Goal: Task Accomplishment & Management: Use online tool/utility

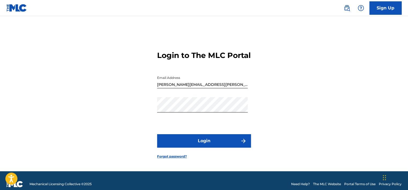
click at [207, 147] on button "Login" at bounding box center [204, 140] width 94 height 13
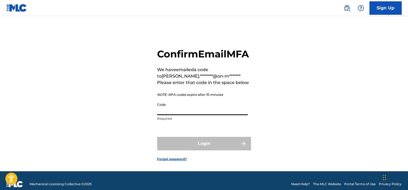
click at [174, 115] on input "Code" at bounding box center [202, 107] width 91 height 15
paste input "877096"
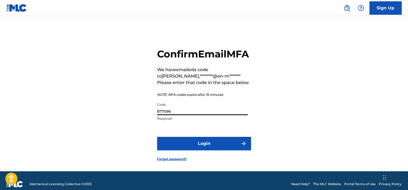
type input "877096"
click at [188, 150] on button "Login" at bounding box center [204, 143] width 94 height 13
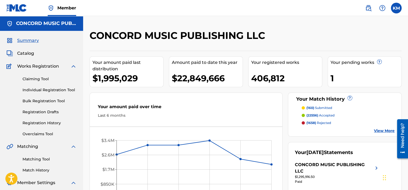
click at [35, 157] on link "Matching Tool" at bounding box center [50, 159] width 54 height 6
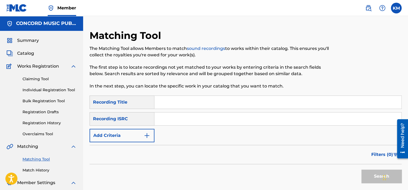
click at [192, 115] on input "Search Form" at bounding box center [277, 118] width 247 height 13
paste input "QZK6P2316921"
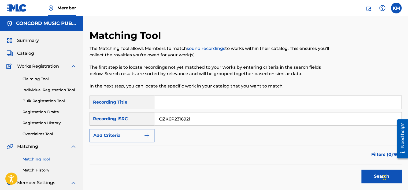
type input "QZK6P2316921"
click at [369, 171] on button "Search" at bounding box center [381, 175] width 40 height 13
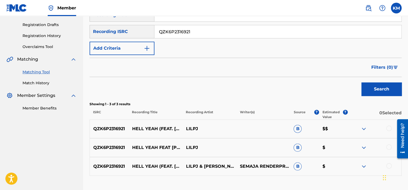
scroll to position [107, 0]
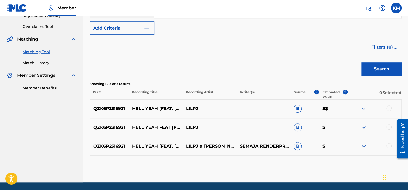
click at [389, 147] on div at bounding box center [388, 145] width 5 height 5
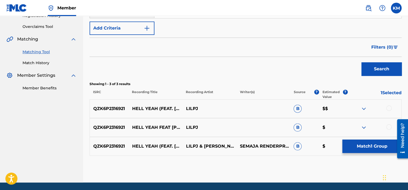
click at [388, 126] on div at bounding box center [388, 126] width 5 height 5
click at [388, 109] on div at bounding box center [388, 107] width 5 height 5
click at [375, 148] on button "Match 3 Groups" at bounding box center [371, 145] width 59 height 13
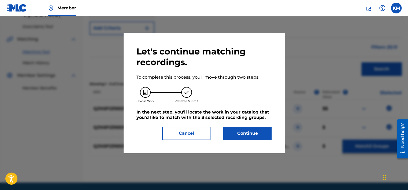
click at [259, 133] on button "Continue" at bounding box center [247, 132] width 48 height 13
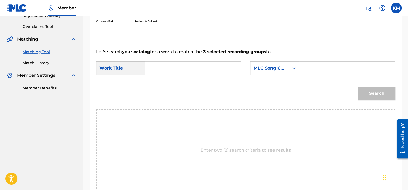
click at [185, 70] on input "Search Form" at bounding box center [192, 68] width 87 height 13
paste input "Hell Yeah"
type input "Hell Yeah"
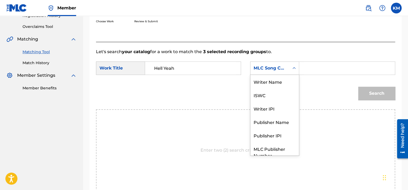
click at [295, 69] on icon "Search Form" at bounding box center [293, 67] width 5 height 5
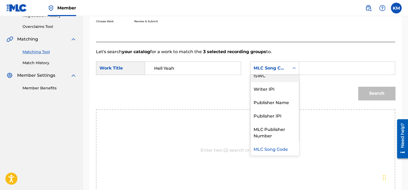
scroll to position [0, 0]
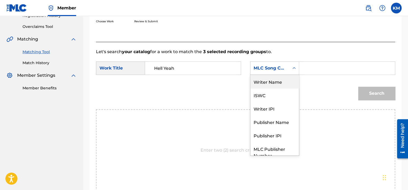
click at [275, 83] on div "Writer Name" at bounding box center [274, 81] width 48 height 13
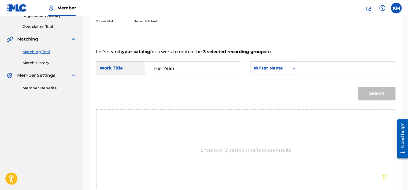
click at [313, 66] on input "Search Form" at bounding box center [346, 68] width 87 height 13
paste input "Render"
type input "Render"
drag, startPoint x: 370, startPoint y: 92, endPoint x: 359, endPoint y: 95, distance: 11.9
click at [371, 93] on button "Search" at bounding box center [376, 93] width 37 height 13
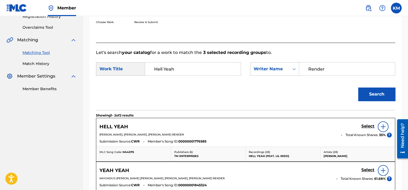
scroll to position [107, 0]
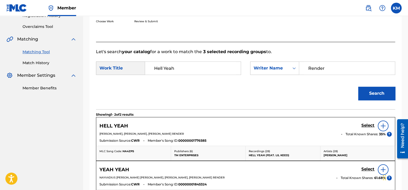
click at [367, 123] on h5 "Select" at bounding box center [367, 125] width 13 height 5
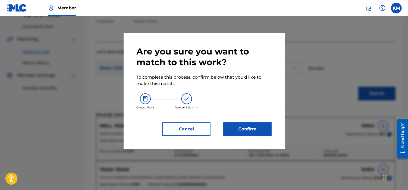
click at [249, 127] on button "Confirm" at bounding box center [247, 128] width 48 height 13
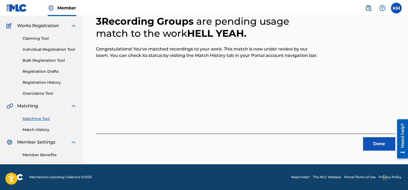
scroll to position [40, 0]
click at [369, 143] on button "Done" at bounding box center [379, 143] width 32 height 13
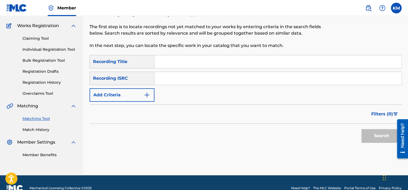
click at [167, 79] on input "Search Form" at bounding box center [277, 78] width 247 height 13
paste input "COF012700007"
type input "COF012700007"
click at [374, 126] on div "Search" at bounding box center [379, 133] width 43 height 21
click at [375, 137] on button "Search" at bounding box center [381, 135] width 40 height 13
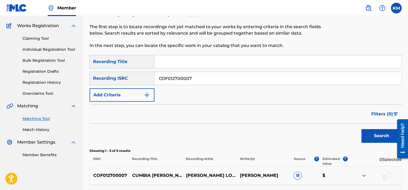
scroll to position [148, 0]
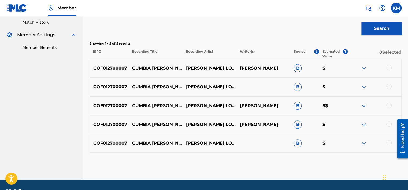
click at [387, 143] on div at bounding box center [388, 142] width 5 height 5
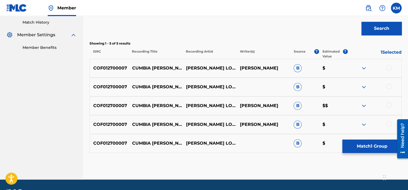
click at [387, 122] on div at bounding box center [388, 123] width 5 height 5
click at [387, 105] on div at bounding box center [388, 104] width 5 height 5
click at [388, 84] on div at bounding box center [388, 86] width 5 height 5
click at [389, 66] on div at bounding box center [388, 67] width 5 height 5
click at [368, 151] on button "Match 5 Groups" at bounding box center [371, 145] width 59 height 13
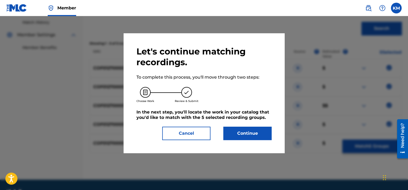
click at [254, 134] on button "Continue" at bounding box center [247, 132] width 48 height 13
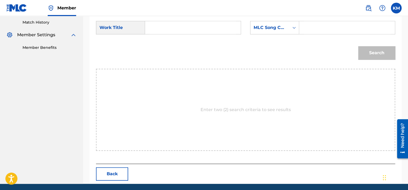
click at [170, 29] on input "Search Form" at bounding box center [192, 27] width 87 height 13
paste input "Cumbia [PERSON_NAME] - Instrumental"
type input "Cumbia [PERSON_NAME] - Instrumental"
click at [290, 30] on div "Search Form" at bounding box center [294, 28] width 10 height 10
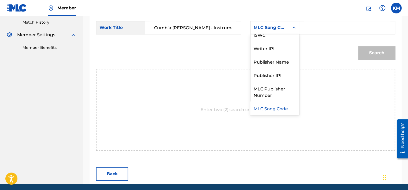
scroll to position [0, 0]
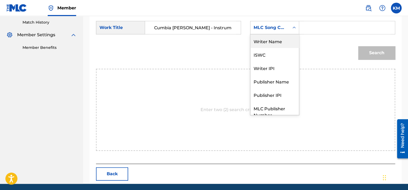
click at [273, 40] on div "Writer Name" at bounding box center [274, 40] width 48 height 13
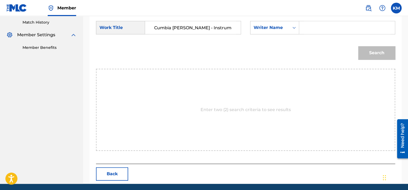
click at [312, 27] on input "Search Form" at bounding box center [346, 27] width 87 height 13
paste input "[PERSON_NAME]"
type input "[PERSON_NAME]"
click at [364, 52] on button "Search" at bounding box center [376, 52] width 37 height 13
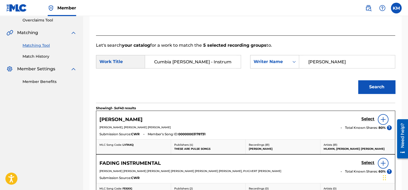
scroll to position [30, 0]
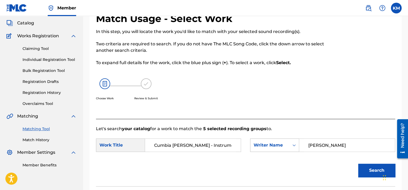
click at [293, 144] on icon "Search Form" at bounding box center [293, 144] width 5 height 5
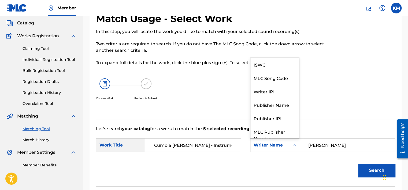
scroll to position [20, 0]
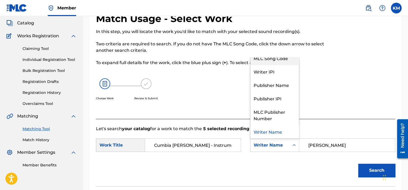
click at [281, 62] on div "MLC Song Code" at bounding box center [274, 57] width 48 height 13
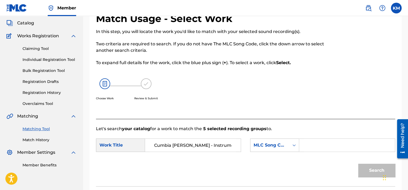
click at [315, 148] on input "Search Form" at bounding box center [346, 144] width 87 height 13
paste input "C4657Z"
type input "C4657Z"
click at [366, 173] on button "Search" at bounding box center [376, 169] width 37 height 13
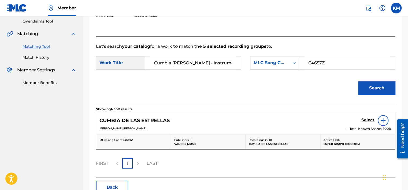
scroll to position [137, 0]
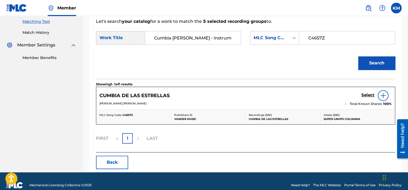
click at [42, 33] on link "Match History" at bounding box center [50, 33] width 54 height 6
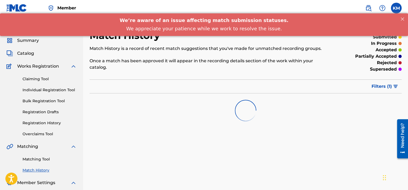
click at [42, 163] on div "Matching Tool Match History" at bounding box center [41, 160] width 70 height 23
click at [42, 160] on link "Matching Tool" at bounding box center [50, 159] width 54 height 6
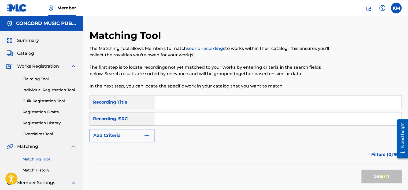
click at [160, 120] on input "Search Form" at bounding box center [277, 118] width 247 height 13
paste input "ARC571800860"
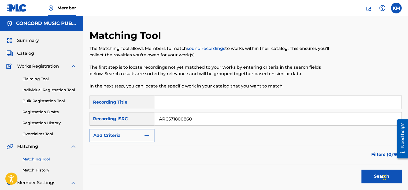
type input "ARC571800860"
click at [366, 173] on button "Search" at bounding box center [381, 175] width 40 height 13
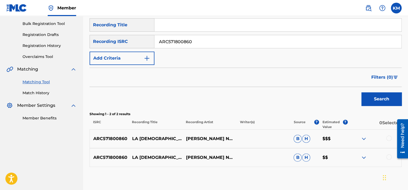
scroll to position [106, 0]
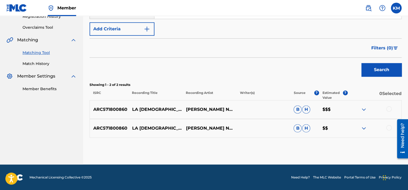
click at [389, 127] on div at bounding box center [388, 127] width 5 height 5
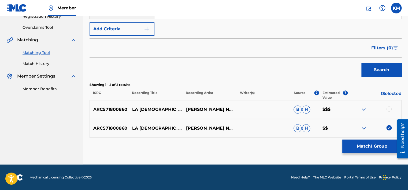
click at [389, 110] on div at bounding box center [388, 108] width 5 height 5
click at [374, 149] on button "Match 2 Groups" at bounding box center [371, 145] width 59 height 13
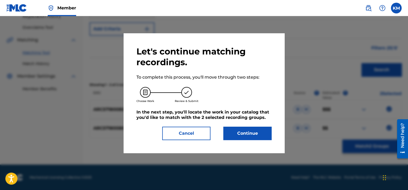
click at [248, 133] on button "Continue" at bounding box center [247, 132] width 48 height 13
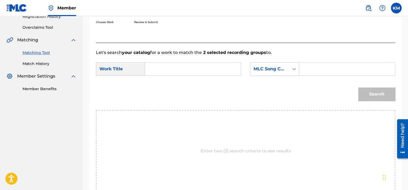
click at [153, 69] on input "Search Form" at bounding box center [192, 68] width 87 height 13
paste input "La Chaparrita"
type input "La Chaparrita"
click at [41, 63] on link "Match History" at bounding box center [50, 64] width 54 height 6
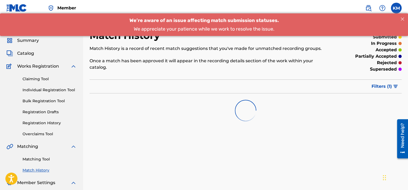
click at [45, 157] on link "Matching Tool" at bounding box center [50, 159] width 54 height 6
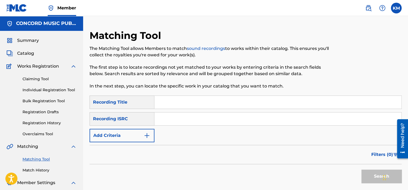
paste input "MXUM71902435"
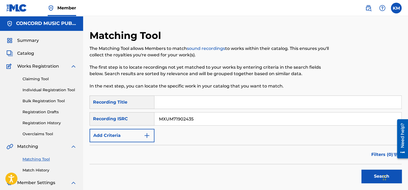
type input "MXUM71902435"
click at [365, 177] on button "Search" at bounding box center [381, 175] width 40 height 13
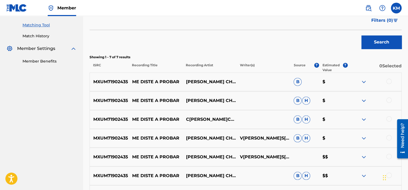
click at [387, 81] on div at bounding box center [388, 80] width 5 height 5
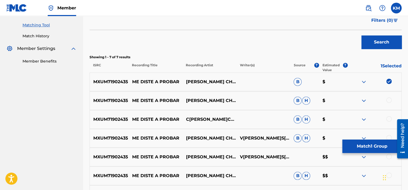
click at [388, 101] on div at bounding box center [388, 99] width 5 height 5
click at [387, 119] on div at bounding box center [388, 118] width 5 height 5
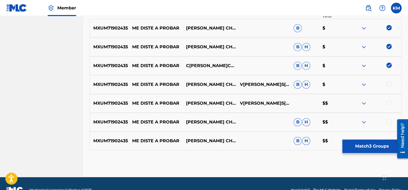
click at [389, 83] on div at bounding box center [388, 83] width 5 height 5
click at [388, 101] on div at bounding box center [388, 102] width 5 height 5
click at [389, 129] on div "MXUM71902435 ME DISTE A PROBAR [PERSON_NAME] [PERSON_NAME] $$" at bounding box center [245, 122] width 312 height 19
click at [388, 119] on div at bounding box center [388, 121] width 5 height 5
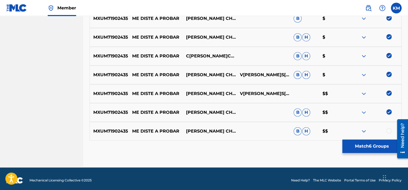
scroll to position [200, 0]
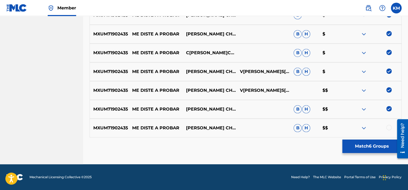
click at [387, 127] on div at bounding box center [388, 127] width 5 height 5
click at [369, 141] on button "Match 7 Groups" at bounding box center [371, 145] width 59 height 13
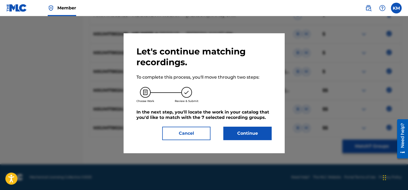
click at [262, 129] on button "Continue" at bounding box center [247, 132] width 48 height 13
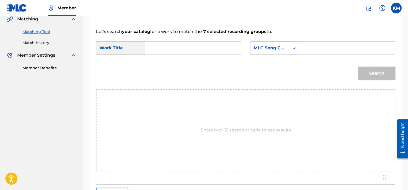
scroll to position [87, 0]
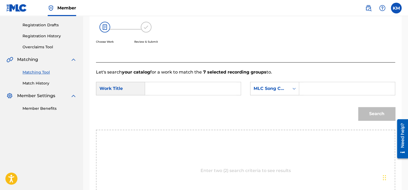
click at [170, 84] on input "Search Form" at bounding box center [192, 88] width 87 height 13
paste input "Me Diste A Probar"
type input "Me Diste A Probar"
click at [291, 89] on icon "Search Form" at bounding box center [293, 88] width 5 height 5
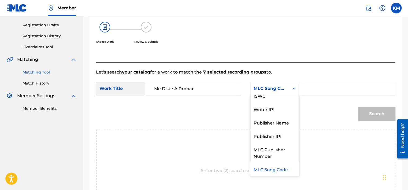
scroll to position [0, 0]
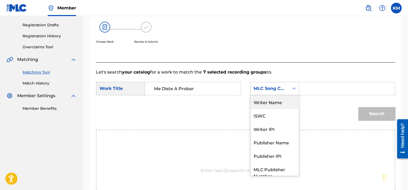
click at [288, 101] on div "Writer Name" at bounding box center [274, 101] width 48 height 13
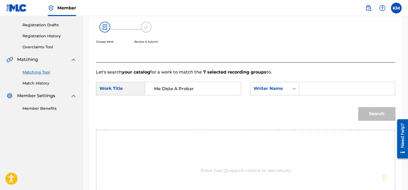
click at [316, 87] on input "Search Form" at bounding box center [346, 88] width 87 height 13
paste input "[PERSON_NAME]"
click at [379, 112] on button "Search" at bounding box center [376, 113] width 37 height 13
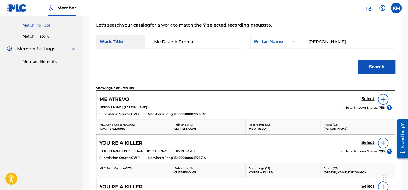
scroll to position [114, 0]
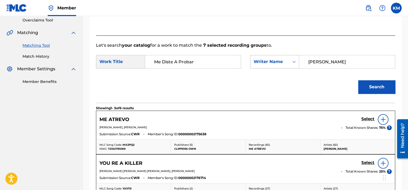
paste input "[PERSON_NAME]"
drag, startPoint x: 325, startPoint y: 62, endPoint x: 259, endPoint y: 61, distance: 65.9
click at [259, 61] on div "SearchWithCriteriae84796b6-d333-4bb9-8529-d405e90a5bca Writer Name [PERSON_NAME]" at bounding box center [322, 61] width 145 height 13
type input "[PERSON_NAME]"
click at [361, 88] on button "Search" at bounding box center [376, 86] width 37 height 13
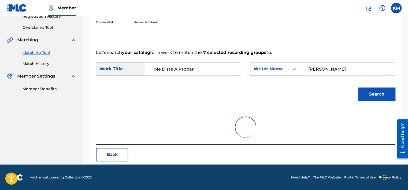
scroll to position [84, 0]
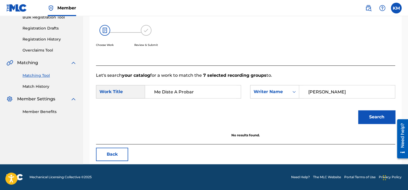
click at [371, 115] on button "Search" at bounding box center [376, 116] width 37 height 13
click at [38, 85] on link "Match History" at bounding box center [50, 87] width 54 height 6
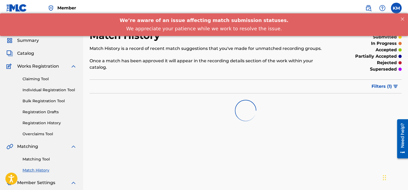
click at [44, 157] on link "Matching Tool" at bounding box center [50, 159] width 54 height 6
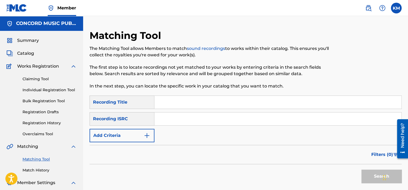
click at [195, 113] on input "Search Form" at bounding box center [277, 118] width 247 height 13
paste input "USEZ62022507"
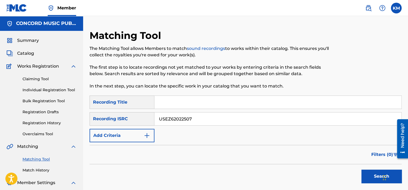
type input "USEZ62022507"
click at [369, 174] on button "Search" at bounding box center [381, 175] width 40 height 13
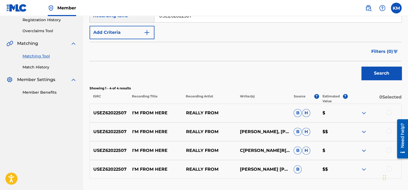
scroll to position [134, 0]
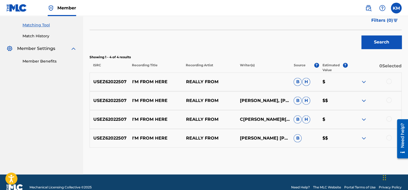
click at [391, 81] on div at bounding box center [388, 80] width 5 height 5
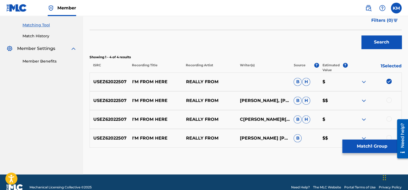
click at [388, 99] on div at bounding box center [388, 99] width 5 height 5
click at [388, 115] on div "USEZ62022507 I'M FROM HERE REALLY FROM [PERSON_NAME], [PERSON_NAME], [PERSON_NA…" at bounding box center [245, 119] width 312 height 19
click at [388, 117] on div at bounding box center [388, 118] width 5 height 5
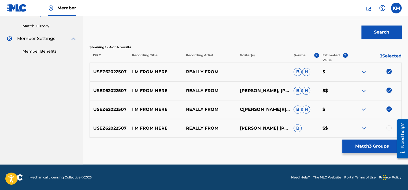
click at [388, 125] on div at bounding box center [388, 127] width 5 height 5
click at [383, 140] on button "Match 4 Groups" at bounding box center [371, 145] width 59 height 13
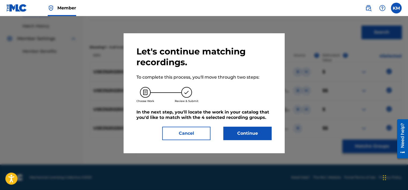
click at [228, 128] on button "Continue" at bounding box center [247, 132] width 48 height 13
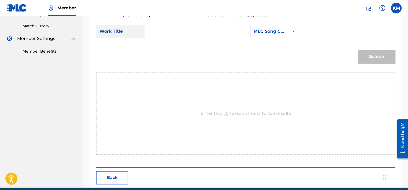
click at [153, 23] on form "SearchWithCriteria586dc626-9cd4-4cd6-b2c4-c9c52974bd35 Work Title SearchWithCri…" at bounding box center [245, 45] width 299 height 54
click at [153, 37] on input "Search Form" at bounding box center [192, 31] width 87 height 13
paste input "I'm From Here"
type input "I'm From Here"
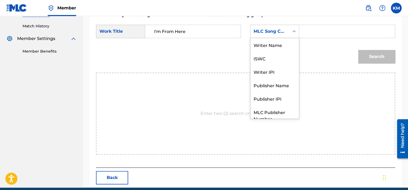
click at [291, 33] on icon "Search Form" at bounding box center [293, 31] width 5 height 5
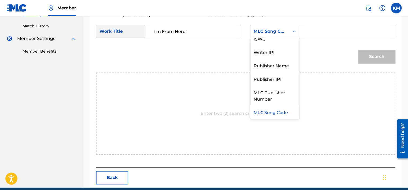
scroll to position [0, 0]
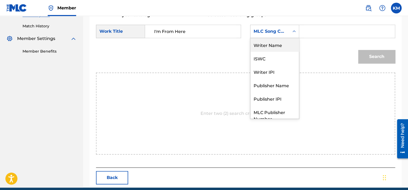
click at [289, 42] on div "Writer Name" at bounding box center [274, 44] width 48 height 13
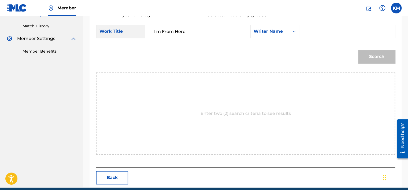
click at [301, 31] on div "Search Form" at bounding box center [347, 31] width 96 height 13
click at [304, 30] on input "Search Form" at bounding box center [346, 31] width 87 height 13
paste input "Bryce"
click at [374, 54] on button "Search" at bounding box center [376, 56] width 37 height 13
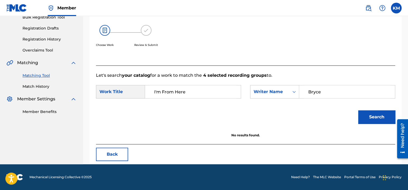
scroll to position [84, 0]
drag, startPoint x: 320, startPoint y: 92, endPoint x: 286, endPoint y: 96, distance: 34.5
click at [296, 94] on div "SearchWithCriteria68e446eb-9064-49f0-aabe-26d35d718995 Writer Name [PERSON_NAME]" at bounding box center [322, 91] width 145 height 13
paste input "[PERSON_NAME]"
click at [377, 121] on button "Search" at bounding box center [376, 116] width 37 height 13
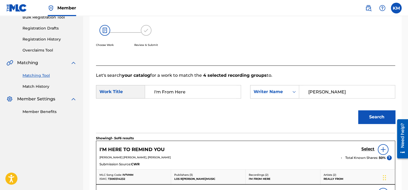
drag, startPoint x: 298, startPoint y: 91, endPoint x: 248, endPoint y: 91, distance: 50.9
click at [249, 91] on div "SearchWithCriteria586dc626-9cd4-4cd6-b2c4-c9c52974bd35 Work Title I'm From Here…" at bounding box center [245, 93] width 299 height 17
paste input "Hull"
click at [378, 114] on button "Search" at bounding box center [376, 116] width 37 height 13
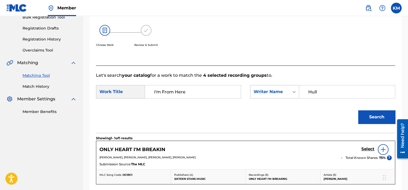
drag, startPoint x: 317, startPoint y: 89, endPoint x: 269, endPoint y: 88, distance: 48.2
click at [272, 88] on div "SearchWithCriteria68e446eb-9064-49f0-aabe-26d35d718995 Writer Name [PERSON_NAME]" at bounding box center [322, 91] width 145 height 13
paste input "[PERSON_NAME]"
type input "[PERSON_NAME]"
click at [365, 114] on button "Search" at bounding box center [376, 116] width 37 height 13
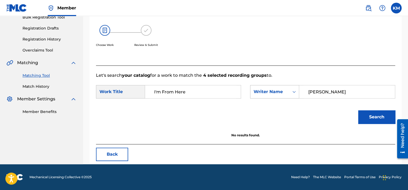
click at [294, 89] on icon "Search Form" at bounding box center [293, 91] width 5 height 5
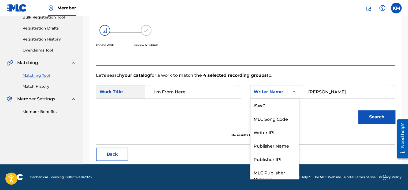
scroll to position [20, 0]
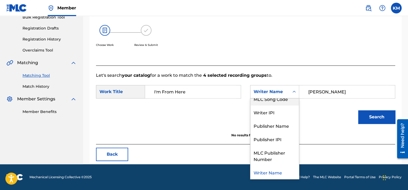
click at [291, 102] on div "MLC Song Code" at bounding box center [274, 98] width 48 height 13
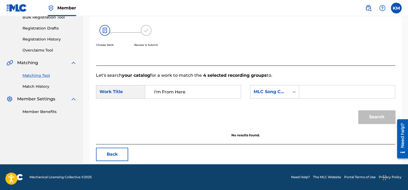
click at [316, 91] on input "Search Form" at bounding box center [346, 91] width 87 height 13
paste input "IV7VHM"
type input "IV7VHM"
click at [365, 112] on button "Search" at bounding box center [376, 116] width 37 height 13
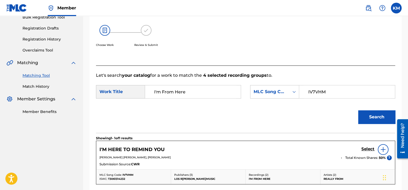
click at [41, 84] on link "Match History" at bounding box center [50, 87] width 54 height 6
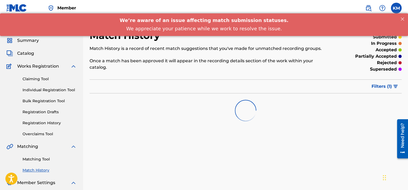
click at [42, 157] on link "Matching Tool" at bounding box center [50, 159] width 54 height 6
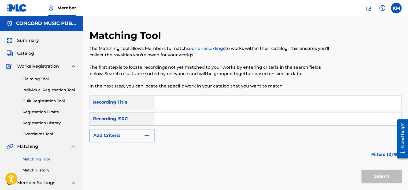
click at [161, 120] on input "Search Form" at bounding box center [277, 118] width 247 height 13
paste input "GBEWA1701881"
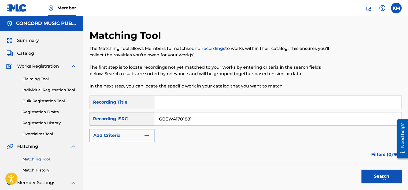
type input "GBEWA1701881"
click at [364, 177] on button "Search" at bounding box center [381, 175] width 40 height 13
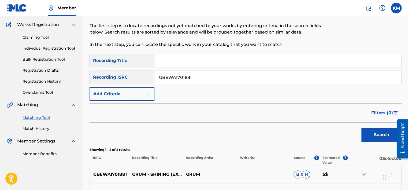
scroll to position [80, 0]
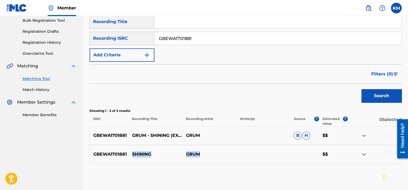
drag, startPoint x: 132, startPoint y: 153, endPoint x: 205, endPoint y: 152, distance: 72.9
click at [205, 152] on div "GBEWA1701881 SHINING GRUM $$" at bounding box center [245, 154] width 312 height 19
copy div "SHINING GRUM"
click at [387, 153] on div at bounding box center [388, 153] width 5 height 5
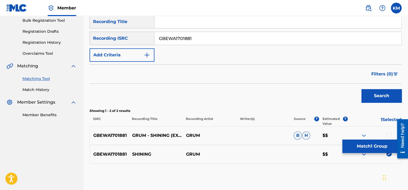
click at [388, 136] on div at bounding box center [388, 134] width 5 height 5
click at [369, 148] on button "Match 2 Groups" at bounding box center [371, 145] width 59 height 13
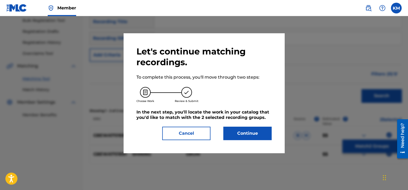
click at [260, 139] on button "Continue" at bounding box center [247, 132] width 48 height 13
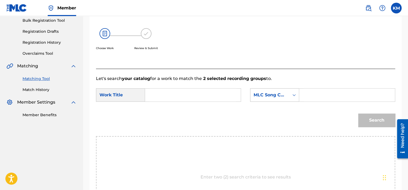
click at [293, 94] on icon "Search Form" at bounding box center [293, 94] width 5 height 5
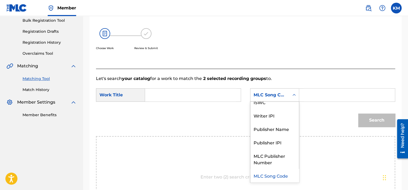
scroll to position [0, 0]
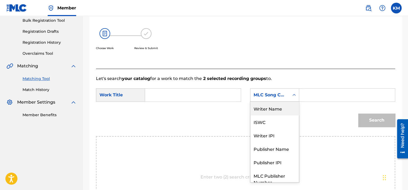
click at [281, 104] on div "Writer Name" at bounding box center [274, 108] width 48 height 13
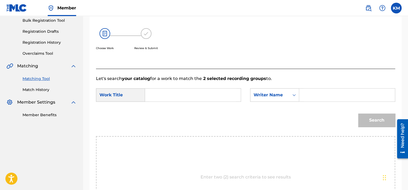
click at [303, 92] on div "Search Form" at bounding box center [347, 94] width 96 height 13
click at [305, 94] on input "Search Form" at bounding box center [346, 94] width 87 height 13
paste input "Shepherd"
type input "Shepherd"
click at [179, 96] on input "Search Form" at bounding box center [192, 94] width 87 height 13
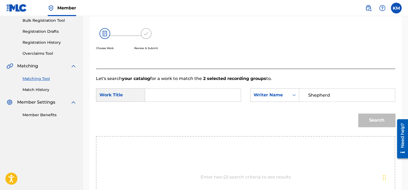
click at [168, 88] on input "Search Form" at bounding box center [192, 94] width 87 height 13
paste input "SHINING"
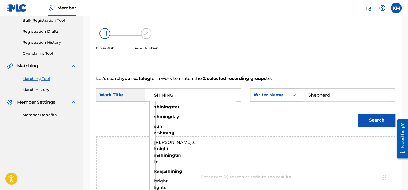
type input "SHINING"
click at [375, 121] on button "Search" at bounding box center [376, 119] width 37 height 13
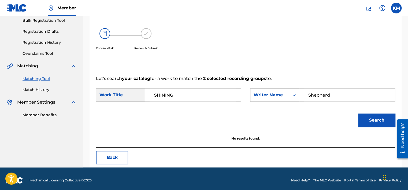
click at [36, 89] on link "Match History" at bounding box center [50, 90] width 54 height 6
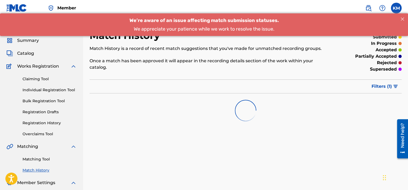
click at [34, 159] on link "Matching Tool" at bounding box center [50, 159] width 54 height 6
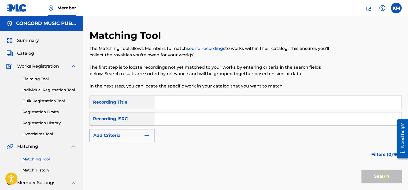
click at [161, 118] on input "Search Form" at bounding box center [277, 118] width 247 height 13
paste input "QZARB1860356"
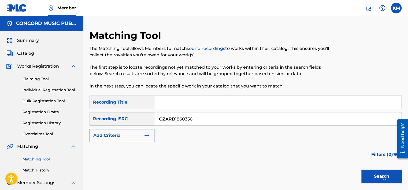
type input "QZARB1860356"
click at [369, 175] on button "Search" at bounding box center [381, 175] width 40 height 13
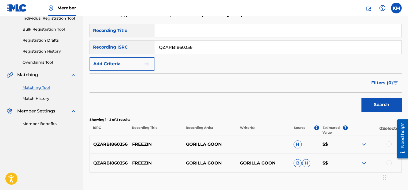
scroll to position [106, 0]
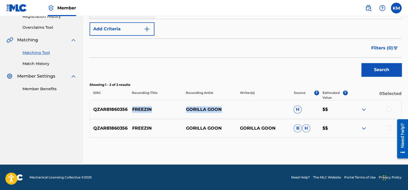
drag, startPoint x: 130, startPoint y: 108, endPoint x: 229, endPoint y: 108, distance: 98.8
click at [229, 108] on div "QZARB1860356 FREEZIN GORILLA GOON H $$" at bounding box center [245, 109] width 312 height 19
copy div "FREEZIN GORILLA GOON"
click at [41, 62] on link "Match History" at bounding box center [50, 64] width 54 height 6
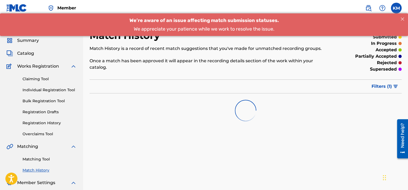
click at [40, 156] on link "Matching Tool" at bounding box center [50, 159] width 54 height 6
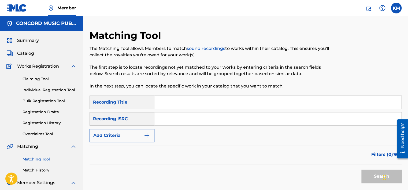
click at [176, 117] on input "Search Form" at bounding box center [277, 118] width 247 height 13
paste input "GX4G32100003"
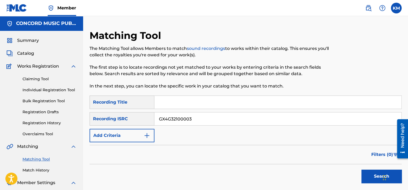
type input "GX4G32100003"
click at [365, 171] on button "Search" at bounding box center [381, 175] width 40 height 13
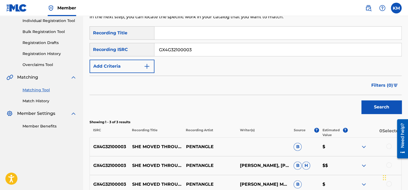
scroll to position [125, 0]
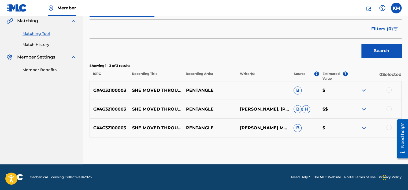
click at [387, 126] on div at bounding box center [388, 127] width 5 height 5
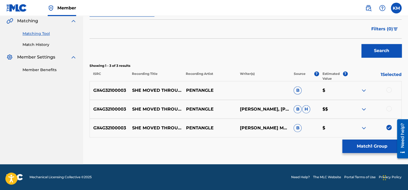
click at [388, 107] on div at bounding box center [388, 108] width 5 height 5
click at [389, 89] on div at bounding box center [388, 89] width 5 height 5
click at [372, 145] on button "Match 3 Groups" at bounding box center [371, 145] width 59 height 13
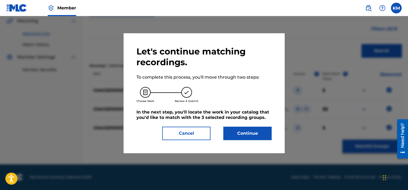
click at [258, 135] on button "Continue" at bounding box center [247, 132] width 48 height 13
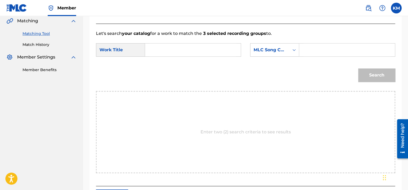
click at [173, 51] on input "Search Form" at bounding box center [192, 49] width 87 height 13
paste input "She Moved Through the Fair"
type input "She Moved Through the Fair"
click at [293, 49] on icon "Search Form" at bounding box center [293, 49] width 5 height 5
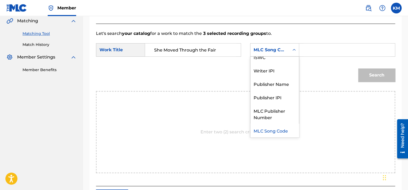
scroll to position [0, 0]
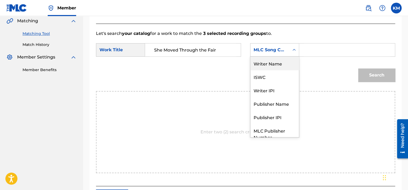
click at [282, 60] on div "Writer Name" at bounding box center [274, 63] width 48 height 13
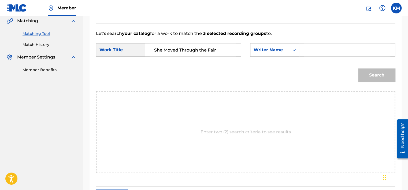
click at [310, 48] on input "Search Form" at bounding box center [346, 49] width 87 height 13
paste input "[PERSON_NAME]"
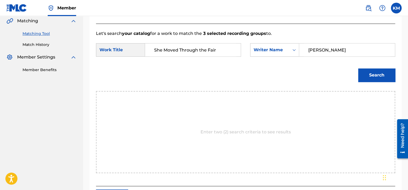
click at [370, 70] on button "Search" at bounding box center [376, 74] width 37 height 13
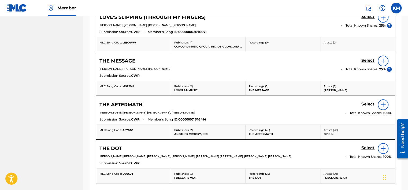
scroll to position [125, 0]
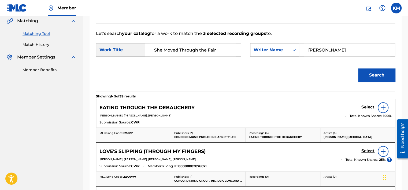
paste input "Jansch"
drag, startPoint x: 317, startPoint y: 49, endPoint x: 282, endPoint y: 46, distance: 34.9
click at [282, 46] on div "SearchWithCriteria403f3464-038c-447c-ab51-560b2e6649f2 Writer Name [PERSON_NAME]" at bounding box center [322, 49] width 145 height 13
click at [363, 73] on button "Search" at bounding box center [376, 74] width 37 height 13
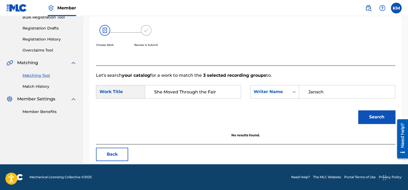
scroll to position [84, 0]
drag, startPoint x: 326, startPoint y: 89, endPoint x: 235, endPoint y: 101, distance: 91.8
click at [235, 101] on div "SearchWithCriteria586dc626-9cd4-4cd6-b2c4-c9c52974bd35 Work Title She Moved Thr…" at bounding box center [245, 93] width 299 height 17
paste input "McShee"
type input "McShee"
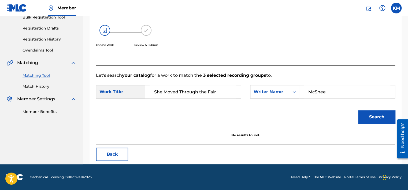
click at [372, 113] on button "Search" at bounding box center [376, 116] width 37 height 13
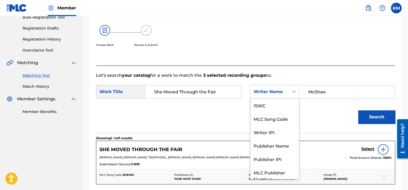
click at [294, 90] on icon "Search Form" at bounding box center [293, 91] width 5 height 5
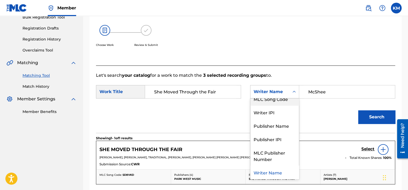
click at [286, 102] on div "MLC Song Code" at bounding box center [274, 98] width 48 height 13
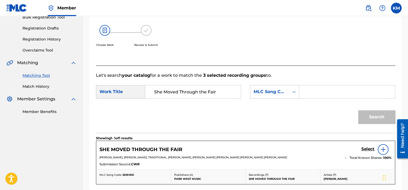
paste input "S35441"
type input "S35441"
click at [371, 115] on button "Search" at bounding box center [376, 116] width 37 height 13
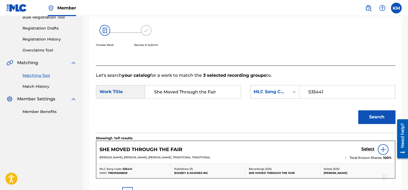
click at [366, 148] on h5 "Select" at bounding box center [367, 148] width 13 height 5
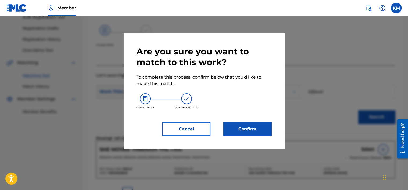
click at [251, 128] on button "Confirm" at bounding box center [247, 128] width 48 height 13
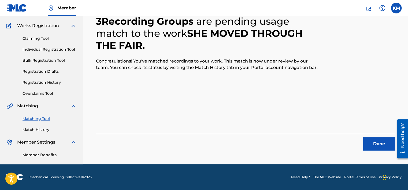
scroll to position [40, 0]
click at [372, 147] on button "Done" at bounding box center [379, 143] width 32 height 13
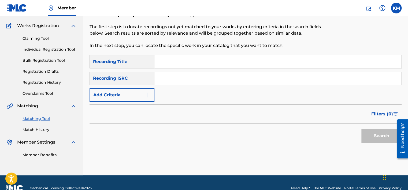
click at [174, 81] on input "Search Form" at bounding box center [277, 78] width 247 height 13
paste input "USG7D1525503"
type input "USG7D1525503"
click at [370, 133] on button "Search" at bounding box center [381, 135] width 40 height 13
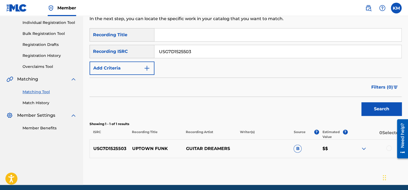
scroll to position [88, 0]
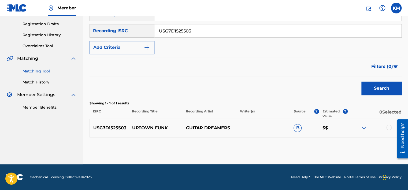
click at [387, 125] on div at bounding box center [388, 127] width 5 height 5
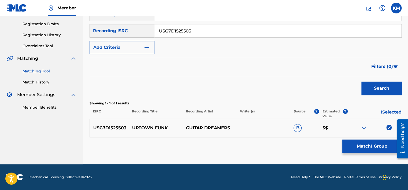
click at [366, 152] on button "Match 1 Group" at bounding box center [371, 145] width 59 height 13
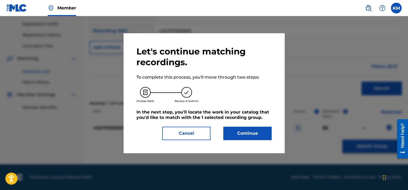
click at [255, 131] on button "Continue" at bounding box center [247, 132] width 48 height 13
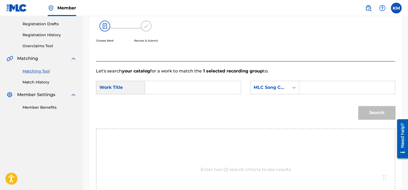
click at [188, 93] on input "Search Form" at bounding box center [192, 87] width 87 height 13
paste input "Uptown Funk"
type input "Uptown Funk"
click at [293, 89] on icon "Search Form" at bounding box center [293, 87] width 5 height 5
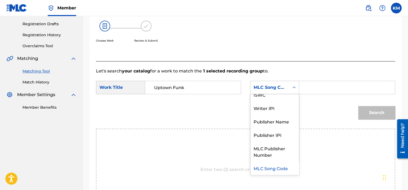
scroll to position [0, 0]
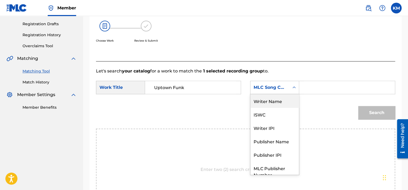
click at [288, 97] on div "Writer Name" at bounding box center [274, 100] width 48 height 13
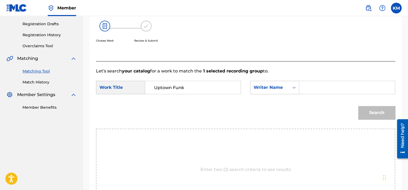
click at [326, 84] on input "Search Form" at bounding box center [346, 87] width 87 height 13
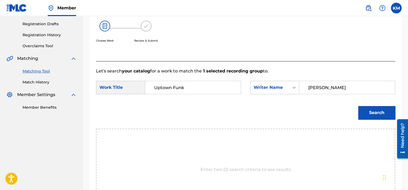
type input "[PERSON_NAME]"
click at [358, 106] on button "Search" at bounding box center [376, 112] width 37 height 13
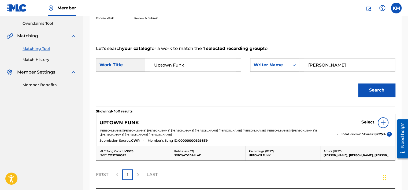
scroll to position [141, 0]
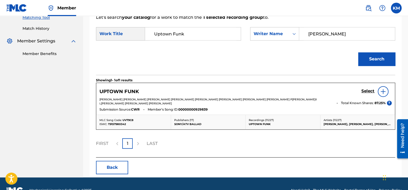
click at [370, 88] on h5 "Select" at bounding box center [367, 90] width 13 height 5
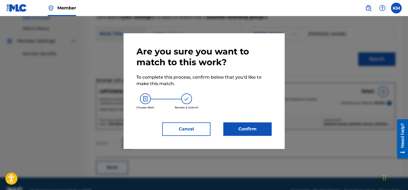
click at [249, 131] on button "Confirm" at bounding box center [247, 128] width 48 height 13
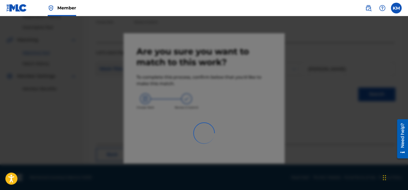
scroll to position [40, 0]
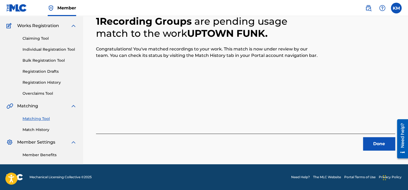
click at [365, 147] on button "Done" at bounding box center [379, 143] width 32 height 13
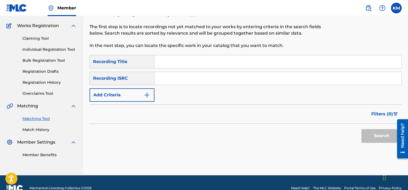
click at [203, 80] on input "Search Form" at bounding box center [277, 78] width 247 height 13
paste input "USUM70502538"
type input "USUM70502538"
click at [378, 129] on button "Search" at bounding box center [381, 135] width 40 height 13
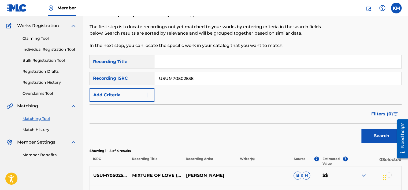
scroll to position [94, 0]
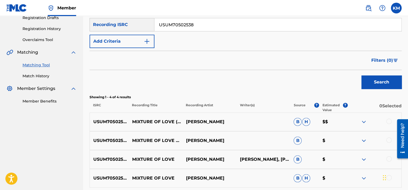
click at [386, 122] on div at bounding box center [388, 120] width 5 height 5
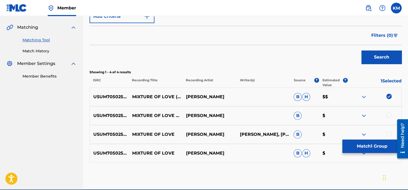
scroll to position [144, 0]
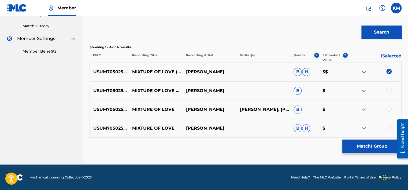
click at [388, 90] on div at bounding box center [388, 89] width 5 height 5
click at [386, 106] on div at bounding box center [374, 109] width 54 height 6
click at [387, 108] on div at bounding box center [388, 108] width 5 height 5
click at [387, 125] on div at bounding box center [388, 127] width 5 height 5
click at [377, 145] on button "Match 4 Groups" at bounding box center [371, 145] width 59 height 13
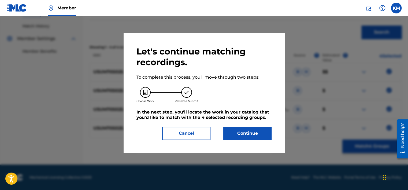
click at [254, 134] on button "Continue" at bounding box center [247, 132] width 48 height 13
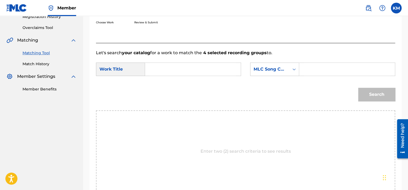
scroll to position [90, 0]
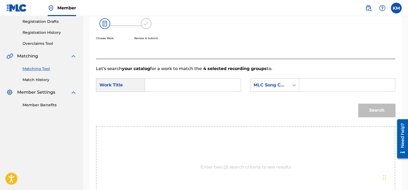
click at [164, 84] on input "Search Form" at bounding box center [192, 84] width 87 height 13
paste input "Mixture Of Love"
type input "Mixture Of Love"
click at [289, 83] on div "Search Form" at bounding box center [294, 85] width 10 height 10
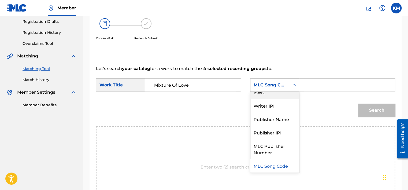
scroll to position [0, 0]
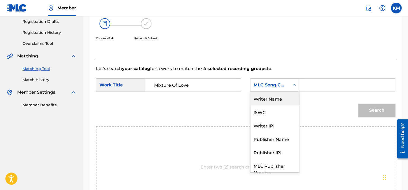
click at [276, 93] on div "Writer Name" at bounding box center [274, 98] width 48 height 13
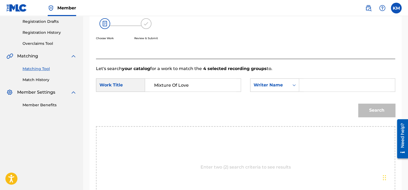
click at [306, 86] on input "Search Form" at bounding box center [346, 84] width 87 height 13
paste input "[PERSON_NAME]"
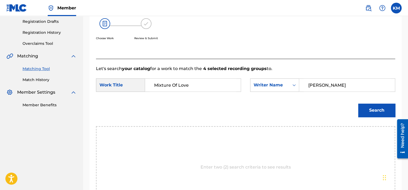
type input "[PERSON_NAME]"
click at [363, 107] on button "Search" at bounding box center [376, 109] width 37 height 13
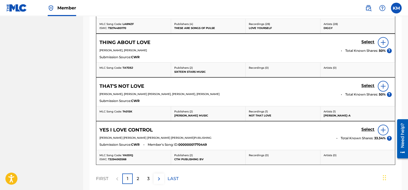
scroll to position [305, 0]
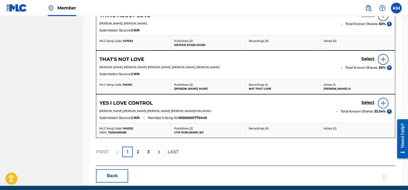
click at [141, 151] on div "2" at bounding box center [138, 151] width 10 height 10
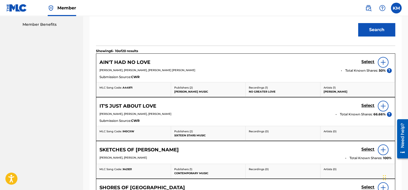
scroll to position [144, 0]
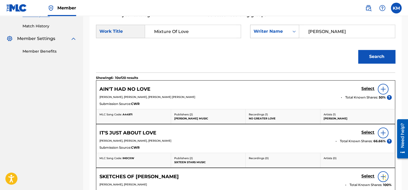
click at [295, 29] on icon "Search Form" at bounding box center [293, 31] width 5 height 5
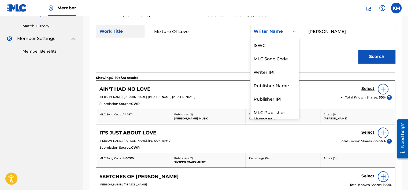
scroll to position [20, 0]
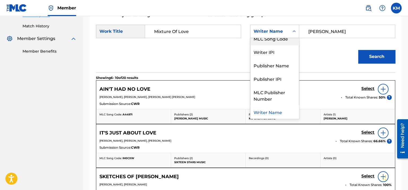
click at [288, 41] on div "MLC Song Code" at bounding box center [274, 38] width 48 height 13
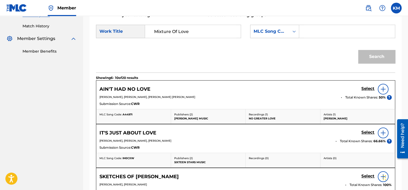
paste input "L2698Q"
type input "L2698Q"
click at [364, 51] on button "Search" at bounding box center [376, 56] width 37 height 13
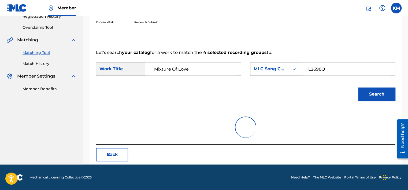
scroll to position [144, 0]
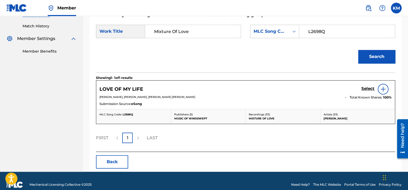
click at [39, 28] on link "Match History" at bounding box center [50, 26] width 54 height 6
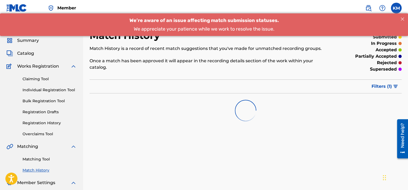
click at [41, 156] on link "Matching Tool" at bounding box center [50, 159] width 54 height 6
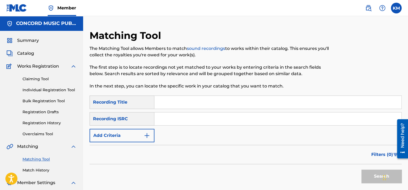
click at [194, 114] on input "Search Form" at bounding box center [277, 118] width 247 height 13
paste input "SEYOK1406893"
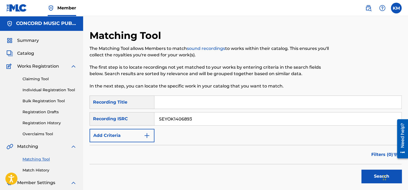
type input "SEYOK1406893"
click at [362, 175] on button "Search" at bounding box center [381, 175] width 40 height 13
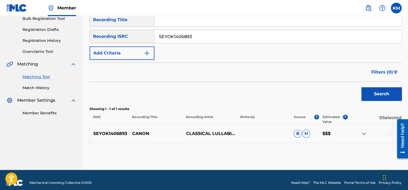
scroll to position [88, 0]
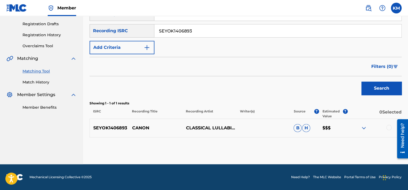
drag, startPoint x: 40, startPoint y: 82, endPoint x: 47, endPoint y: 91, distance: 12.0
click at [40, 82] on link "Match History" at bounding box center [50, 82] width 54 height 6
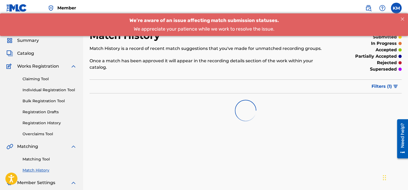
click at [41, 159] on link "Matching Tool" at bounding box center [50, 159] width 54 height 6
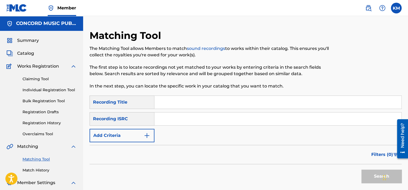
click at [188, 116] on input "Search Form" at bounding box center [277, 118] width 247 height 13
paste input "ITF251700174"
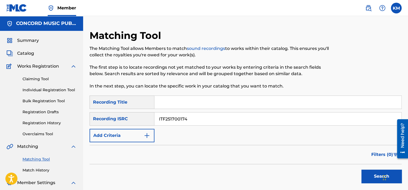
type input "ITF251700174"
click at [369, 177] on button "Search" at bounding box center [381, 175] width 40 height 13
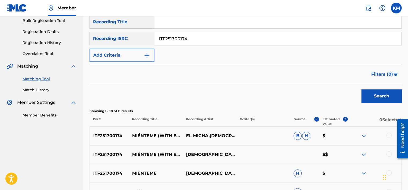
scroll to position [134, 0]
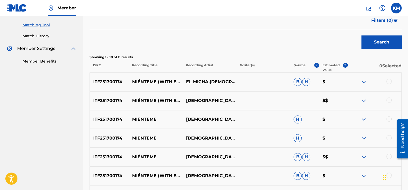
click at [389, 81] on div at bounding box center [388, 80] width 5 height 5
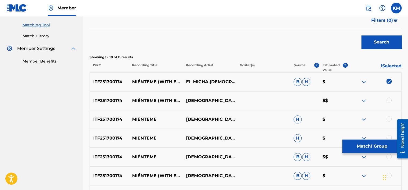
click at [389, 100] on div at bounding box center [388, 99] width 5 height 5
click at [387, 117] on div at bounding box center [388, 118] width 5 height 5
click at [387, 135] on div at bounding box center [388, 137] width 5 height 5
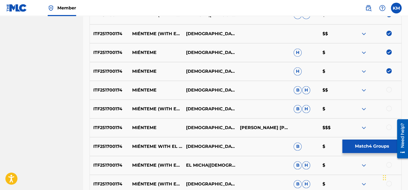
scroll to position [270, 0]
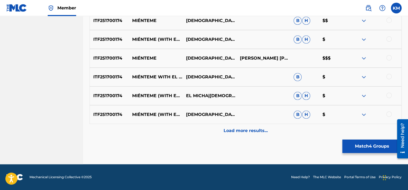
click at [389, 38] on div at bounding box center [388, 38] width 5 height 5
click at [388, 21] on div at bounding box center [388, 19] width 5 height 5
click at [387, 56] on div at bounding box center [388, 57] width 5 height 5
click at [388, 75] on div at bounding box center [388, 76] width 5 height 5
click at [389, 94] on div at bounding box center [388, 94] width 5 height 5
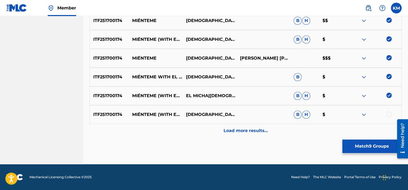
click at [389, 113] on div at bounding box center [388, 113] width 5 height 5
click at [252, 133] on p "Load more results..." at bounding box center [245, 130] width 44 height 6
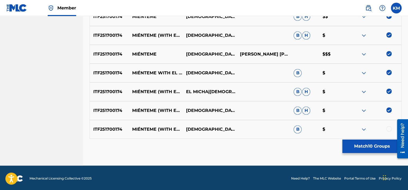
scroll to position [275, 0]
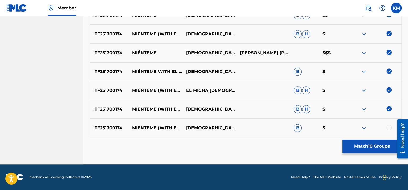
click at [389, 125] on div at bounding box center [388, 127] width 5 height 5
click at [382, 145] on button "Match 11 Groups" at bounding box center [371, 145] width 59 height 13
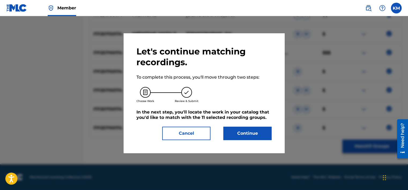
click at [261, 135] on button "Continue" at bounding box center [247, 132] width 48 height 13
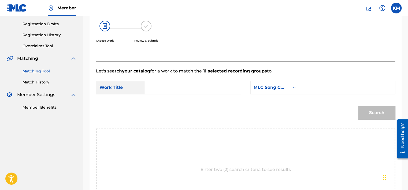
scroll to position [33, 0]
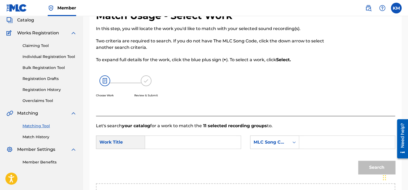
click at [168, 143] on input "Search Form" at bounding box center [192, 142] width 87 height 13
paste input "Miénteme (with El Micha)"
type input "Miénteme (with El Micha)"
click at [293, 142] on icon "Search Form" at bounding box center [293, 141] width 5 height 5
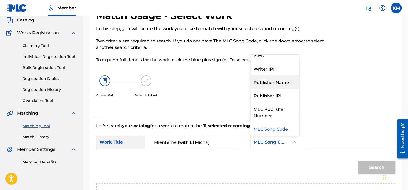
scroll to position [0, 0]
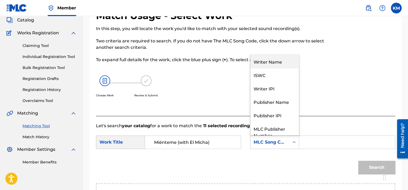
click at [265, 64] on div "Writer Name" at bounding box center [274, 61] width 48 height 13
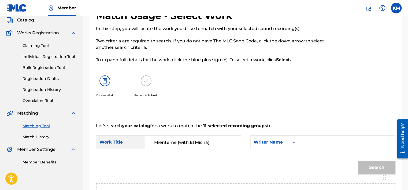
click at [326, 143] on input "Search Form" at bounding box center [346, 142] width 87 height 13
paste input "[PERSON_NAME]"
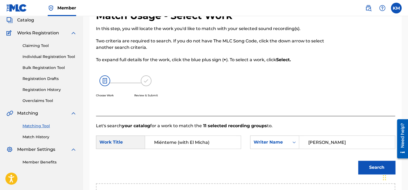
type input "[PERSON_NAME]"
click at [362, 168] on button "Search" at bounding box center [376, 166] width 37 height 13
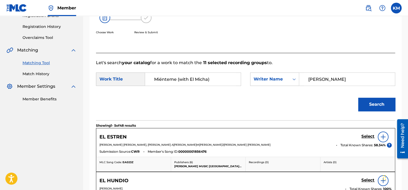
scroll to position [140, 0]
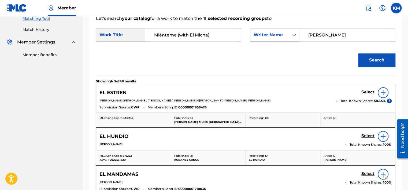
click at [291, 34] on icon "Search Form" at bounding box center [293, 34] width 5 height 5
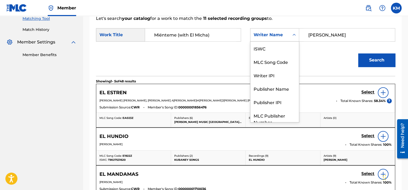
scroll to position [20, 0]
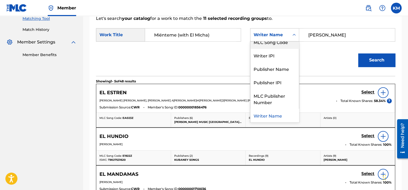
click at [280, 44] on div "MLC Song Code" at bounding box center [274, 41] width 48 height 13
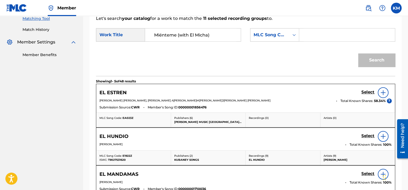
paste input "M41139"
type input "M41139"
click at [371, 60] on button "Search" at bounding box center [376, 59] width 37 height 13
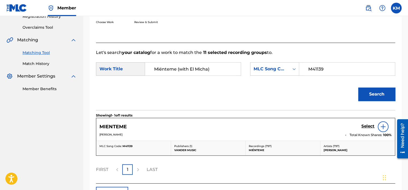
scroll to position [140, 0]
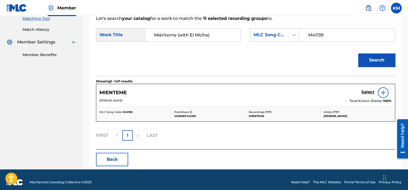
click at [44, 26] on div "Matching Tool Match History" at bounding box center [41, 20] width 70 height 23
click at [42, 31] on link "Match History" at bounding box center [50, 30] width 54 height 6
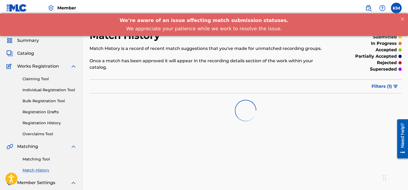
click at [39, 158] on link "Matching Tool" at bounding box center [50, 159] width 54 height 6
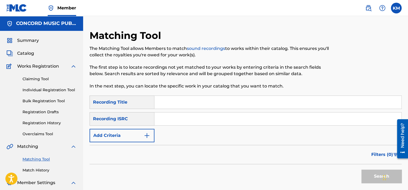
click at [165, 122] on input "Search Form" at bounding box center [277, 118] width 247 height 13
paste input "GBBBC2201870"
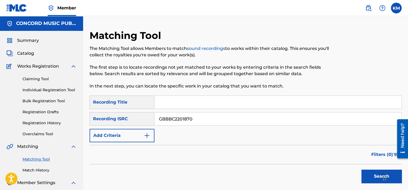
type input "GBBBC2201870"
click at [374, 175] on button "Search" at bounding box center [381, 175] width 40 height 13
click at [36, 171] on link "Match History" at bounding box center [50, 170] width 54 height 6
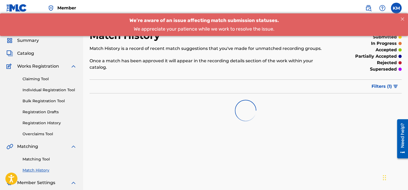
click at [37, 159] on link "Matching Tool" at bounding box center [50, 159] width 54 height 6
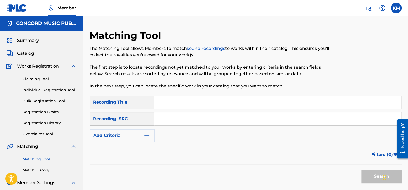
click at [177, 119] on input "Search Form" at bounding box center [277, 118] width 247 height 13
paste input "QZS662257306"
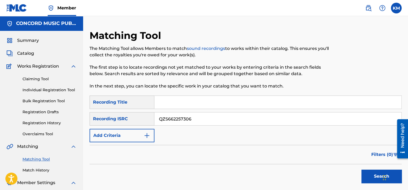
type input "QZS662257306"
click at [364, 175] on button "Search" at bounding box center [381, 175] width 40 height 13
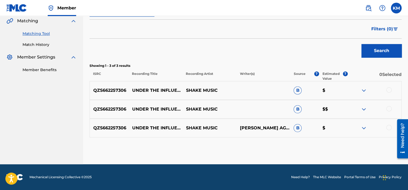
click at [387, 126] on div at bounding box center [388, 127] width 5 height 5
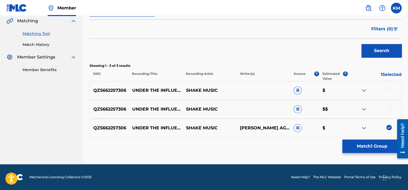
click at [389, 107] on div at bounding box center [388, 108] width 5 height 5
click at [389, 89] on div at bounding box center [388, 89] width 5 height 5
click at [374, 147] on button "Match 3 Groups" at bounding box center [371, 145] width 59 height 13
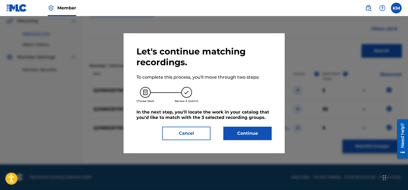
click at [264, 134] on button "Continue" at bounding box center [247, 132] width 48 height 13
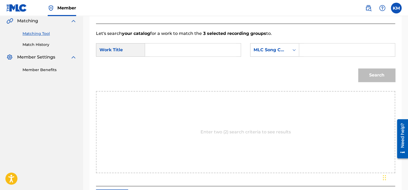
click at [178, 42] on form "SearchWithCriteria586dc626-9cd4-4cd6-b2c4-c9c52974bd35 Work Title SearchWithCri…" at bounding box center [245, 64] width 299 height 54
click at [177, 48] on input "Search Form" at bounding box center [192, 49] width 87 height 13
paste input "Under The Influence (9D Audio)"
type input "Under The Influence (9D Audio)"
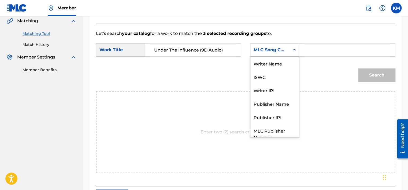
click at [294, 50] on icon "Search Form" at bounding box center [293, 49] width 5 height 5
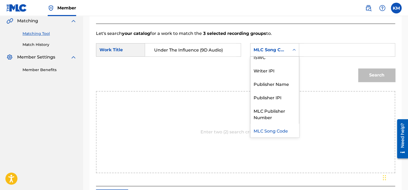
scroll to position [0, 0]
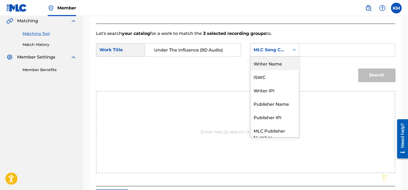
click at [277, 66] on div "Writer Name" at bounding box center [274, 63] width 48 height 13
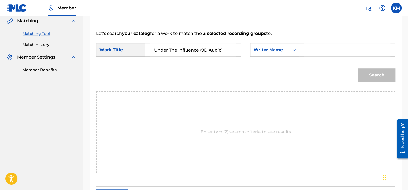
click at [305, 50] on input "Search Form" at bounding box center [346, 49] width 87 height 13
paste input "Adeleke"
type input "Adeleke"
click at [376, 76] on button "Search" at bounding box center [376, 74] width 37 height 13
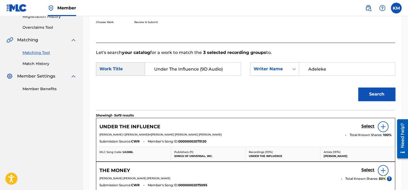
scroll to position [125, 0]
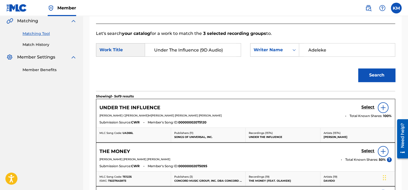
click at [368, 107] on h5 "Select" at bounding box center [367, 106] width 13 height 5
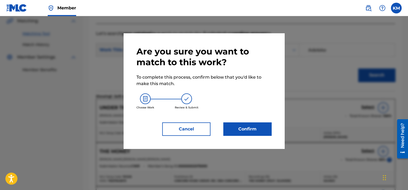
click at [249, 126] on button "Confirm" at bounding box center [247, 128] width 48 height 13
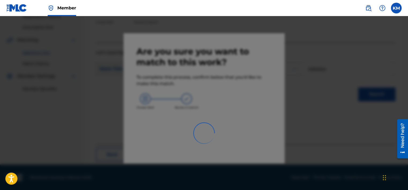
scroll to position [40, 0]
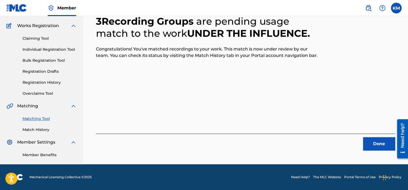
click at [377, 139] on button "Done" at bounding box center [379, 143] width 32 height 13
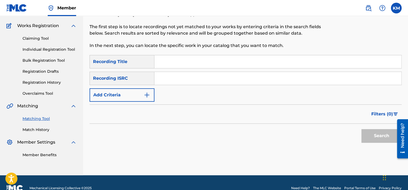
click at [170, 76] on input "Search Form" at bounding box center [277, 78] width 247 height 13
paste input "QZ5FN1947808"
type input "QZ5FN1947808"
click at [373, 132] on button "Search" at bounding box center [381, 135] width 40 height 13
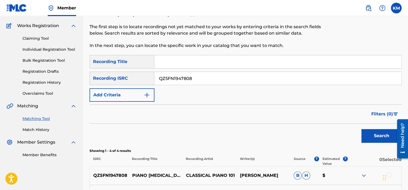
click at [25, 128] on link "Match History" at bounding box center [50, 130] width 54 height 6
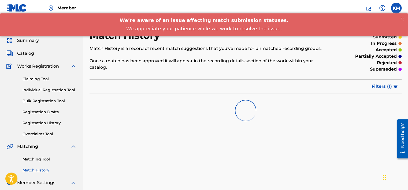
click at [32, 160] on link "Matching Tool" at bounding box center [50, 159] width 54 height 6
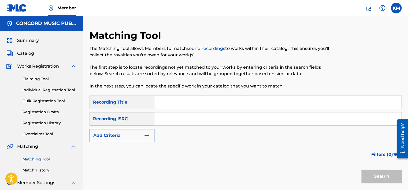
click at [180, 121] on input "Search Form" at bounding box center [277, 118] width 247 height 13
paste input "GBAYC8800867"
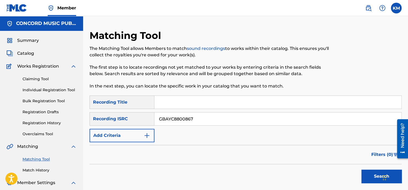
drag, startPoint x: 171, startPoint y: 122, endPoint x: 146, endPoint y: 123, distance: 25.2
click at [146, 123] on div "SearchWithCriteria809ee42c-8f8f-415d-84fd-031d496ef183 Recording ISRC GBAYC8800…" at bounding box center [245, 118] width 312 height 13
type input "GBAYC8800867"
click at [363, 172] on button "Search" at bounding box center [381, 175] width 40 height 13
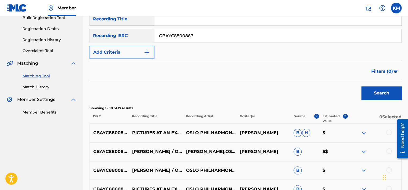
scroll to position [134, 0]
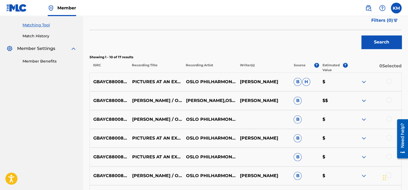
click at [38, 36] on link "Match History" at bounding box center [50, 36] width 54 height 6
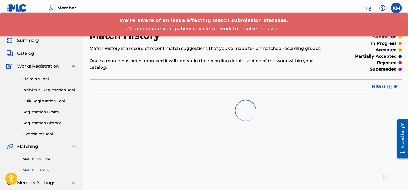
click at [48, 156] on link "Matching Tool" at bounding box center [50, 159] width 54 height 6
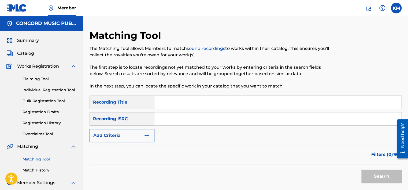
click at [201, 122] on input "Search Form" at bounding box center [277, 118] width 247 height 13
paste input "QM6MZ2059337"
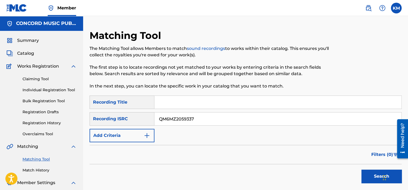
type input "QM6MZ2059337"
click at [363, 174] on button "Search" at bounding box center [381, 175] width 40 height 13
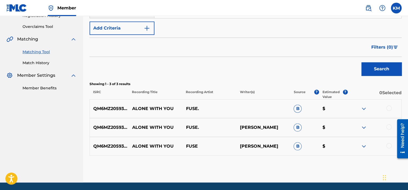
click at [387, 146] on div at bounding box center [388, 145] width 5 height 5
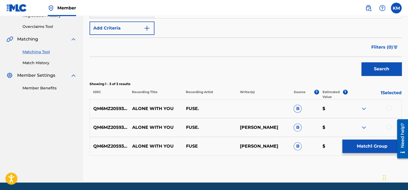
click at [389, 126] on div at bounding box center [388, 126] width 5 height 5
click at [386, 108] on div at bounding box center [388, 107] width 5 height 5
click at [369, 151] on button "Match 3 Groups" at bounding box center [371, 145] width 59 height 13
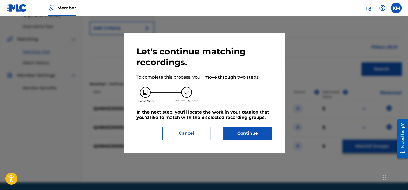
click at [236, 132] on button "Continue" at bounding box center [247, 132] width 48 height 13
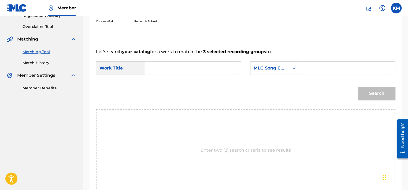
click at [177, 65] on input "Search Form" at bounding box center [192, 68] width 87 height 13
paste input "Alone with You"
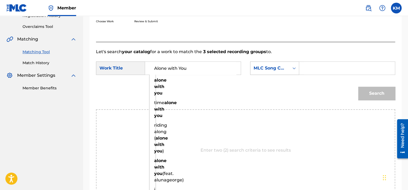
type input "Alone with You"
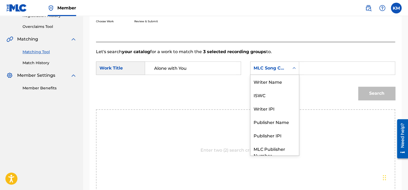
click at [295, 67] on icon "Search Form" at bounding box center [293, 67] width 5 height 5
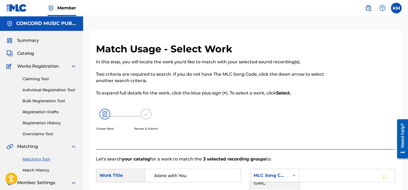
scroll to position [0, 0]
click at [271, 184] on div "Writer Name" at bounding box center [274, 188] width 48 height 13
click at [306, 175] on input "Search Form" at bounding box center [346, 175] width 87 height 13
paste input "[PERSON_NAME]"
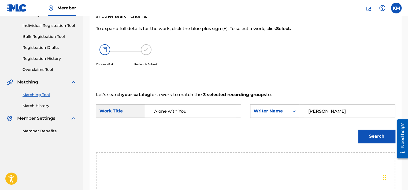
scroll to position [107, 0]
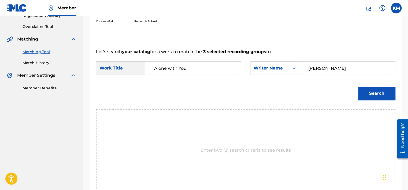
type input "[PERSON_NAME]"
click at [368, 92] on button "Search" at bounding box center [376, 93] width 37 height 13
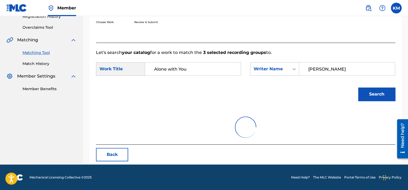
scroll to position [84, 0]
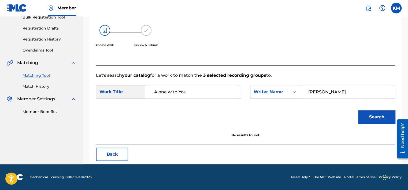
click at [40, 86] on link "Match History" at bounding box center [50, 87] width 54 height 6
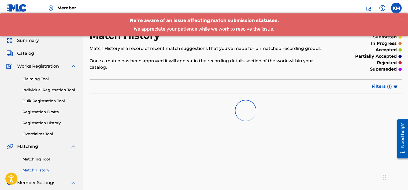
click at [44, 160] on link "Matching Tool" at bounding box center [50, 159] width 54 height 6
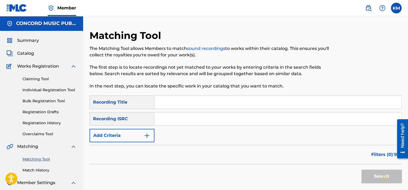
click at [183, 117] on input "Search Form" at bounding box center [277, 118] width 247 height 13
paste input "USUPV1100120"
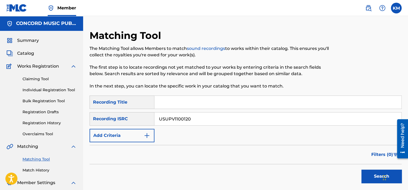
drag, startPoint x: 165, startPoint y: 113, endPoint x: 128, endPoint y: 118, distance: 37.3
click at [128, 118] on div "SearchWithCriteria809ee42c-8f8f-415d-84fd-031d496ef183 Recording ISRC USUPV1100…" at bounding box center [245, 118] width 312 height 13
type input "USUPV1100120"
click at [366, 178] on button "Search" at bounding box center [381, 175] width 40 height 13
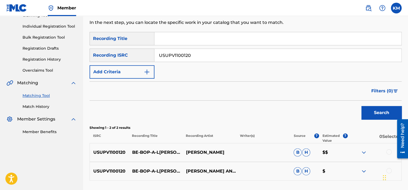
scroll to position [80, 0]
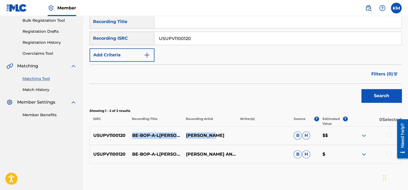
drag, startPoint x: 129, startPoint y: 131, endPoint x: 217, endPoint y: 134, distance: 88.7
click at [217, 134] on div "USUPV1100120 BE-BOP-A-[PERSON_NAME] [PERSON_NAME] [PERSON_NAME] $$" at bounding box center [245, 135] width 312 height 19
copy div "BE-BOP-A-[PERSON_NAME] [PERSON_NAME]"
click at [126, 134] on p "USUPV1100120" at bounding box center [109, 135] width 39 height 6
drag, startPoint x: 130, startPoint y: 135, endPoint x: 174, endPoint y: 134, distance: 43.9
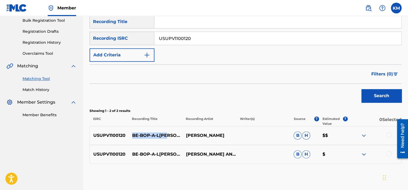
click at [174, 134] on p "BE-BOP-A-L[PERSON_NAME]" at bounding box center [156, 135] width 54 height 6
copy p "BE-BOP-A-L[PERSON_NAME]"
click at [389, 133] on div at bounding box center [388, 134] width 5 height 5
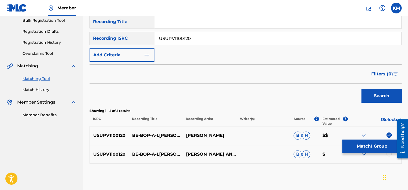
click at [387, 155] on div at bounding box center [388, 153] width 5 height 5
click at [366, 144] on button "Match 2 Groups" at bounding box center [371, 145] width 59 height 13
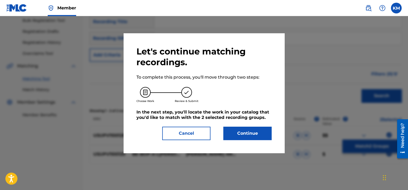
click at [257, 133] on button "Continue" at bounding box center [247, 132] width 48 height 13
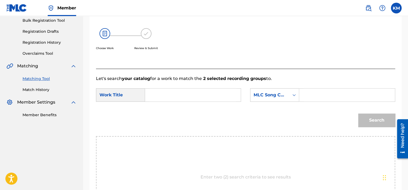
click at [161, 95] on input "Search Form" at bounding box center [192, 94] width 87 height 13
paste input "BE-BOP-A-L[PERSON_NAME]"
type input "BE-BOP-A-L[PERSON_NAME]"
click at [295, 94] on icon "Search Form" at bounding box center [293, 94] width 5 height 5
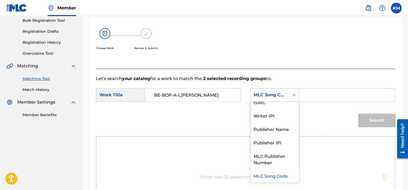
scroll to position [0, 0]
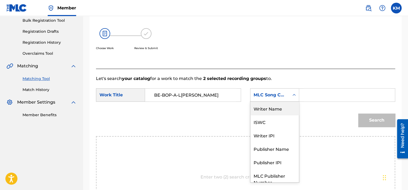
click at [287, 112] on div "Writer Name" at bounding box center [274, 108] width 48 height 13
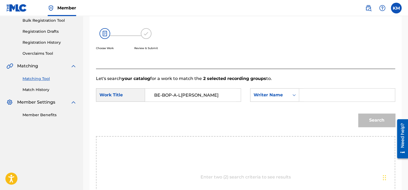
click at [308, 98] on input "Search Form" at bounding box center [346, 94] width 87 height 13
paste input "[PERSON_NAME]"
type input "[PERSON_NAME]"
click at [368, 122] on button "Search" at bounding box center [376, 119] width 37 height 13
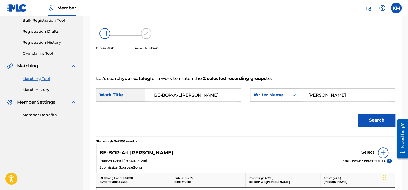
click at [38, 89] on link "Match History" at bounding box center [50, 90] width 54 height 6
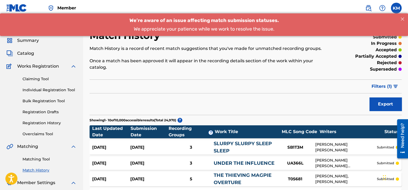
click at [39, 162] on div "Matching Tool Match History" at bounding box center [41, 160] width 70 height 23
click at [36, 159] on link "Matching Tool" at bounding box center [50, 159] width 54 height 6
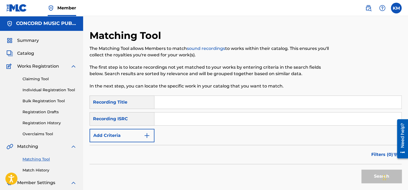
click at [188, 116] on input "Search Form" at bounding box center [277, 118] width 247 height 13
paste input "USUPV1100120"
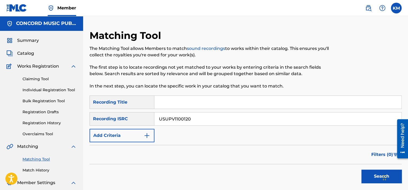
type input "USUPV1100120"
click at [366, 176] on button "Search" at bounding box center [381, 175] width 40 height 13
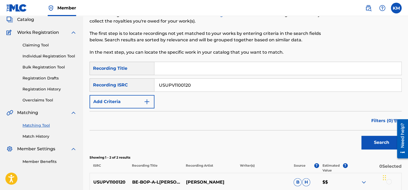
scroll to position [80, 0]
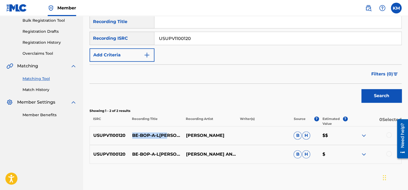
drag, startPoint x: 130, startPoint y: 133, endPoint x: 167, endPoint y: 136, distance: 37.8
click at [167, 136] on p "BE-BOP-A-L[PERSON_NAME]" at bounding box center [156, 135] width 54 height 6
copy p "BE-BOP-A-L[PERSON_NAME]"
click at [388, 135] on div at bounding box center [388, 134] width 5 height 5
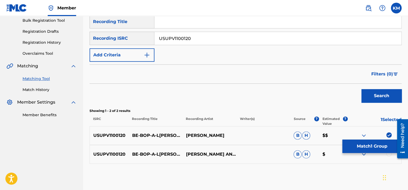
click at [387, 153] on div at bounding box center [388, 153] width 5 height 5
click at [368, 147] on button "Match 2 Groups" at bounding box center [371, 145] width 59 height 13
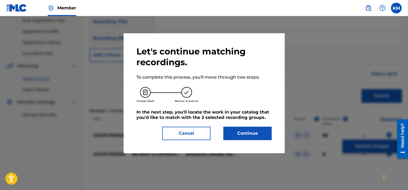
click at [259, 132] on button "Continue" at bounding box center [247, 132] width 48 height 13
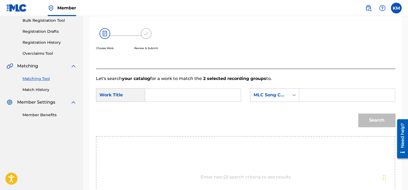
click at [184, 94] on input "Search Form" at bounding box center [192, 94] width 87 height 13
paste input "BE-BOP-A-L[PERSON_NAME]"
type input "BE-BOP-A-L[PERSON_NAME]"
click at [292, 94] on icon "Search Form" at bounding box center [293, 94] width 5 height 5
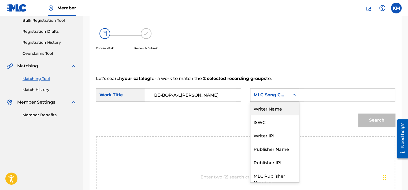
click at [273, 107] on div "Writer Name" at bounding box center [274, 108] width 48 height 13
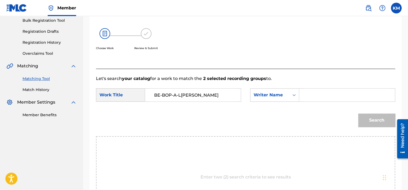
click at [328, 92] on input "Search Form" at bounding box center [346, 94] width 87 height 13
paste input "[PERSON_NAME]"
type input "[PERSON_NAME]"
click at [362, 119] on button "Search" at bounding box center [376, 119] width 37 height 13
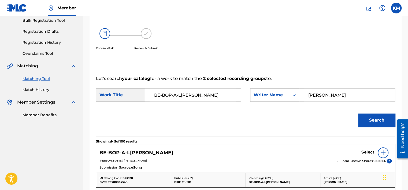
click at [362, 152] on h5 "Select" at bounding box center [367, 151] width 13 height 5
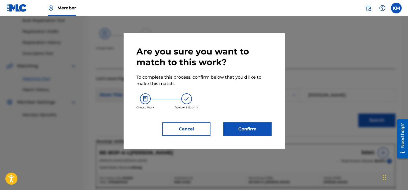
click at [254, 130] on button "Confirm" at bounding box center [247, 128] width 48 height 13
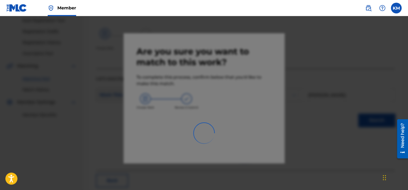
scroll to position [40, 0]
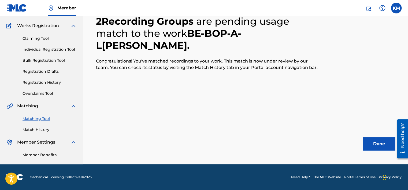
click at [383, 141] on button "Done" at bounding box center [379, 143] width 32 height 13
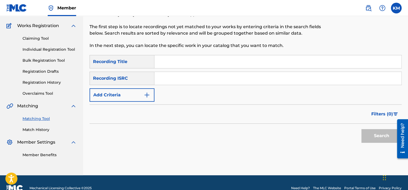
click at [198, 76] on input "Search Form" at bounding box center [277, 78] width 247 height 13
paste input "USUPV1100120"
type input "USUPV1100120"
click at [368, 137] on button "Search" at bounding box center [381, 135] width 40 height 13
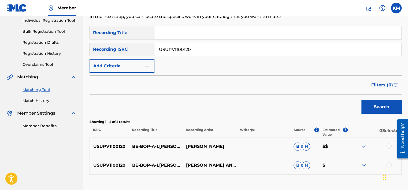
scroll to position [106, 0]
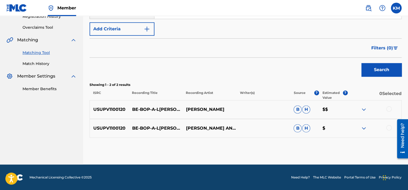
click at [40, 63] on link "Match History" at bounding box center [50, 64] width 54 height 6
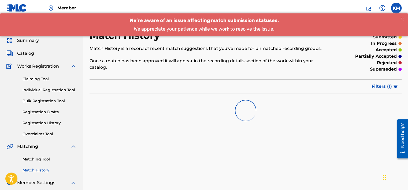
click at [45, 161] on link "Matching Tool" at bounding box center [50, 159] width 54 height 6
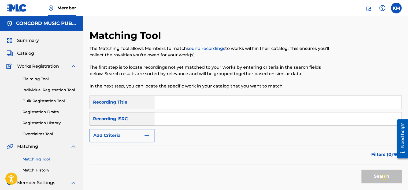
click at [189, 121] on input "Search Form" at bounding box center [277, 118] width 247 height 13
paste input "GBEWA2206080"
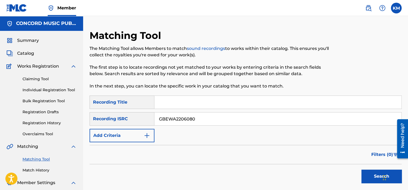
type input "GBEWA2206080"
click at [368, 176] on button "Search" at bounding box center [381, 175] width 40 height 13
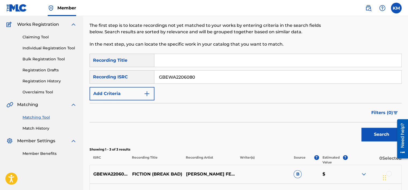
scroll to position [125, 0]
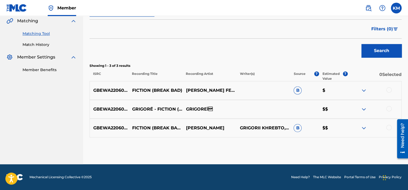
click at [388, 127] on div at bounding box center [388, 127] width 5 height 5
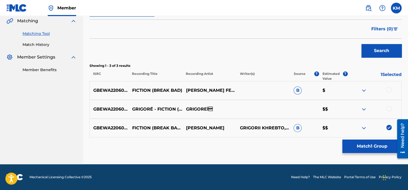
click at [389, 109] on div at bounding box center [388, 108] width 5 height 5
click at [388, 89] on div at bounding box center [388, 89] width 5 height 5
click at [378, 147] on button "Match 3 Groups" at bounding box center [371, 145] width 59 height 13
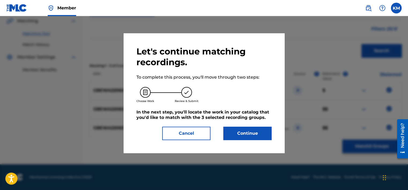
click at [257, 130] on button "Continue" at bounding box center [247, 132] width 48 height 13
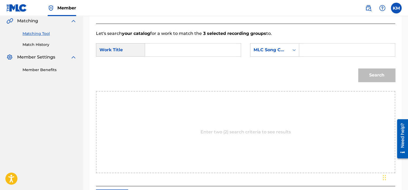
click at [173, 51] on input "Search Form" at bounding box center [192, 49] width 87 height 13
paste input "Fiction (Break Bad)"
type input "Fiction (Break Bad)"
click at [293, 51] on icon "Search Form" at bounding box center [293, 49] width 5 height 5
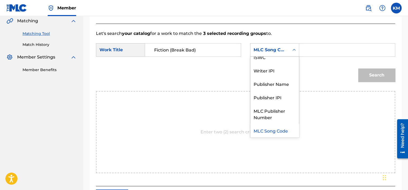
scroll to position [0, 0]
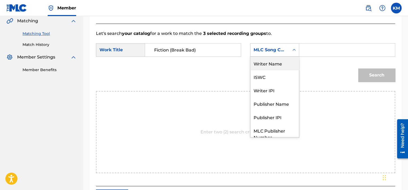
click at [277, 65] on div "Writer Name" at bounding box center [274, 63] width 48 height 13
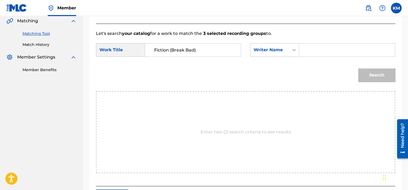
click at [315, 50] on input "Search Form" at bounding box center [346, 49] width 87 height 13
paste input "Roonder"
type input "Roonder"
click at [366, 74] on button "Search" at bounding box center [376, 74] width 37 height 13
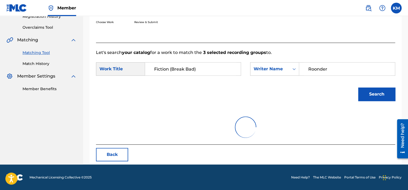
scroll to position [125, 0]
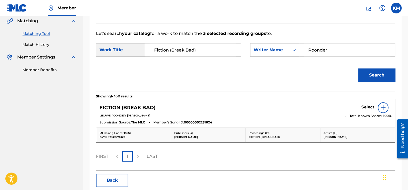
click at [363, 106] on h5 "Select" at bounding box center [367, 106] width 13 height 5
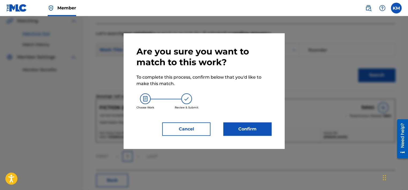
click at [257, 123] on button "Confirm" at bounding box center [247, 128] width 48 height 13
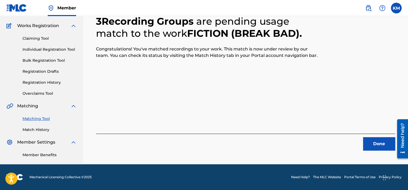
scroll to position [40, 0]
click at [380, 145] on button "Done" at bounding box center [379, 143] width 32 height 13
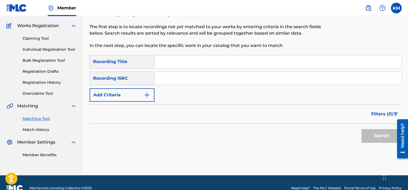
click at [198, 78] on input "Search Form" at bounding box center [277, 78] width 247 height 13
paste input "USFI20805873"
type input "USFI20805873"
click at [370, 133] on button "Search" at bounding box center [381, 135] width 40 height 13
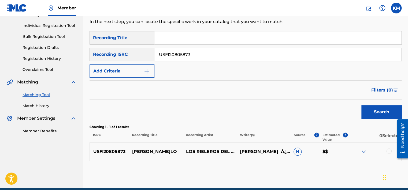
scroll to position [88, 0]
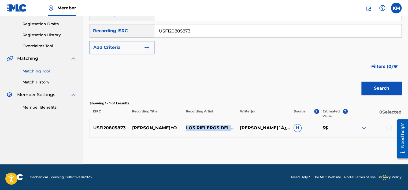
drag, startPoint x: 183, startPoint y: 122, endPoint x: 211, endPoint y: 129, distance: 28.7
click at [211, 129] on p "LOS RIELEROS DEL NORTE" at bounding box center [209, 128] width 54 height 6
copy p "LOS RIELEROS DEL NORTE"
drag, startPoint x: 131, startPoint y: 125, endPoint x: 175, endPoint y: 127, distance: 44.0
click at [175, 127] on p "[PERSON_NAME]±O" at bounding box center [156, 128] width 54 height 6
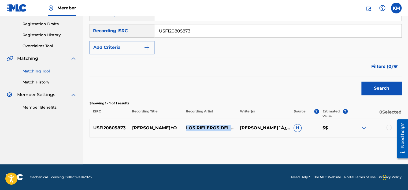
copy p "[PERSON_NAME]±O"
click at [387, 127] on div at bounding box center [388, 127] width 5 height 5
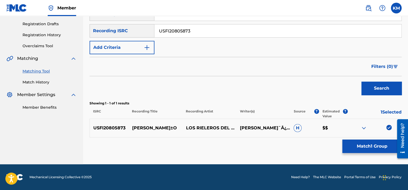
click at [358, 149] on button "Match 1 Group" at bounding box center [371, 145] width 59 height 13
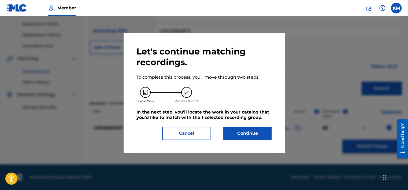
click at [226, 134] on button "Continue" at bounding box center [247, 132] width 48 height 13
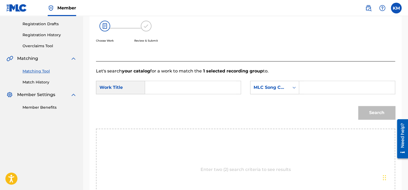
click at [169, 84] on input "Search Form" at bounding box center [192, 87] width 87 height 13
paste input "[PERSON_NAME]±O"
click at [292, 88] on icon "Search Form" at bounding box center [293, 87] width 5 height 5
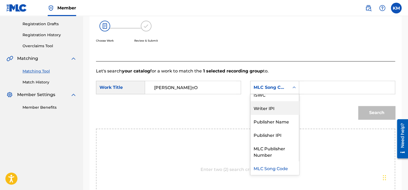
scroll to position [0, 0]
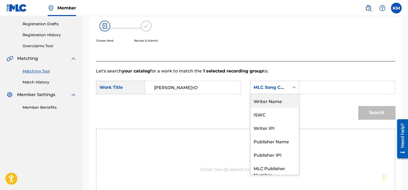
click at [269, 101] on div "Writer Name" at bounding box center [274, 100] width 48 height 13
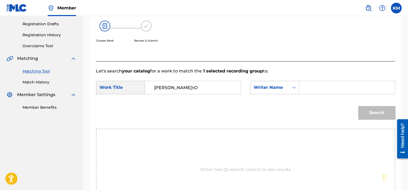
drag, startPoint x: 212, startPoint y: 86, endPoint x: 103, endPoint y: 99, distance: 110.4
click at [104, 99] on form "SearchWithCriteria586dc626-9cd4-4cd6-b2c4-c9c52974bd35 Work Title [PERSON_NAME]…" at bounding box center [245, 101] width 299 height 54
paste input "[PERSON_NAME]"
type input "[PERSON_NAME]"
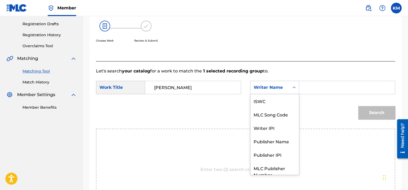
click at [293, 88] on icon "Search Form" at bounding box center [293, 87] width 5 height 5
click at [281, 98] on div "ISWC" at bounding box center [274, 100] width 48 height 13
click at [295, 89] on icon "Search Form" at bounding box center [293, 87] width 5 height 5
click at [282, 101] on div "Writer Name" at bounding box center [274, 100] width 48 height 13
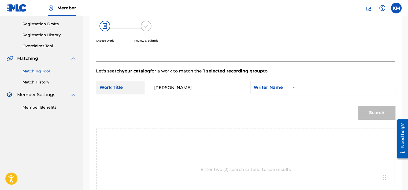
click at [311, 85] on input "Search Form" at bounding box center [346, 87] width 87 height 13
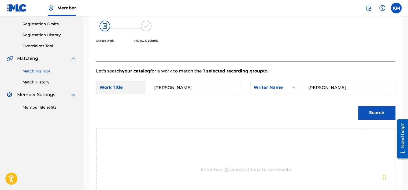
click at [360, 110] on button "Search" at bounding box center [376, 112] width 37 height 13
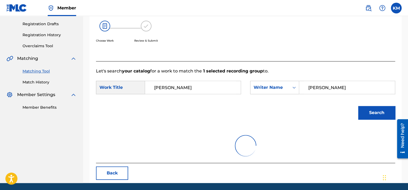
scroll to position [84, 0]
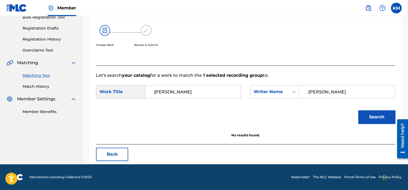
drag, startPoint x: 331, startPoint y: 91, endPoint x: 215, endPoint y: 118, distance: 118.6
click at [215, 118] on form "SearchWithCriteria586dc626-9cd4-4cd6-b2c4-c9c52974bd35 Work Title [PERSON_NAME]…" at bounding box center [245, 105] width 299 height 54
type input "[PERSON_NAME]"
click at [358, 110] on button "Search" at bounding box center [376, 116] width 37 height 13
click at [42, 87] on link "Match History" at bounding box center [50, 87] width 54 height 6
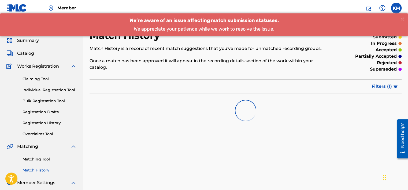
click at [45, 159] on link "Matching Tool" at bounding box center [50, 159] width 54 height 6
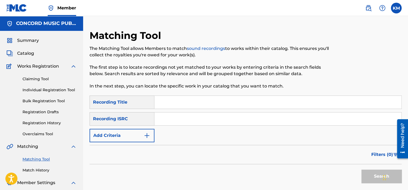
click at [183, 121] on input "Search Form" at bounding box center [277, 118] width 247 height 13
paste input "MXF369232137"
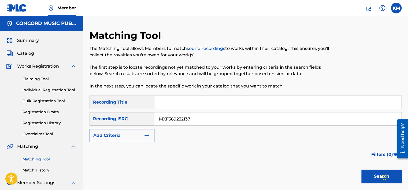
type input "MXF369232137"
click at [366, 171] on button "Search" at bounding box center [381, 175] width 40 height 13
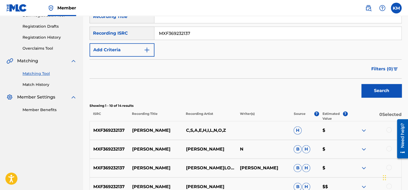
scroll to position [107, 0]
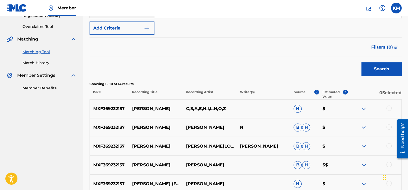
click at [388, 107] on div at bounding box center [388, 107] width 5 height 5
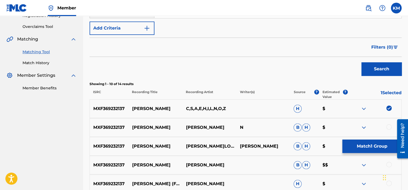
click at [388, 125] on div at bounding box center [388, 126] width 5 height 5
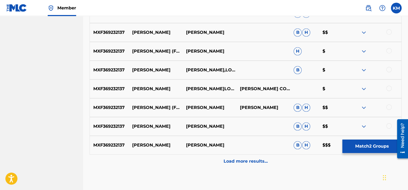
scroll to position [241, 0]
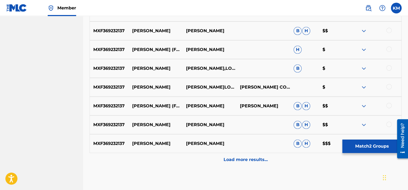
click at [388, 31] on div at bounding box center [388, 30] width 5 height 5
click at [389, 47] on div at bounding box center [388, 48] width 5 height 5
click at [389, 70] on div at bounding box center [388, 67] width 5 height 5
click at [387, 88] on div at bounding box center [388, 86] width 5 height 5
click at [388, 105] on div at bounding box center [388, 105] width 5 height 5
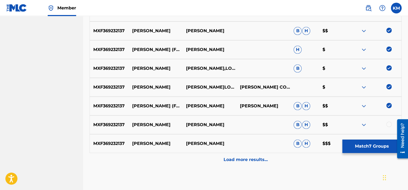
click at [388, 124] on div at bounding box center [388, 123] width 5 height 5
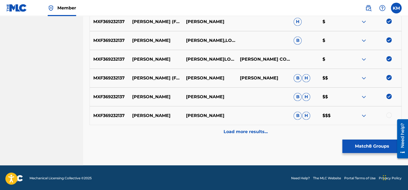
scroll to position [270, 0]
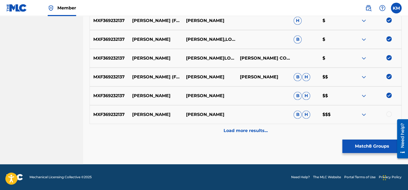
click at [388, 115] on div at bounding box center [388, 113] width 5 height 5
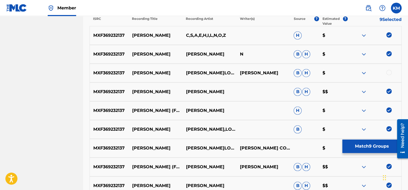
scroll to position [136, 0]
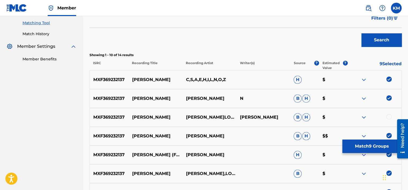
click at [387, 117] on div at bounding box center [388, 116] width 5 height 5
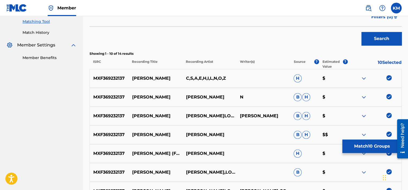
scroll to position [270, 0]
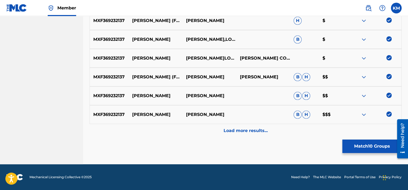
click at [240, 127] on div "Load more results..." at bounding box center [245, 130] width 312 height 13
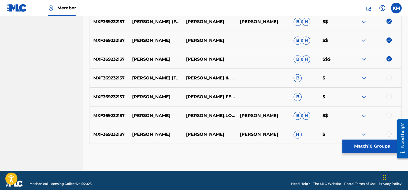
scroll to position [331, 0]
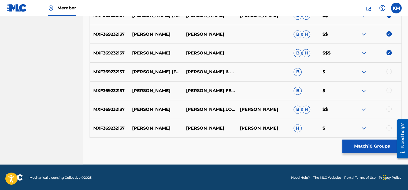
click at [388, 73] on div at bounding box center [388, 71] width 5 height 5
click at [388, 89] on div at bounding box center [388, 89] width 5 height 5
click at [389, 109] on div at bounding box center [388, 108] width 5 height 5
click at [389, 128] on div at bounding box center [388, 127] width 5 height 5
click at [388, 142] on button "Match 14 Groups" at bounding box center [371, 145] width 59 height 13
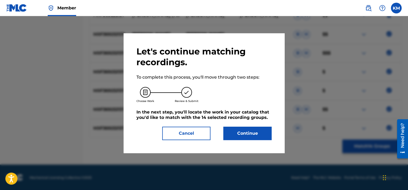
click at [252, 133] on button "Continue" at bounding box center [247, 132] width 48 height 13
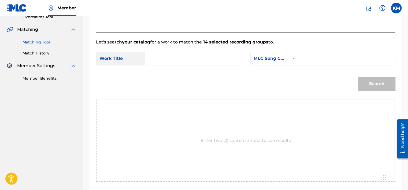
scroll to position [114, 0]
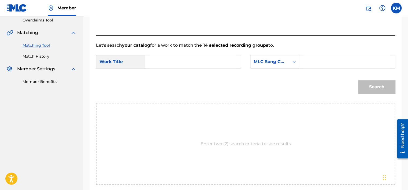
click at [151, 65] on input "Search Form" at bounding box center [192, 61] width 87 height 13
paste input "[PERSON_NAME]"
type input "[PERSON_NAME]"
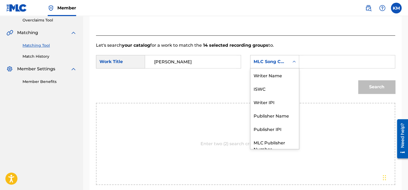
click at [292, 65] on div "Search Form" at bounding box center [294, 62] width 10 height 10
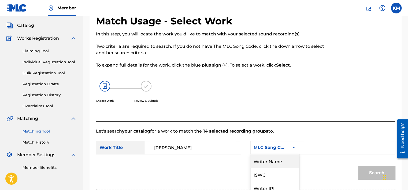
scroll to position [6, 0]
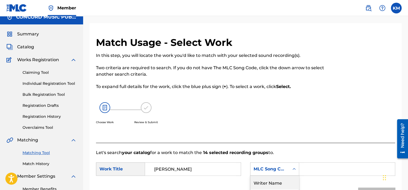
click at [277, 182] on div "Writer Name" at bounding box center [274, 181] width 48 height 13
click at [309, 167] on input "Search Form" at bounding box center [346, 168] width 87 height 13
paste input "[PERSON_NAME]"
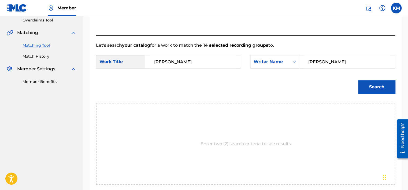
type input "[PERSON_NAME]"
click at [366, 85] on button "Search" at bounding box center [376, 86] width 37 height 13
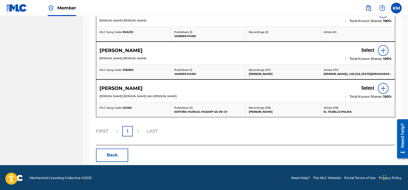
scroll to position [124, 0]
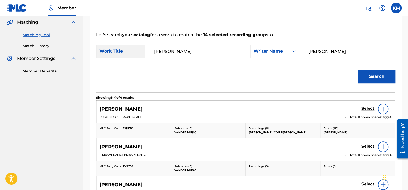
click at [292, 49] on icon "Search Form" at bounding box center [293, 50] width 5 height 5
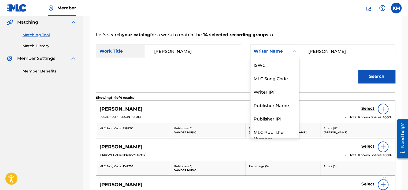
scroll to position [20, 0]
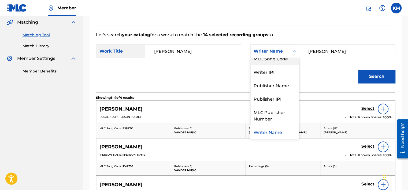
click at [289, 58] on div "MLC Song Code" at bounding box center [274, 57] width 48 height 13
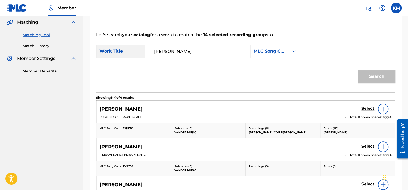
paste input "DV8HIR"
type input "DV8HIR"
click at [364, 78] on button "Search" at bounding box center [376, 76] width 37 height 13
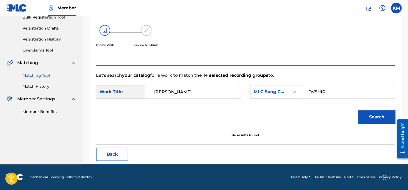
scroll to position [84, 0]
click at [163, 89] on input "[PERSON_NAME]" at bounding box center [192, 91] width 87 height 13
type input "[PERSON_NAME]"
click at [294, 91] on icon "Search Form" at bounding box center [293, 92] width 3 height 2
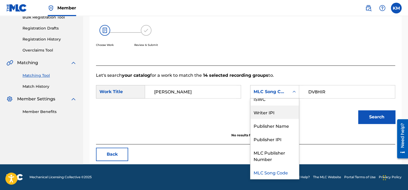
scroll to position [0, 0]
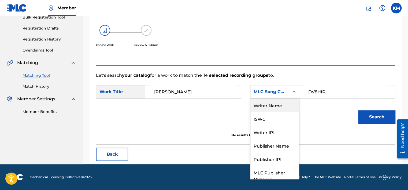
click at [269, 105] on div "Writer Name" at bounding box center [274, 104] width 48 height 13
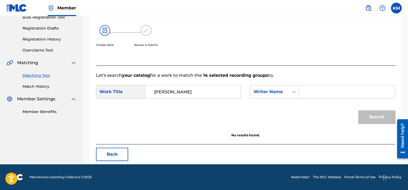
click at [320, 93] on input "Search Form" at bounding box center [346, 91] width 87 height 13
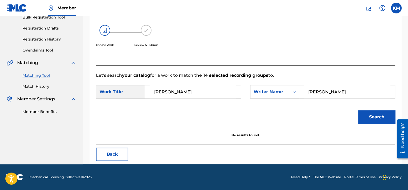
type input "[PERSON_NAME]"
click at [358, 110] on button "Search" at bounding box center [376, 116] width 37 height 13
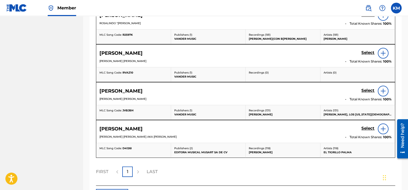
scroll to position [57, 0]
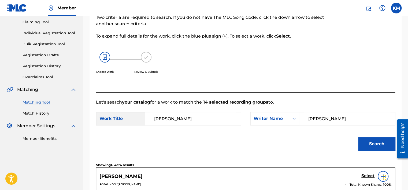
click at [46, 112] on link "Match History" at bounding box center [50, 113] width 54 height 6
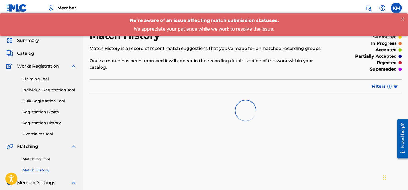
click at [41, 160] on link "Matching Tool" at bounding box center [50, 159] width 54 height 6
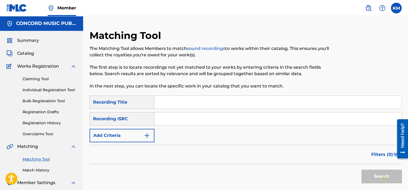
click at [167, 117] on input "Search Form" at bounding box center [277, 118] width 247 height 13
paste input "USDY42351702"
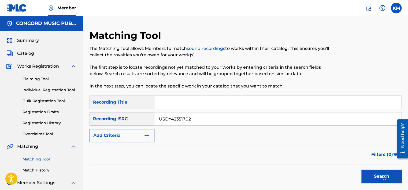
type input "USDY42351702"
click at [362, 174] on button "Search" at bounding box center [381, 175] width 40 height 13
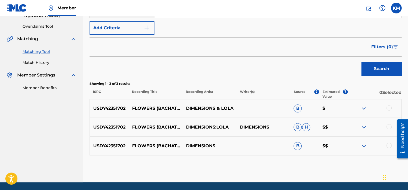
scroll to position [125, 0]
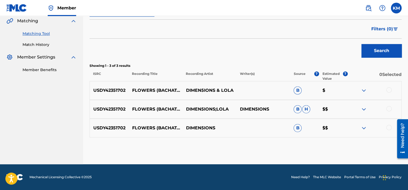
click at [389, 126] on div at bounding box center [388, 127] width 5 height 5
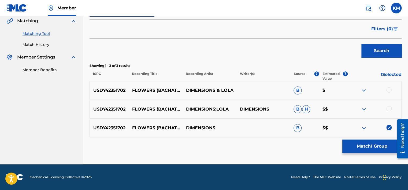
click at [389, 108] on div at bounding box center [388, 108] width 5 height 5
click at [387, 89] on div at bounding box center [388, 89] width 5 height 5
click at [377, 144] on button "Match 3 Groups" at bounding box center [371, 145] width 59 height 13
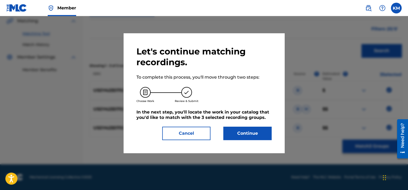
click at [261, 128] on button "Continue" at bounding box center [247, 132] width 48 height 13
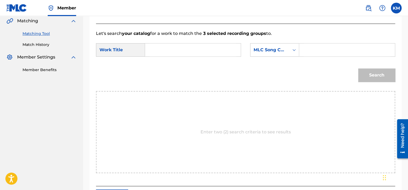
click at [158, 44] on input "Search Form" at bounding box center [192, 49] width 87 height 13
paste input "Flowers (Bachata Version)"
type input "Flowers (Bachata Version)"
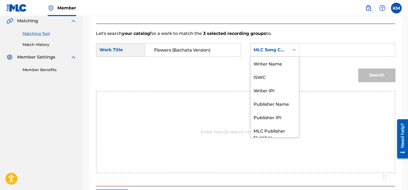
click at [296, 51] on icon "Search Form" at bounding box center [293, 49] width 5 height 5
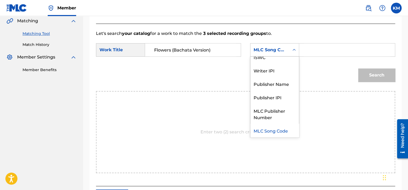
scroll to position [0, 0]
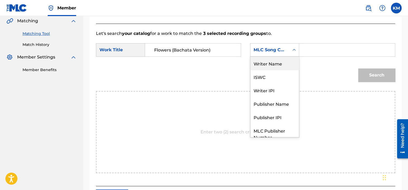
click at [277, 63] on div "Writer Name" at bounding box center [274, 63] width 48 height 13
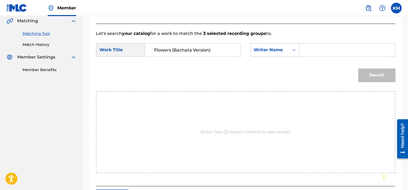
click at [302, 50] on div "Search Form" at bounding box center [347, 49] width 96 height 13
click at [312, 50] on input "Search Form" at bounding box center [346, 49] width 87 height 13
paste input "[PERSON_NAME]"
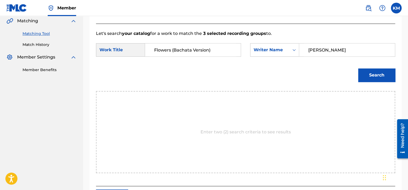
type input "[PERSON_NAME]"
click at [390, 69] on button "Search" at bounding box center [376, 74] width 37 height 13
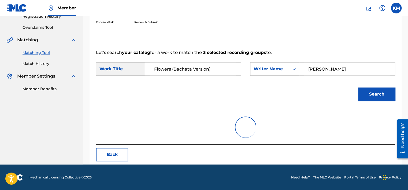
scroll to position [125, 0]
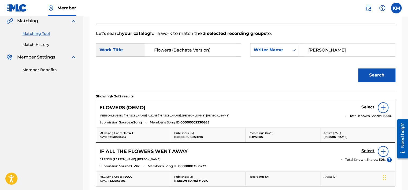
click at [368, 107] on h5 "Select" at bounding box center [367, 106] width 13 height 5
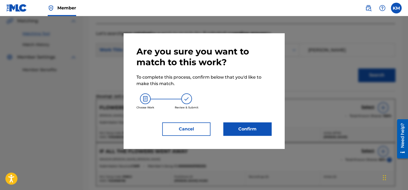
click at [266, 124] on button "Confirm" at bounding box center [247, 128] width 48 height 13
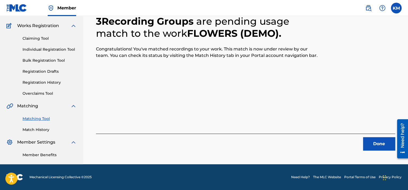
scroll to position [40, 0]
click at [377, 135] on div "Done" at bounding box center [245, 141] width 299 height 17
click at [377, 140] on button "Done" at bounding box center [379, 143] width 32 height 13
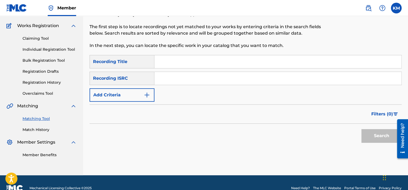
click at [194, 74] on input "Search Form" at bounding box center [277, 78] width 247 height 13
paste input "USWB12100425"
type input "USWB12100425"
click at [374, 136] on button "Search" at bounding box center [381, 135] width 40 height 13
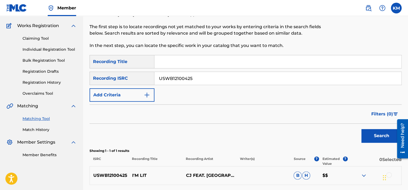
scroll to position [88, 0]
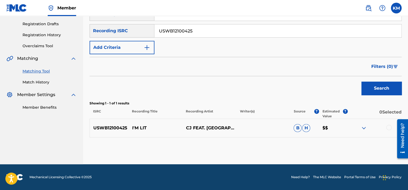
click at [387, 128] on div at bounding box center [388, 127] width 5 height 5
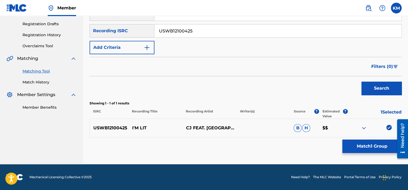
click at [375, 147] on button "Match 1 Group" at bounding box center [371, 145] width 59 height 13
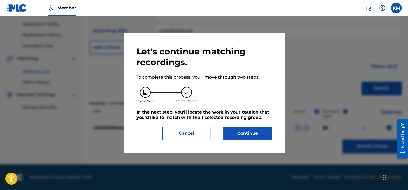
click at [252, 131] on button "Continue" at bounding box center [247, 132] width 48 height 13
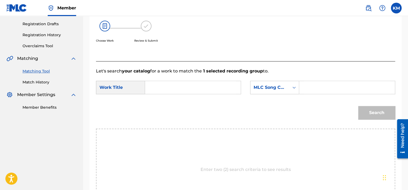
paste input "I'm Lit (feat. [GEOGRAPHIC_DATA][US_STATE])"
type input "I'm Lit (feat. [GEOGRAPHIC_DATA][US_STATE])"
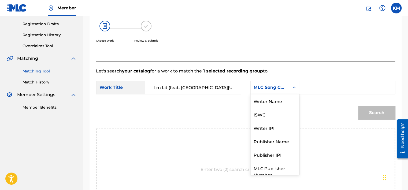
click at [294, 88] on icon "Search Form" at bounding box center [293, 87] width 5 height 5
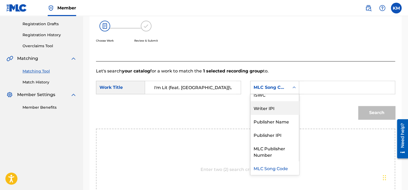
scroll to position [0, 0]
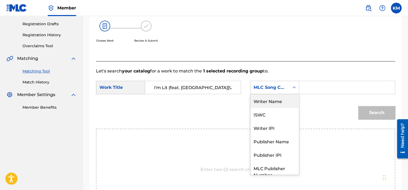
click at [281, 101] on div "Writer Name" at bounding box center [274, 100] width 48 height 13
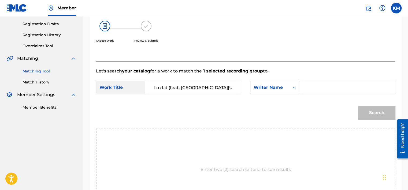
click at [305, 89] on input "Search Form" at bounding box center [346, 87] width 87 height 13
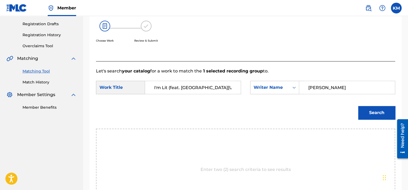
type input "[PERSON_NAME]"
click at [358, 106] on button "Search" at bounding box center [376, 112] width 37 height 13
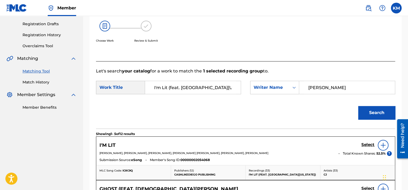
click at [369, 144] on h5 "Select" at bounding box center [367, 144] width 13 height 5
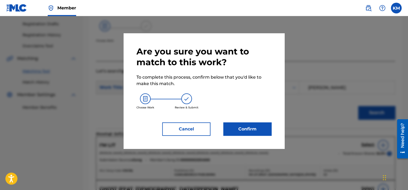
click at [254, 130] on button "Confirm" at bounding box center [247, 128] width 48 height 13
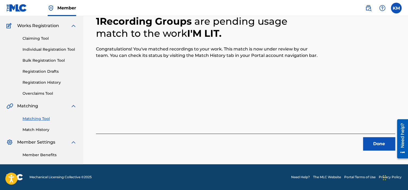
scroll to position [40, 0]
click at [369, 145] on button "Done" at bounding box center [379, 143] width 32 height 13
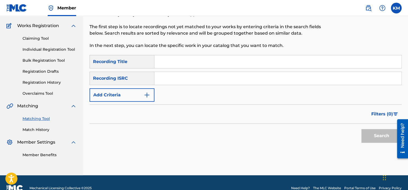
click at [175, 77] on input "Search Form" at bounding box center [277, 78] width 247 height 13
paste input "FRX871595261"
type input "FRX871595261"
click at [369, 132] on button "Search" at bounding box center [381, 135] width 40 height 13
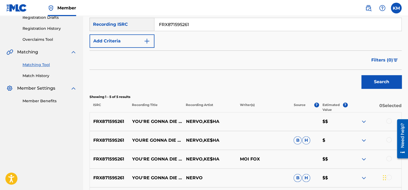
scroll to position [163, 0]
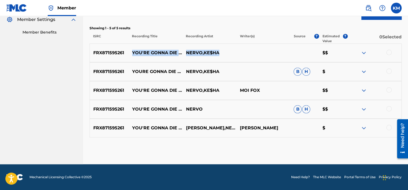
drag, startPoint x: 132, startPoint y: 43, endPoint x: 238, endPoint y: 47, distance: 106.4
click at [238, 47] on div "FRX871595261 YOU'RE GONNA DIE YOUNG (IC & [PERSON_NAME] EXTENDED REMIX) [PERSON…" at bounding box center [245, 52] width 312 height 19
copy div "YOU'RE GONNA DIE YOUNG (IC & [PERSON_NAME] EXTENDED REMIX) [PERSON_NAME]$HA"
click at [132, 50] on p "YOU'RE GONNA DIE YOUNG (IC & [PERSON_NAME] EXTENDED REMIX)" at bounding box center [156, 53] width 54 height 6
drag, startPoint x: 132, startPoint y: 46, endPoint x: 172, endPoint y: 57, distance: 41.7
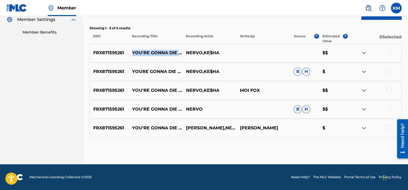
click at [172, 56] on p "YOU'RE GONNA DIE YOUNG (IC & [PERSON_NAME] EXTENDED REMIX)" at bounding box center [156, 53] width 54 height 6
click at [389, 126] on div at bounding box center [388, 127] width 5 height 5
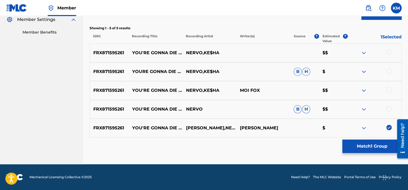
click at [388, 107] on div at bounding box center [388, 108] width 5 height 5
click at [388, 88] on div at bounding box center [388, 89] width 5 height 5
click at [387, 69] on div at bounding box center [388, 70] width 5 height 5
click at [387, 52] on div at bounding box center [388, 52] width 5 height 5
click at [370, 149] on button "Match 5 Groups" at bounding box center [371, 145] width 59 height 13
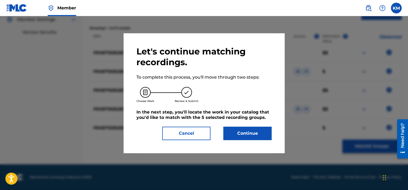
click at [257, 137] on button "Continue" at bounding box center [247, 132] width 48 height 13
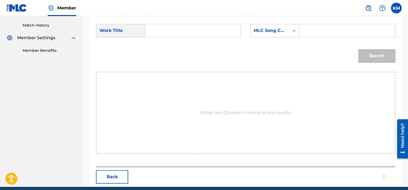
scroll to position [136, 0]
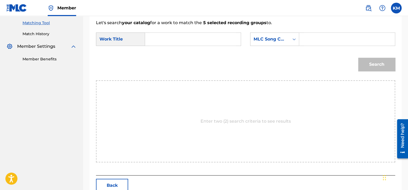
click at [180, 40] on input "Search Form" at bounding box center [192, 39] width 87 height 13
paste input "YOU'RE GONNA DIE YOUNG (IC & [PERSON_NAME] EXTENDED REMIX)"
type input "YOU'RE GONNA DIE YOUNG (IC & [PERSON_NAME] EXTENDED REMIX)"
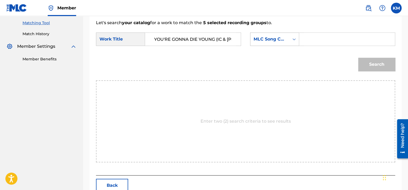
click at [290, 39] on div "Search Form" at bounding box center [294, 39] width 10 height 10
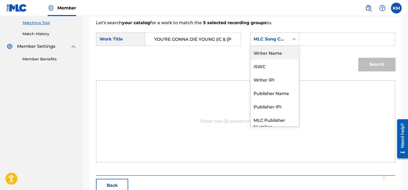
click at [259, 47] on div "Writer Name" at bounding box center [274, 52] width 48 height 13
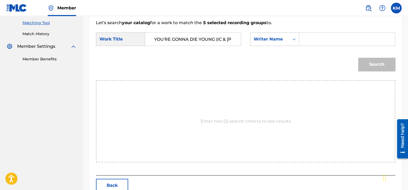
click at [317, 39] on input "Search Form" at bounding box center [346, 39] width 87 height 13
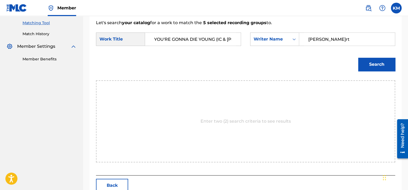
type input "[PERSON_NAME]rt"
click at [358, 58] on button "Search" at bounding box center [376, 64] width 37 height 13
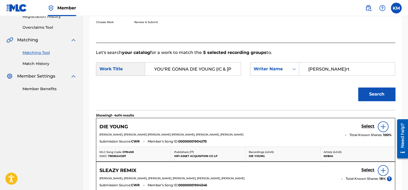
scroll to position [136, 0]
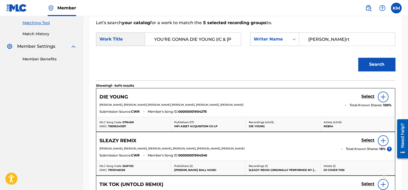
click at [367, 96] on h5 "Select" at bounding box center [367, 96] width 13 height 5
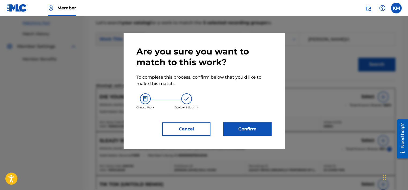
click at [245, 128] on button "Confirm" at bounding box center [247, 128] width 48 height 13
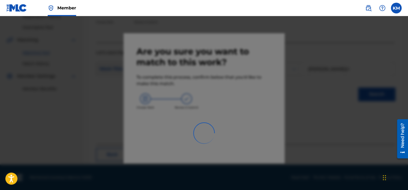
scroll to position [40, 0]
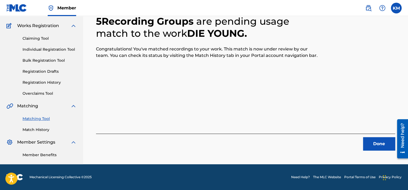
click at [384, 144] on button "Done" at bounding box center [379, 143] width 32 height 13
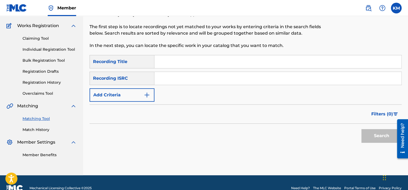
click at [209, 75] on input "Search Form" at bounding box center [277, 78] width 247 height 13
paste input "FR6V81282147"
type input "FR6V81282147"
click at [368, 131] on button "Search" at bounding box center [381, 135] width 40 height 13
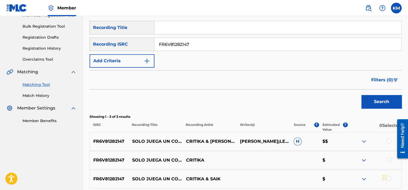
scroll to position [121, 0]
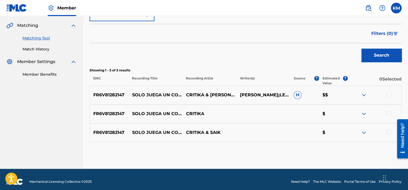
click at [387, 133] on div at bounding box center [388, 131] width 5 height 5
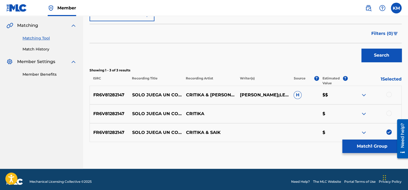
click at [389, 113] on div at bounding box center [388, 112] width 5 height 5
click at [389, 93] on div at bounding box center [388, 94] width 5 height 5
click at [374, 147] on button "Match 3 Groups" at bounding box center [371, 145] width 59 height 13
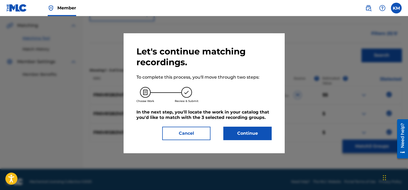
click at [256, 130] on button "Continue" at bounding box center [247, 132] width 48 height 13
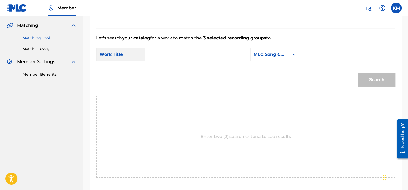
click at [168, 53] on input "Search Form" at bounding box center [192, 54] width 87 height 13
paste input "Solo Juega un Corazón"
type input "Solo Juega un Corazón"
click at [296, 54] on div "Search Form" at bounding box center [294, 55] width 10 height 10
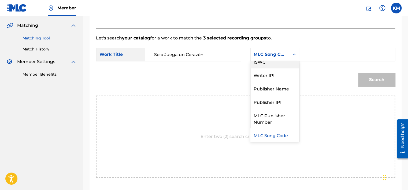
scroll to position [0, 0]
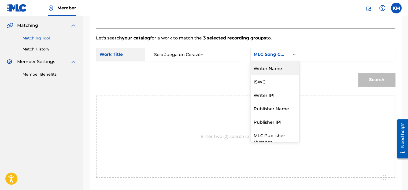
click at [283, 66] on div "Writer Name" at bounding box center [274, 67] width 48 height 13
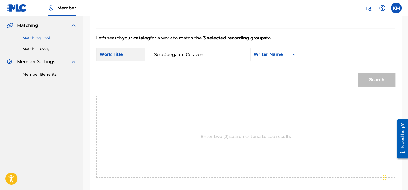
click at [310, 54] on input "Search Form" at bounding box center [346, 54] width 87 height 13
paste input "[DEMOGRAPHIC_DATA]"
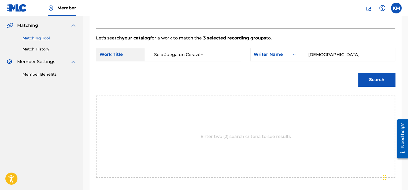
type input "[DEMOGRAPHIC_DATA]"
click at [367, 79] on button "Search" at bounding box center [376, 79] width 37 height 13
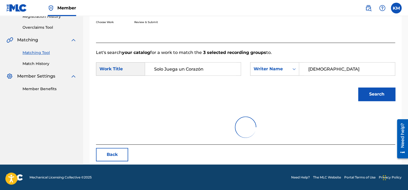
scroll to position [121, 0]
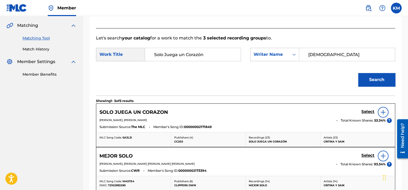
click at [365, 111] on h5 "Select" at bounding box center [367, 111] width 13 height 5
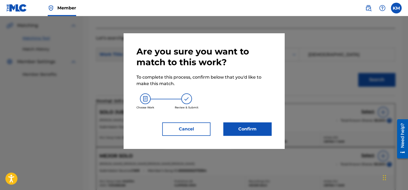
click at [261, 126] on button "Confirm" at bounding box center [247, 128] width 48 height 13
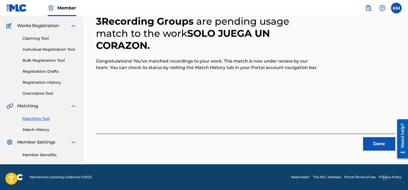
scroll to position [40, 0]
click at [383, 149] on button "Done" at bounding box center [379, 143] width 32 height 13
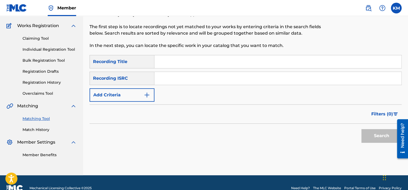
click at [221, 77] on input "Search Form" at bounding box center [277, 78] width 247 height 13
paste input "US4262115010"
type input "US4262115010"
click at [381, 134] on button "Search" at bounding box center [381, 135] width 40 height 13
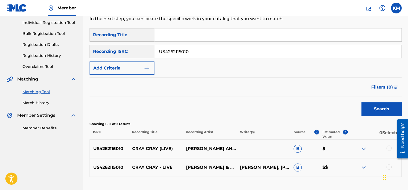
scroll to position [106, 0]
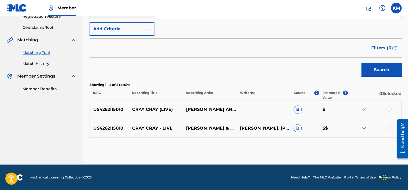
click at [388, 128] on div at bounding box center [388, 127] width 5 height 5
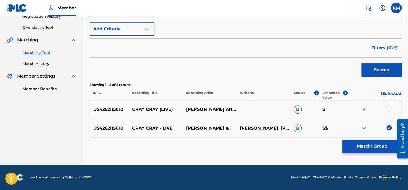
click at [388, 110] on div at bounding box center [388, 108] width 5 height 5
click at [377, 142] on button "Match 2 Groups" at bounding box center [371, 145] width 59 height 13
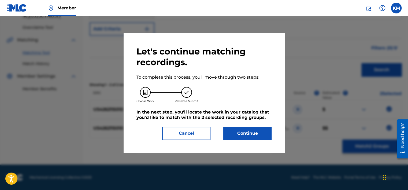
click at [260, 130] on button "Continue" at bounding box center [247, 132] width 48 height 13
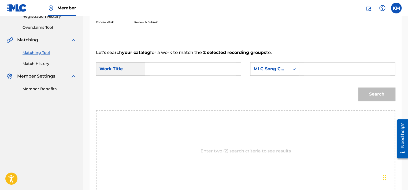
click at [178, 66] on input "Search Form" at bounding box center [192, 68] width 87 height 13
paste input "Cray Cray - Live"
type input "Cray Cray - Live"
click at [294, 70] on icon "Search Form" at bounding box center [293, 68] width 5 height 5
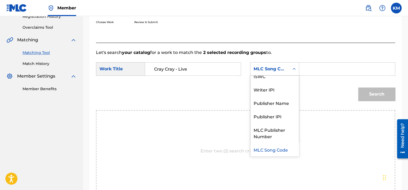
scroll to position [0, 0]
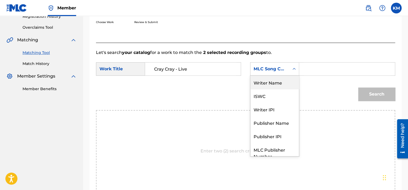
click at [285, 80] on div "Writer Name" at bounding box center [274, 82] width 48 height 13
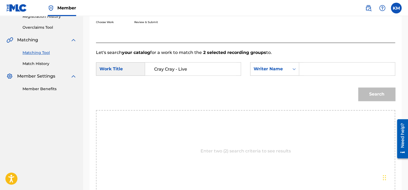
click at [304, 68] on input "Search Form" at bounding box center [346, 68] width 87 height 13
paste input "[PERSON_NAME]er"
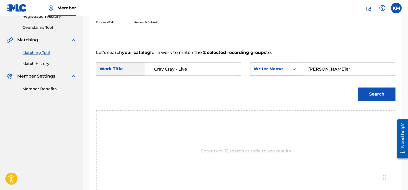
click at [369, 94] on button "Search" at bounding box center [376, 93] width 37 height 13
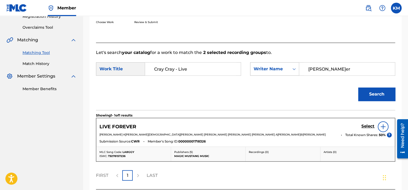
paste input "A[PERSON_NAME]"
drag, startPoint x: 331, startPoint y: 65, endPoint x: 263, endPoint y: 64, distance: 68.3
click at [263, 64] on div "SearchWithCriteria6852bebc-05f6-43e5-b024-447d8b333372 Writer Name [PERSON_NAME]" at bounding box center [322, 68] width 145 height 13
click at [369, 90] on button "Search" at bounding box center [376, 93] width 37 height 13
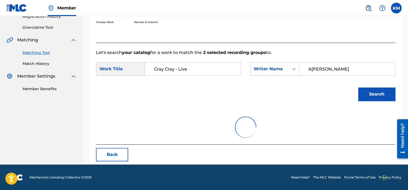
scroll to position [84, 0]
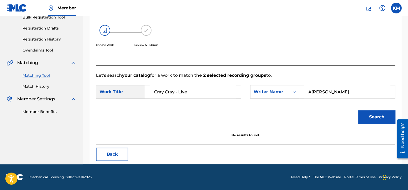
paste input "[PERSON_NAME]"
type input "[PERSON_NAME]"
click at [362, 117] on button "Search" at bounding box center [376, 116] width 37 height 13
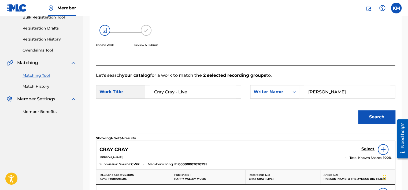
click at [368, 150] on h5 "Select" at bounding box center [367, 148] width 13 height 5
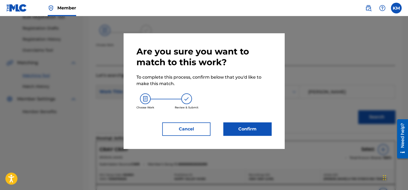
click at [256, 128] on button "Confirm" at bounding box center [247, 128] width 48 height 13
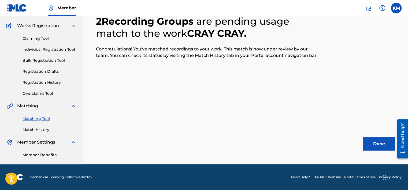
scroll to position [40, 0]
click at [376, 143] on button "Done" at bounding box center [379, 143] width 32 height 13
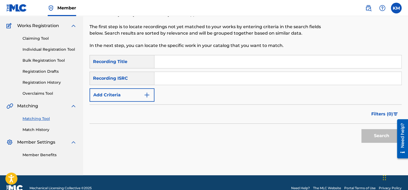
click at [177, 76] on input "Search Form" at bounding box center [277, 78] width 247 height 13
paste input "AUAB09650290"
type input "AUAB09650290"
click at [370, 133] on button "Search" at bounding box center [381, 135] width 40 height 13
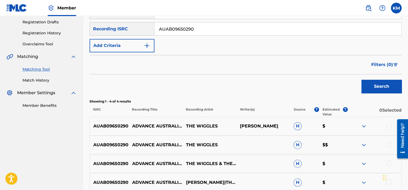
scroll to position [121, 0]
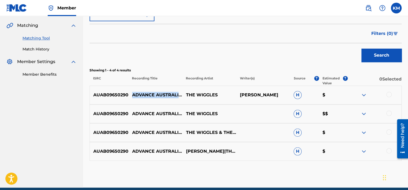
drag, startPoint x: 132, startPoint y: 87, endPoint x: 163, endPoint y: 101, distance: 34.5
click at [163, 98] on p "ADVANCE AUSTRALIA FAIR (ARR. THE WIGGLES)" at bounding box center [156, 95] width 54 height 6
copy p "ADVANCE AUSTRALIA FAIR (ARR. THE WIGGLES)"
drag, startPoint x: 186, startPoint y: 93, endPoint x: 221, endPoint y: 92, distance: 34.8
click at [221, 92] on p "THE WIGGLES" at bounding box center [209, 95] width 54 height 6
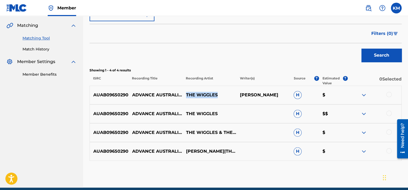
copy p "THE WIGGLES"
drag, startPoint x: 130, startPoint y: 88, endPoint x: 168, endPoint y: 102, distance: 40.9
click at [168, 98] on p "ADVANCE AUSTRALIA FAIR (ARR. THE WIGGLES)" at bounding box center [156, 95] width 54 height 6
click at [388, 93] on div at bounding box center [388, 94] width 5 height 5
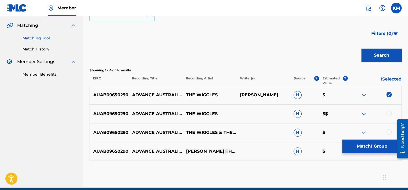
click at [387, 114] on div at bounding box center [388, 112] width 5 height 5
click at [387, 131] on div at bounding box center [388, 131] width 5 height 5
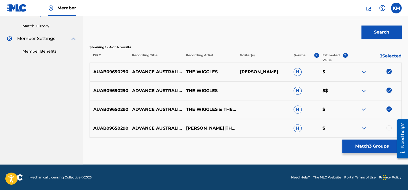
click at [387, 126] on div at bounding box center [388, 127] width 5 height 5
click at [373, 146] on button "Match 4 Groups" at bounding box center [371, 145] width 59 height 13
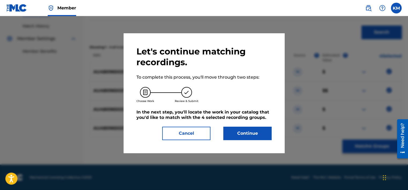
click at [254, 130] on button "Continue" at bounding box center [247, 132] width 48 height 13
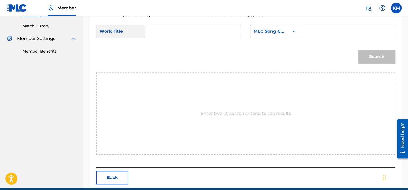
click at [153, 31] on input "Search Form" at bounding box center [192, 31] width 87 height 13
paste input "ADVANCE AUSTRALIA FAIR (ARR. THE WIGGLES)"
type input "ADVANCE AUSTRALIA FAIR (ARR. THE WIGGLES)"
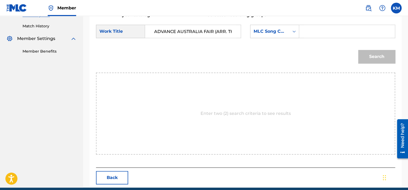
click at [38, 25] on link "Match History" at bounding box center [50, 26] width 54 height 6
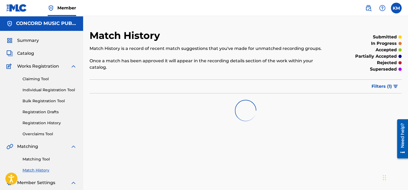
click at [40, 158] on link "Matching Tool" at bounding box center [50, 159] width 54 height 6
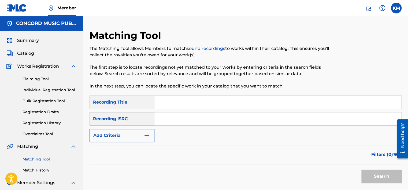
click at [186, 114] on input "Search Form" at bounding box center [277, 118] width 247 height 13
paste input "USA2P2337883"
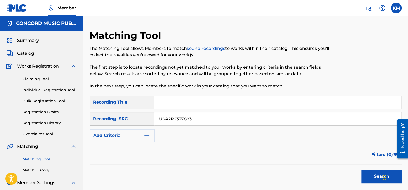
type input "USA2P2337883"
click at [369, 173] on button "Search" at bounding box center [381, 175] width 40 height 13
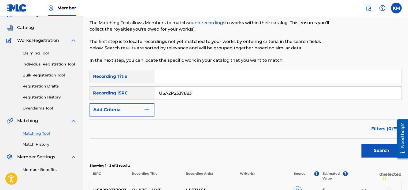
scroll to position [106, 0]
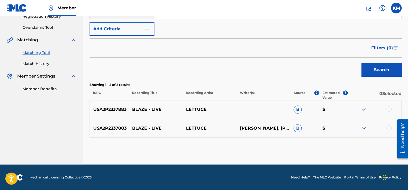
click at [387, 126] on div at bounding box center [388, 127] width 5 height 5
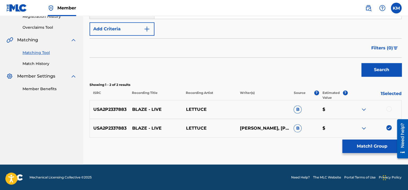
click at [387, 107] on div at bounding box center [388, 108] width 5 height 5
click at [381, 143] on button "Match 2 Groups" at bounding box center [371, 145] width 59 height 13
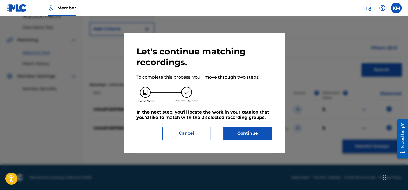
click at [235, 137] on button "Continue" at bounding box center [247, 132] width 48 height 13
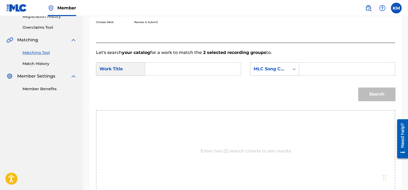
click at [177, 66] on input "Search Form" at bounding box center [192, 68] width 87 height 13
paste input "Blaze - Live"
type input "Blaze - Live"
click at [291, 69] on div "Search Form" at bounding box center [294, 69] width 10 height 10
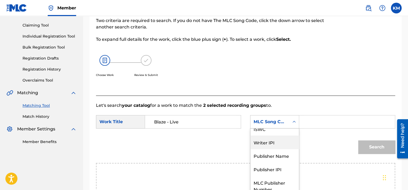
scroll to position [0, 0]
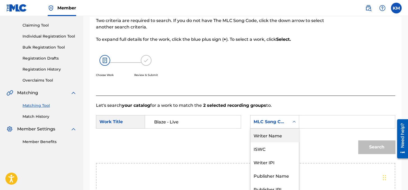
click at [270, 136] on div "Writer Name" at bounding box center [274, 134] width 48 height 13
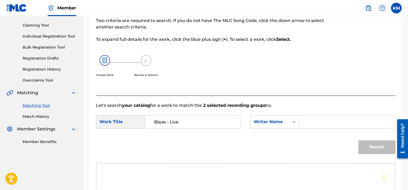
click at [313, 118] on input "Search Form" at bounding box center [346, 121] width 87 height 13
paste input "[DEMOGRAPHIC_DATA]"
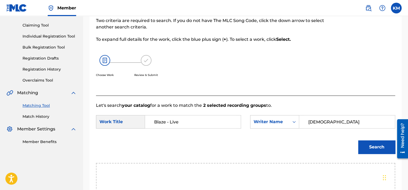
type input "[DEMOGRAPHIC_DATA]"
click at [378, 148] on button "Search" at bounding box center [376, 146] width 37 height 13
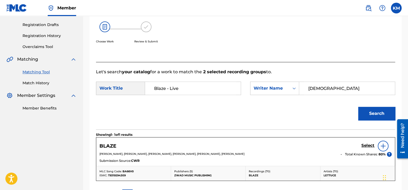
scroll to position [107, 0]
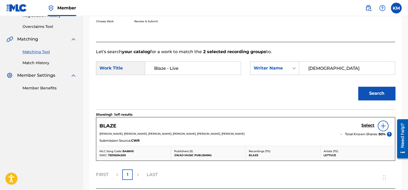
click at [362, 124] on h5 "Select" at bounding box center [367, 125] width 13 height 5
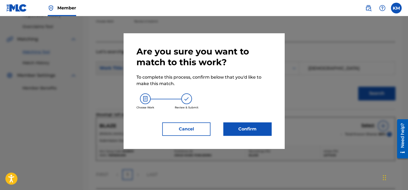
click at [236, 130] on button "Confirm" at bounding box center [247, 128] width 48 height 13
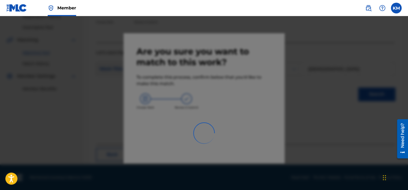
scroll to position [40, 0]
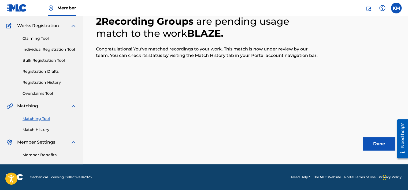
click at [380, 147] on button "Done" at bounding box center [379, 143] width 32 height 13
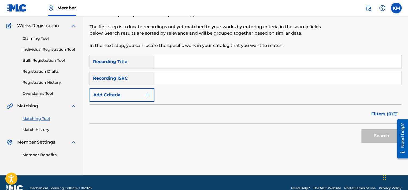
click at [187, 74] on input "Search Form" at bounding box center [277, 78] width 247 height 13
paste input "USZBG1110232"
type input "USZBG1110232"
click at [368, 135] on button "Search" at bounding box center [381, 135] width 40 height 13
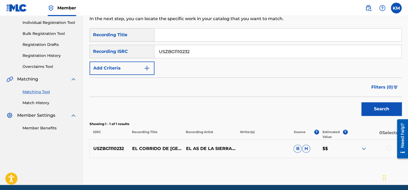
scroll to position [88, 0]
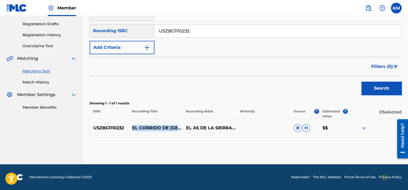
drag, startPoint x: 130, startPoint y: 126, endPoint x: 172, endPoint y: 129, distance: 41.9
click at [172, 129] on p "EL CORRIDO DE [GEOGRAPHIC_DATA]" at bounding box center [156, 128] width 54 height 6
drag, startPoint x: 186, startPoint y: 117, endPoint x: 218, endPoint y: 132, distance: 36.0
click at [218, 131] on p "EL AS DE LA SIERRA,BANDA TITANES SINALOENSES" at bounding box center [209, 128] width 54 height 6
drag, startPoint x: 132, startPoint y: 123, endPoint x: 180, endPoint y: 128, distance: 48.5
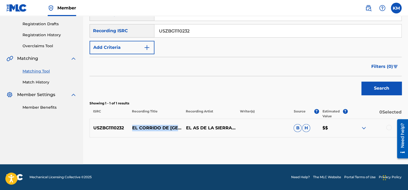
click at [180, 128] on p "EL CORRIDO DE [GEOGRAPHIC_DATA]" at bounding box center [156, 128] width 54 height 6
click at [387, 127] on div at bounding box center [388, 127] width 5 height 5
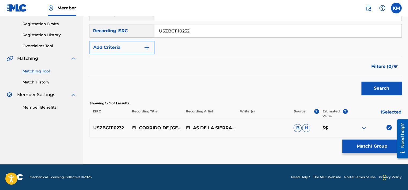
click at [373, 148] on button "Match 1 Group" at bounding box center [371, 145] width 59 height 13
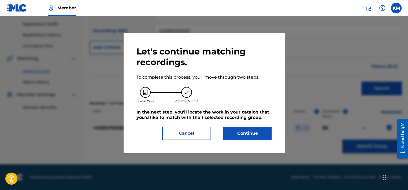
click at [254, 133] on button "Continue" at bounding box center [247, 132] width 48 height 13
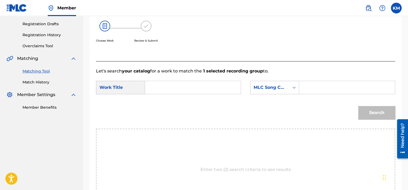
click at [197, 85] on input "Search Form" at bounding box center [192, 87] width 87 height 13
paste input "EL CORRIDO DE [GEOGRAPHIC_DATA]"
type input "EL CORRIDO DE [GEOGRAPHIC_DATA]"
click at [290, 88] on div "Search Form" at bounding box center [294, 88] width 10 height 10
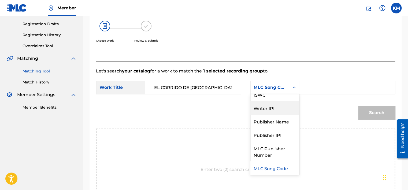
scroll to position [0, 0]
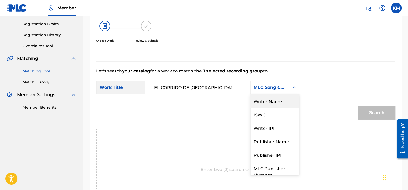
click at [275, 100] on div "Writer Name" at bounding box center [274, 100] width 48 height 13
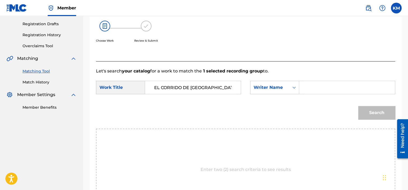
click at [320, 87] on input "Search Form" at bounding box center [346, 87] width 87 height 13
paste input "Esparragosa"
click at [362, 108] on button "Search" at bounding box center [376, 112] width 37 height 13
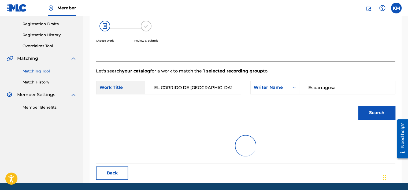
scroll to position [84, 0]
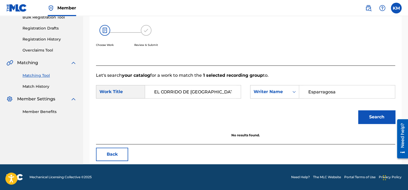
drag, startPoint x: 336, startPoint y: 86, endPoint x: 227, endPoint y: 109, distance: 111.4
click at [227, 109] on form "SearchWithCriteria586dc626-9cd4-4cd6-b2c4-c9c52974bd35 Work Title EL CORRIDO DE…" at bounding box center [245, 105] width 299 height 54
type input "[PERSON_NAME]"
click at [358, 110] on button "Search" at bounding box center [376, 116] width 37 height 13
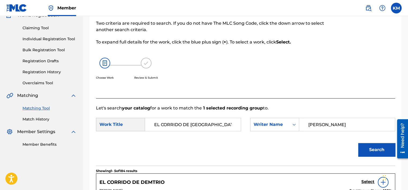
scroll to position [3, 0]
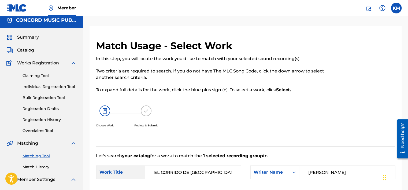
click at [40, 166] on link "Match History" at bounding box center [50, 167] width 54 height 6
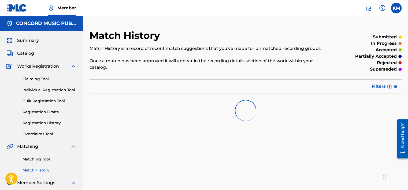
click at [40, 161] on link "Matching Tool" at bounding box center [50, 159] width 54 height 6
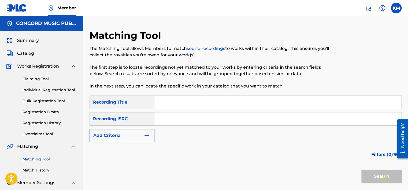
click at [178, 117] on input "Search Form" at bounding box center [277, 118] width 247 height 13
paste input "USDW10300003"
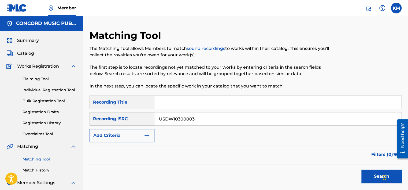
type input "USDW10300003"
click at [365, 173] on button "Search" at bounding box center [381, 175] width 40 height 13
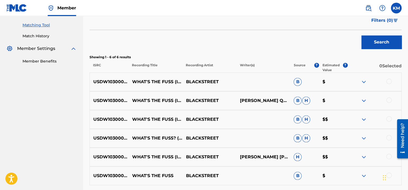
click at [387, 82] on div at bounding box center [388, 80] width 5 height 5
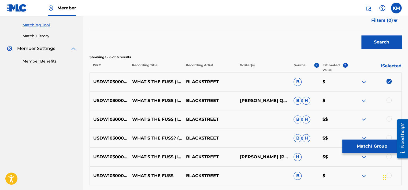
click at [387, 99] on div at bounding box center [388, 99] width 5 height 5
click at [388, 117] on div at bounding box center [388, 118] width 5 height 5
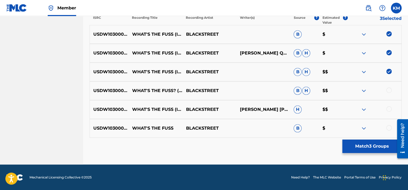
click at [387, 90] on div at bounding box center [388, 89] width 5 height 5
click at [388, 108] on div at bounding box center [388, 108] width 5 height 5
click at [388, 129] on div at bounding box center [388, 127] width 5 height 5
click at [386, 143] on button "Match 6 Groups" at bounding box center [371, 145] width 59 height 13
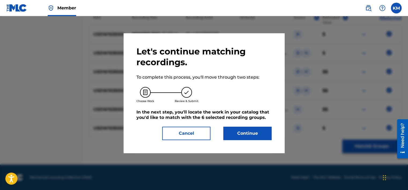
click at [254, 132] on button "Continue" at bounding box center [247, 132] width 48 height 13
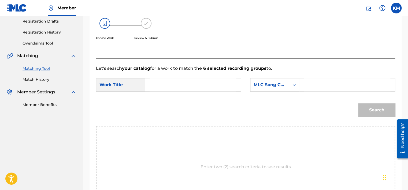
scroll to position [33, 0]
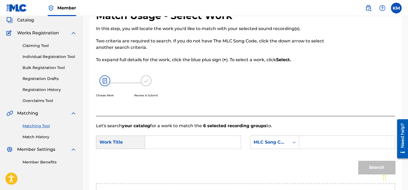
click at [164, 142] on input "Search Form" at bounding box center [192, 142] width 87 height 13
paste input "What's The Fuss (interlude) - RE-1 Album Version"
drag, startPoint x: 152, startPoint y: 144, endPoint x: 136, endPoint y: 145, distance: 16.1
click at [136, 145] on div "SearchWithCriteria586dc626-9cd4-4cd6-b2c4-c9c52974bd35 Work Title What's The Fu…" at bounding box center [168, 141] width 145 height 13
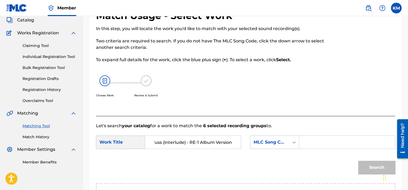
type input "What's The Fuss (interlude) - RE-1 Album Version"
click at [289, 144] on div "Search Form" at bounding box center [294, 142] width 10 height 10
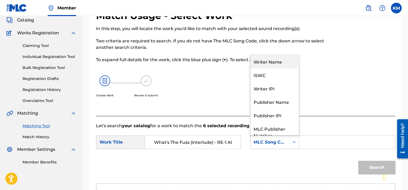
click at [281, 60] on div "Writer Name" at bounding box center [274, 61] width 48 height 13
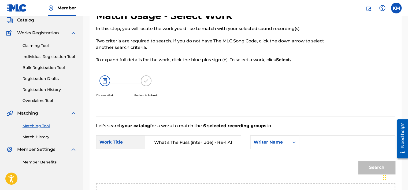
click at [321, 137] on input "Search Form" at bounding box center [346, 142] width 87 height 13
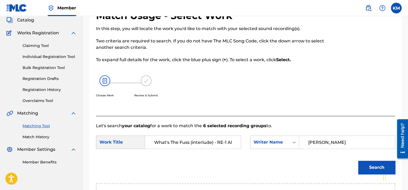
click at [358, 160] on button "Search" at bounding box center [376, 166] width 37 height 13
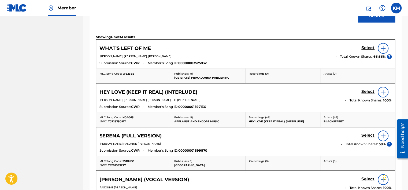
scroll to position [140, 0]
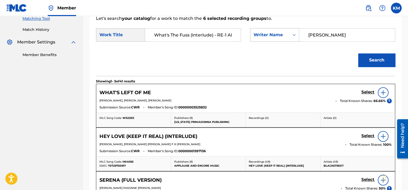
paste input "[PERSON_NAME]"
drag, startPoint x: 320, startPoint y: 30, endPoint x: 272, endPoint y: 32, distance: 47.2
click at [272, 32] on div "SearchWithCriteria5059b9d3-b245-410c-9fe3-944bc80a3501 Writer Name [PERSON_NAME]" at bounding box center [322, 34] width 145 height 13
type input "[PERSON_NAME]"
click at [383, 62] on button "Search" at bounding box center [376, 59] width 37 height 13
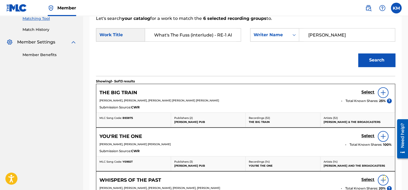
click at [43, 28] on link "Match History" at bounding box center [50, 30] width 54 height 6
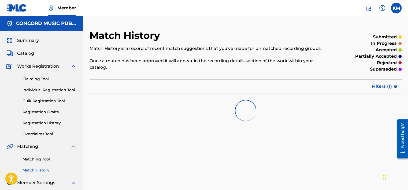
click at [38, 157] on link "Matching Tool" at bounding box center [50, 159] width 54 height 6
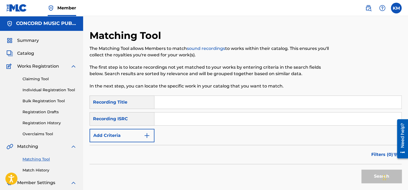
click at [169, 114] on input "Search Form" at bounding box center [277, 118] width 247 height 13
paste input "USNO19636007"
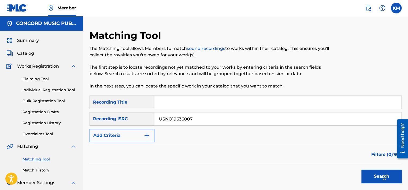
type input "USNO19636007"
click at [366, 176] on button "Search" at bounding box center [381, 175] width 40 height 13
click at [43, 170] on link "Match History" at bounding box center [50, 170] width 54 height 6
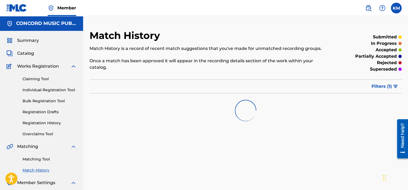
click at [43, 159] on link "Matching Tool" at bounding box center [50, 159] width 54 height 6
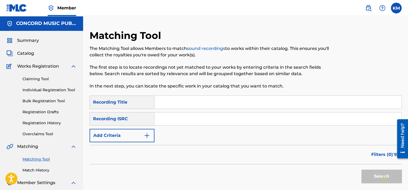
click at [170, 112] on input "Search Form" at bounding box center [277, 118] width 247 height 13
paste input "GBDCG0600013"
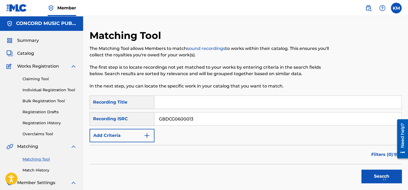
type input "GBDCG0600013"
click at [365, 173] on button "Search" at bounding box center [381, 175] width 40 height 13
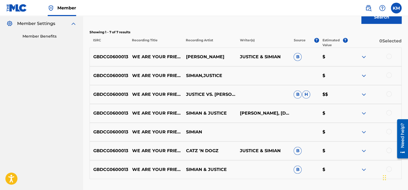
scroll to position [188, 0]
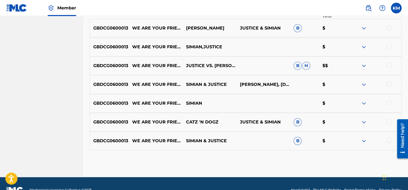
click at [389, 139] on div at bounding box center [388, 139] width 5 height 5
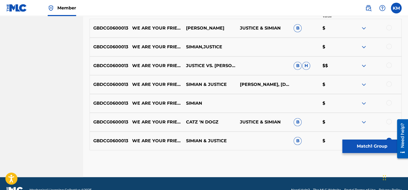
click at [388, 122] on div at bounding box center [388, 121] width 5 height 5
click at [387, 100] on div at bounding box center [388, 102] width 5 height 5
click at [387, 83] on div at bounding box center [388, 83] width 5 height 5
click at [388, 62] on div at bounding box center [388, 64] width 5 height 5
click at [388, 49] on div at bounding box center [374, 47] width 54 height 6
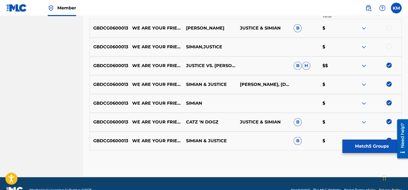
click at [388, 46] on div at bounding box center [388, 46] width 5 height 5
click at [388, 27] on div at bounding box center [388, 27] width 5 height 5
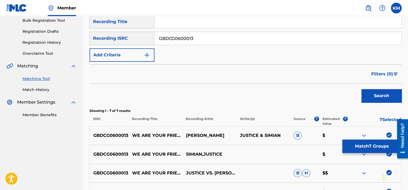
scroll to position [200, 0]
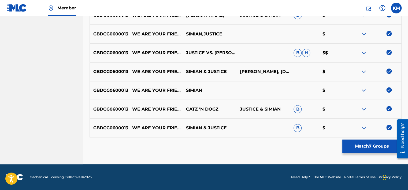
click at [371, 145] on button "Match 7 Groups" at bounding box center [371, 145] width 59 height 13
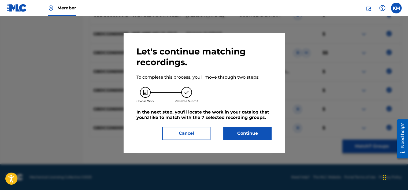
click at [250, 130] on button "Continue" at bounding box center [247, 132] width 48 height 13
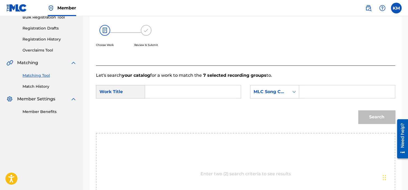
scroll to position [60, 0]
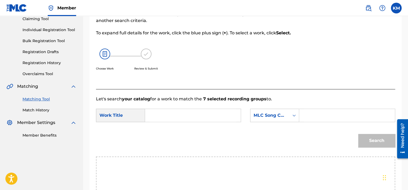
click at [177, 112] on input "Search Form" at bounding box center [192, 115] width 87 height 13
paste input "We Are Your Friends - Radioslave & [PERSON_NAME] Re-Edit;Edit"
type input "We Are Your Friends - Radioslave & [PERSON_NAME] Re-Edit;Edit"
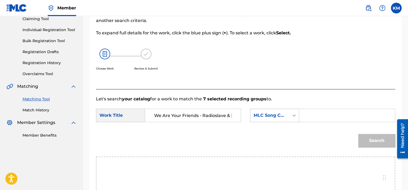
click at [292, 117] on icon "Search Form" at bounding box center [293, 115] width 5 height 5
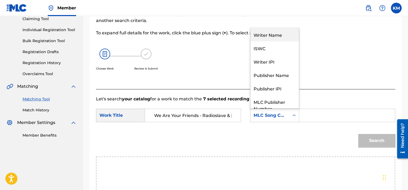
click at [282, 30] on div "Writer Name" at bounding box center [274, 34] width 48 height 13
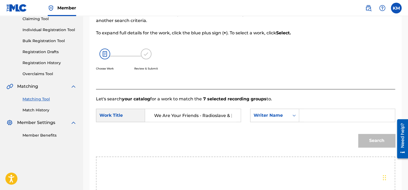
click at [313, 115] on input "Search Form" at bounding box center [346, 115] width 87 height 13
paste input "Auge"
type input "Auge"
click at [369, 140] on button "Search" at bounding box center [376, 140] width 37 height 13
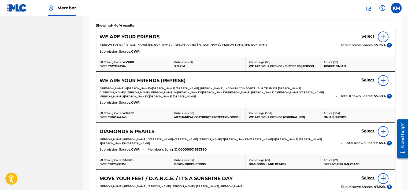
scroll to position [167, 0]
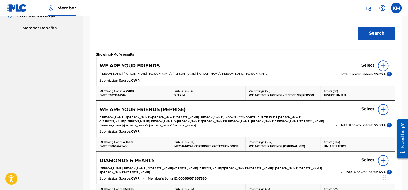
click at [365, 65] on h5 "Select" at bounding box center [367, 65] width 13 height 5
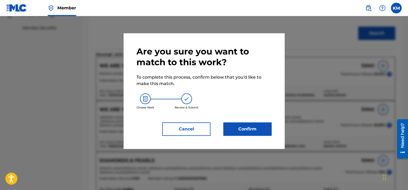
click at [248, 129] on button "Confirm" at bounding box center [247, 128] width 48 height 13
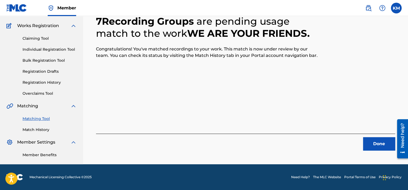
scroll to position [40, 0]
click at [372, 145] on button "Done" at bounding box center [379, 143] width 32 height 13
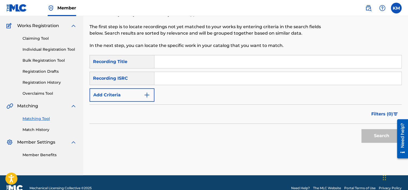
click at [199, 76] on input "Search Form" at bounding box center [277, 78] width 247 height 13
paste input "MXF360135484"
type input "MXF360135484"
click at [377, 131] on button "Search" at bounding box center [381, 135] width 40 height 13
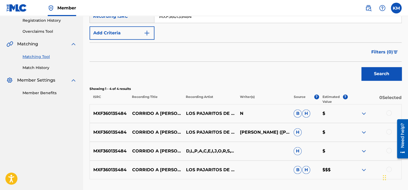
scroll to position [121, 0]
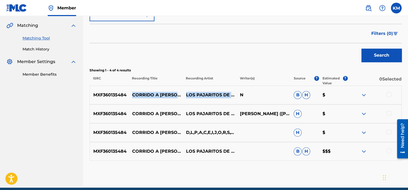
drag, startPoint x: 130, startPoint y: 90, endPoint x: 218, endPoint y: 103, distance: 89.0
click at [218, 103] on div "MXF360135484 CORRIDO A [PERSON_NAME] LOS PAJARITOS DE TACUPA DE MICHOACAN N B H…" at bounding box center [245, 94] width 312 height 19
click at [43, 47] on link "Match History" at bounding box center [50, 49] width 54 height 6
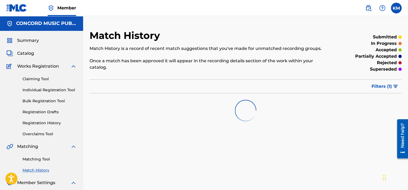
click at [43, 159] on link "Matching Tool" at bounding box center [50, 159] width 54 height 6
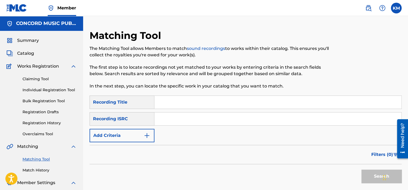
click at [209, 118] on input "Search Form" at bounding box center [277, 118] width 247 height 13
paste input "GBDCG0600013"
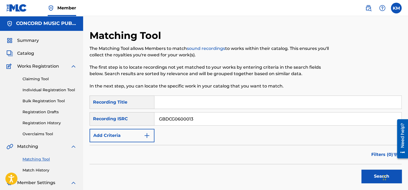
type input "GBDCG0600013"
click at [373, 175] on button "Search" at bounding box center [381, 175] width 40 height 13
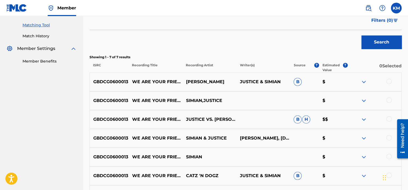
scroll to position [54, 0]
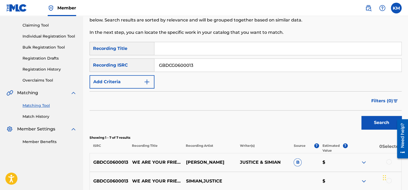
click at [40, 115] on link "Match History" at bounding box center [50, 117] width 54 height 6
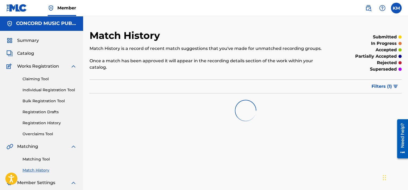
click at [40, 157] on link "Matching Tool" at bounding box center [50, 159] width 54 height 6
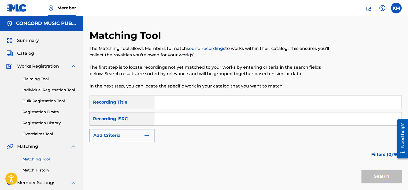
click at [181, 113] on input "Search Form" at bounding box center [277, 118] width 247 height 13
paste
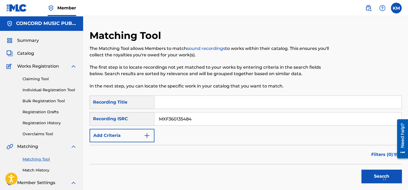
type input "MXF360135484"
click at [362, 177] on button "Search" at bounding box center [381, 175] width 40 height 13
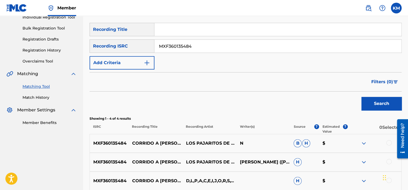
scroll to position [144, 0]
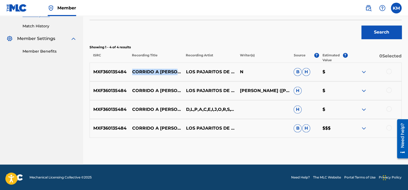
drag, startPoint x: 131, startPoint y: 66, endPoint x: 160, endPoint y: 73, distance: 29.6
click at [160, 73] on p "CORRIDO A [PERSON_NAME]" at bounding box center [156, 72] width 54 height 6
click at [389, 71] on div at bounding box center [388, 71] width 5 height 5
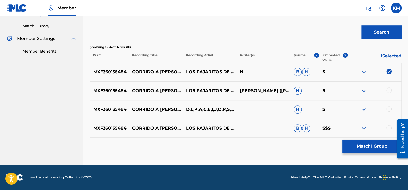
click at [387, 91] on div at bounding box center [388, 89] width 5 height 5
click at [388, 108] on div at bounding box center [388, 108] width 5 height 5
click at [388, 128] on div at bounding box center [388, 127] width 5 height 5
click at [379, 152] on button "Match 4 Groups" at bounding box center [371, 145] width 59 height 13
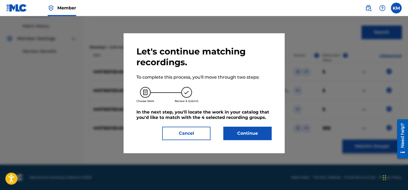
click at [248, 132] on button "Continue" at bounding box center [247, 132] width 48 height 13
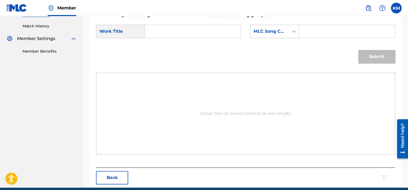
scroll to position [63, 0]
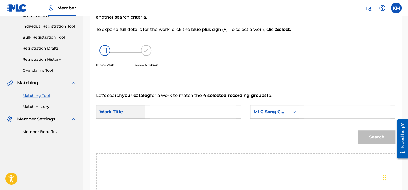
click at [194, 111] on input "Search Form" at bounding box center [192, 111] width 87 height 13
type input "CORRIDO A [PERSON_NAME]"
click at [293, 111] on icon "Search Form" at bounding box center [293, 111] width 5 height 5
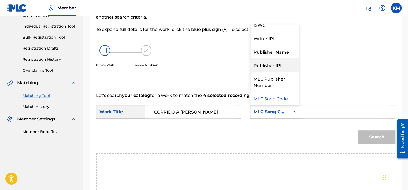
scroll to position [0, 0]
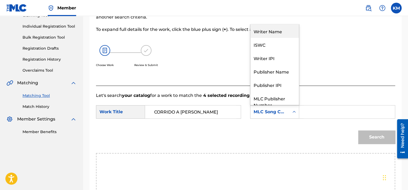
click at [270, 28] on div "Writer Name" at bounding box center [274, 30] width 48 height 13
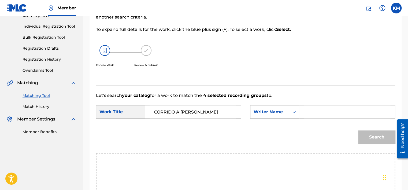
click at [319, 116] on input "Search Form" at bounding box center [346, 111] width 87 height 13
type input "[PERSON_NAME]"
click at [361, 134] on button "Search" at bounding box center [376, 136] width 37 height 13
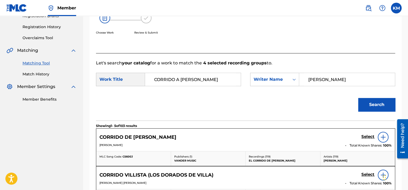
scroll to position [37, 0]
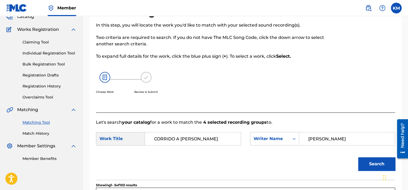
click at [43, 134] on link "Match History" at bounding box center [50, 133] width 54 height 6
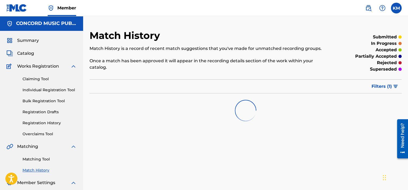
click at [44, 160] on link "Matching Tool" at bounding box center [50, 159] width 54 height 6
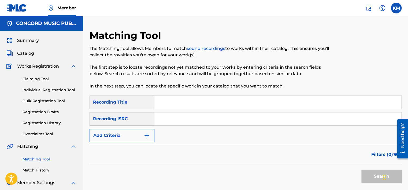
click at [200, 113] on input "Search Form" at bounding box center [277, 118] width 247 height 13
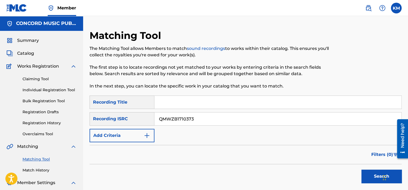
type input "QMWZB1710373"
click at [365, 176] on button "Search" at bounding box center [381, 175] width 40 height 13
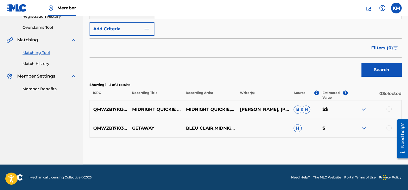
click at [387, 126] on div at bounding box center [388, 127] width 5 height 5
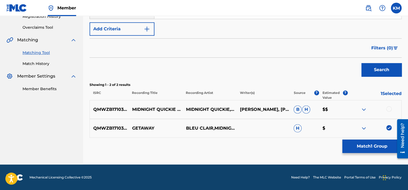
click at [387, 108] on div at bounding box center [388, 108] width 5 height 5
click at [355, 146] on button "Match 2 Groups" at bounding box center [371, 145] width 59 height 13
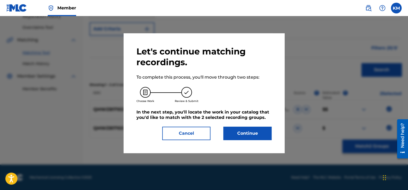
click at [253, 130] on button "Continue" at bounding box center [247, 132] width 48 height 13
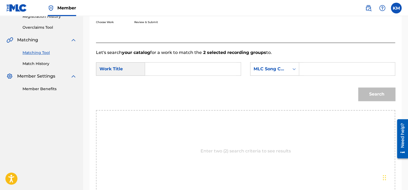
click at [175, 69] on input "Search Form" at bounding box center [192, 68] width 87 height 13
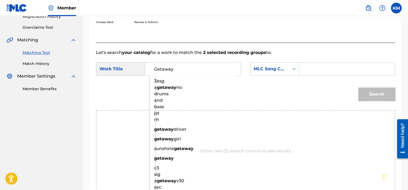
type input "Getaway"
click at [294, 69] on icon "Search Form" at bounding box center [293, 68] width 5 height 5
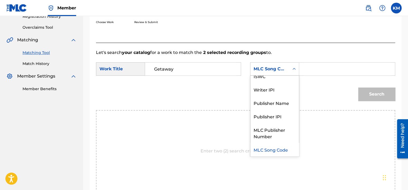
scroll to position [0, 0]
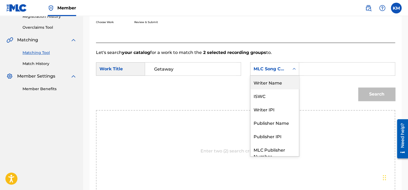
drag, startPoint x: 283, startPoint y: 86, endPoint x: 290, endPoint y: 82, distance: 8.3
click at [283, 86] on div "Writer Name" at bounding box center [274, 82] width 48 height 13
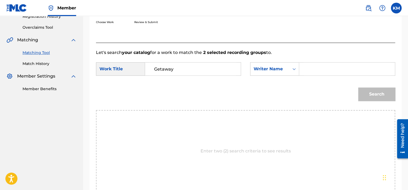
click at [305, 74] on input "Search Form" at bounding box center [346, 68] width 87 height 13
click at [374, 94] on button "Search" at bounding box center [376, 93] width 37 height 13
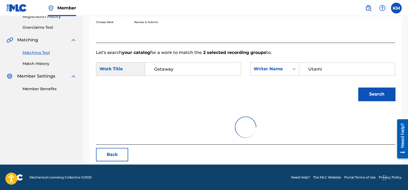
scroll to position [84, 0]
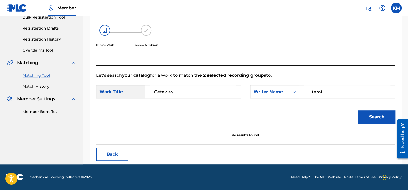
drag, startPoint x: 308, startPoint y: 92, endPoint x: 252, endPoint y: 93, distance: 56.5
click at [253, 92] on div "SearchWithCriteriab8fe8c78-1ebf-42fa-9301-01afc2aa54cb Writer Name Utami" at bounding box center [322, 91] width 145 height 13
click at [363, 115] on button "Search" at bounding box center [376, 116] width 37 height 13
drag, startPoint x: 334, startPoint y: 92, endPoint x: 263, endPoint y: 92, distance: 71.8
click at [264, 92] on div "SearchWithCriteriab8fe8c78-1ebf-42fa-9301-01afc2aa54cb Writer Name [PERSON_NAME]" at bounding box center [322, 91] width 145 height 13
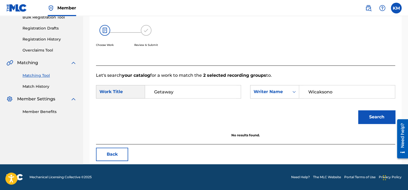
type input "Wicaksono"
click at [365, 117] on button "Search" at bounding box center [376, 116] width 37 height 13
click at [28, 85] on link "Match History" at bounding box center [50, 87] width 54 height 6
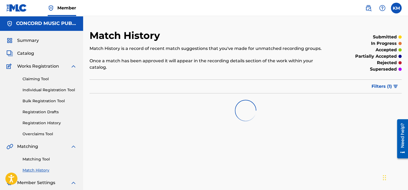
click at [45, 156] on link "Matching Tool" at bounding box center [50, 159] width 54 height 6
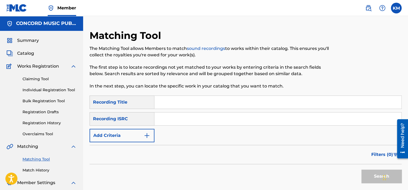
click at [193, 117] on input "Search Form" at bounding box center [277, 118] width 247 height 13
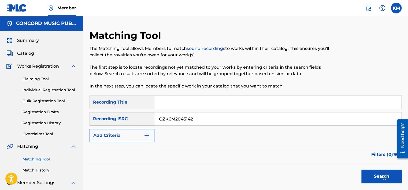
type input "QZK6M2045142"
click at [369, 174] on button "Search" at bounding box center [381, 175] width 40 height 13
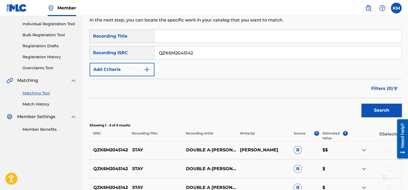
scroll to position [134, 0]
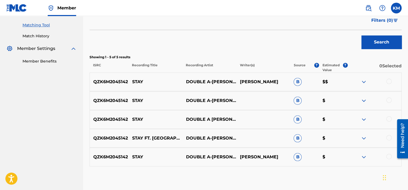
click at [389, 156] on div at bounding box center [388, 155] width 5 height 5
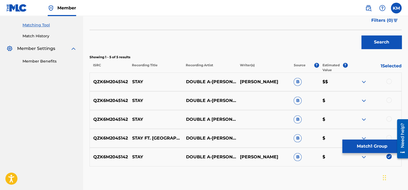
click at [387, 135] on div at bounding box center [388, 137] width 5 height 5
click at [387, 116] on div at bounding box center [374, 119] width 54 height 6
click at [388, 117] on div at bounding box center [388, 118] width 5 height 5
click at [390, 98] on div at bounding box center [388, 99] width 5 height 5
click at [387, 79] on div at bounding box center [388, 80] width 5 height 5
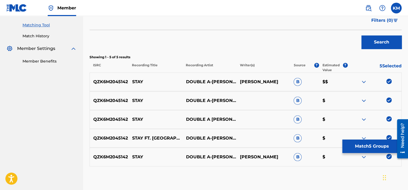
click at [364, 146] on button "Match 5 Groups" at bounding box center [371, 145] width 59 height 13
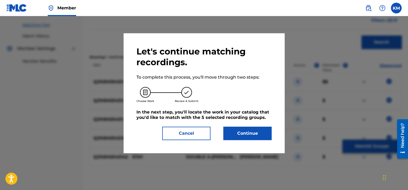
click at [244, 129] on button "Continue" at bounding box center [247, 132] width 48 height 13
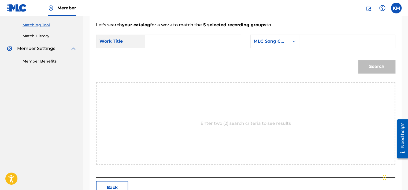
click at [161, 40] on input "Search Form" at bounding box center [192, 41] width 87 height 13
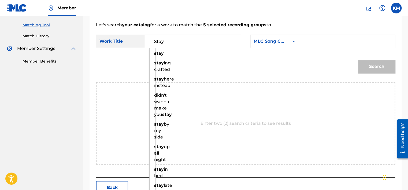
type input "Stay"
click at [291, 43] on icon "Search Form" at bounding box center [293, 41] width 5 height 5
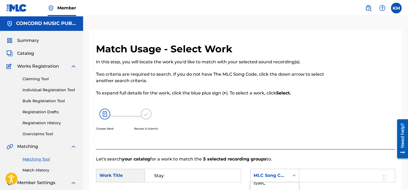
scroll to position [0, 0]
click at [279, 185] on div "Writer Name" at bounding box center [274, 188] width 48 height 13
click at [310, 176] on input "Search Form" at bounding box center [346, 175] width 87 height 13
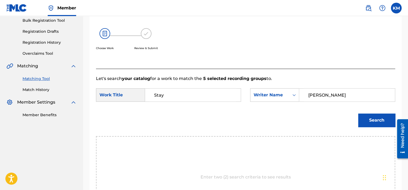
type input "[PERSON_NAME]"
click at [363, 123] on button "Search" at bounding box center [376, 119] width 37 height 13
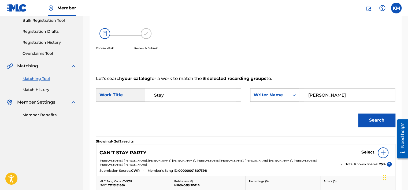
click at [294, 94] on icon "Search Form" at bounding box center [293, 95] width 3 height 2
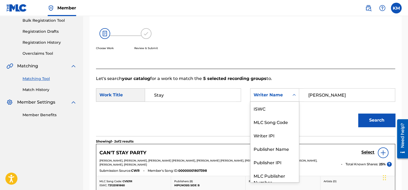
scroll to position [20, 0]
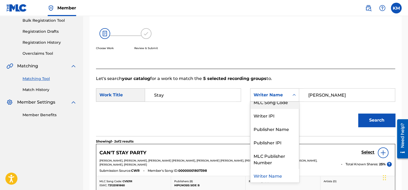
click at [288, 104] on div "MLC Song Code" at bounding box center [274, 101] width 48 height 13
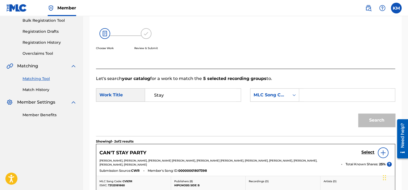
click at [305, 99] on input "Search Form" at bounding box center [346, 94] width 87 height 13
type input "Z3885S"
click at [377, 121] on button "Search" at bounding box center [376, 119] width 37 height 13
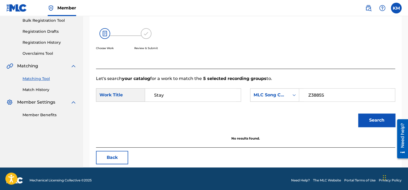
drag, startPoint x: 25, startPoint y: 88, endPoint x: 27, endPoint y: 94, distance: 6.6
click at [25, 88] on link "Match History" at bounding box center [50, 90] width 54 height 6
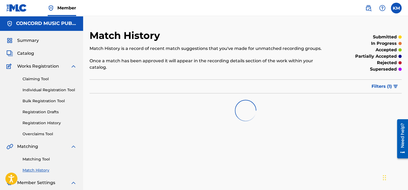
click at [45, 159] on link "Matching Tool" at bounding box center [50, 159] width 54 height 6
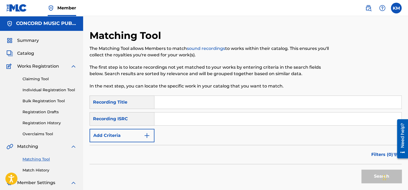
click at [181, 118] on input "Search Form" at bounding box center [277, 118] width 247 height 13
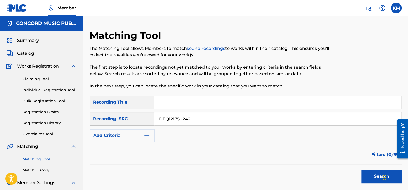
type input "DEQ121750242"
click at [368, 176] on button "Search" at bounding box center [381, 175] width 40 height 13
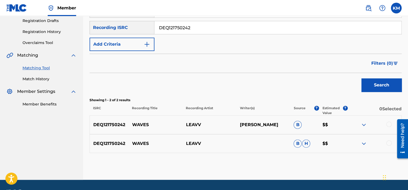
scroll to position [106, 0]
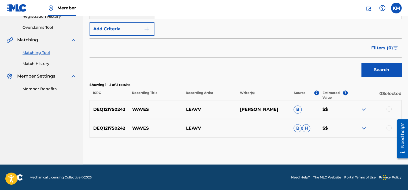
click at [388, 108] on div at bounding box center [388, 108] width 5 height 5
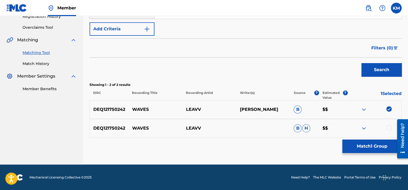
click at [390, 125] on div at bounding box center [388, 127] width 5 height 5
click at [373, 145] on button "Match 2 Groups" at bounding box center [371, 145] width 59 height 13
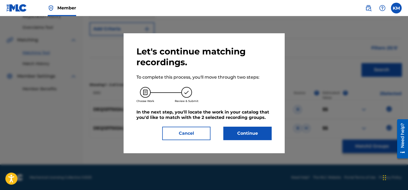
click at [253, 135] on button "Continue" at bounding box center [247, 132] width 48 height 13
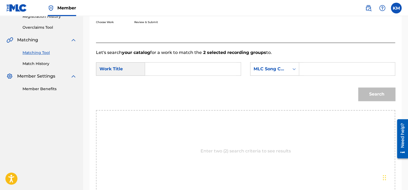
click at [172, 68] on input "Search Form" at bounding box center [192, 68] width 87 height 13
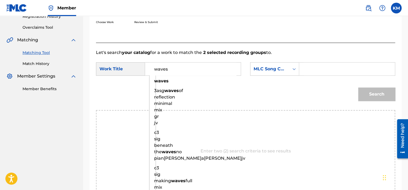
type input "waves"
click at [295, 69] on icon "Search Form" at bounding box center [293, 68] width 5 height 5
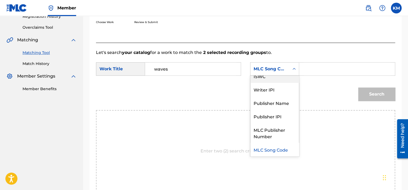
scroll to position [0, 0]
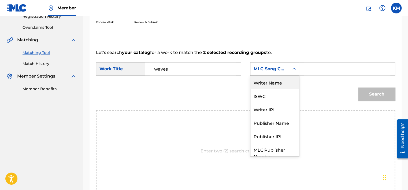
click at [274, 80] on div "Writer Name" at bounding box center [274, 82] width 48 height 13
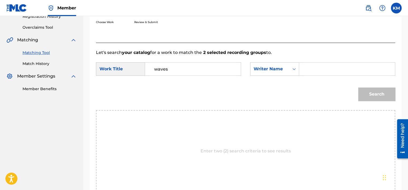
click at [309, 72] on input "Search Form" at bounding box center [346, 68] width 87 height 13
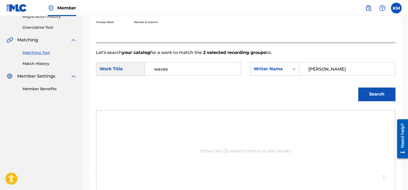
type input "[PERSON_NAME]"
click at [374, 94] on button "Search" at bounding box center [376, 93] width 37 height 13
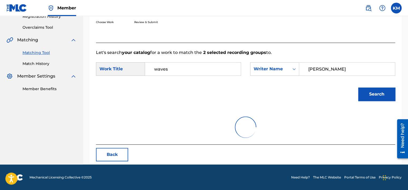
scroll to position [84, 0]
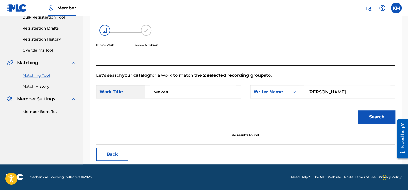
click at [37, 84] on link "Match History" at bounding box center [50, 87] width 54 height 6
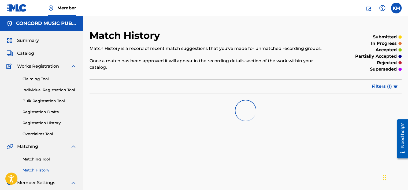
click at [43, 161] on link "Matching Tool" at bounding box center [50, 159] width 54 height 6
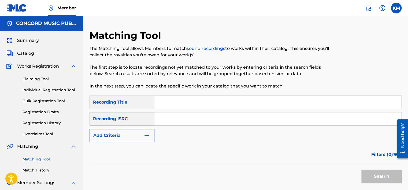
click at [190, 116] on input "Search Form" at bounding box center [277, 118] width 247 height 13
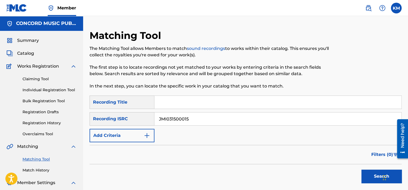
type input "JMI031500015"
click at [368, 173] on button "Search" at bounding box center [381, 175] width 40 height 13
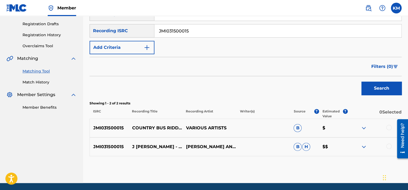
scroll to position [106, 0]
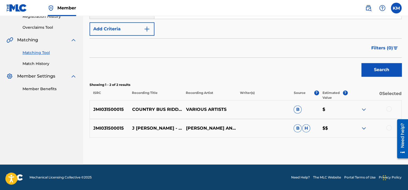
click at [388, 107] on div at bounding box center [388, 108] width 5 height 5
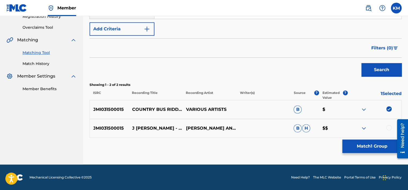
click at [372, 147] on button "Match 1 Group" at bounding box center [371, 145] width 59 height 13
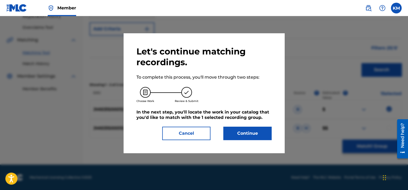
click at [238, 135] on button "Continue" at bounding box center [247, 132] width 48 height 13
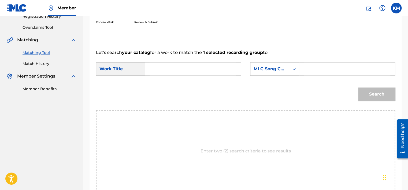
click at [150, 70] on input "Search Form" at bounding box center [192, 68] width 87 height 13
type input "Country Bus Riddim"
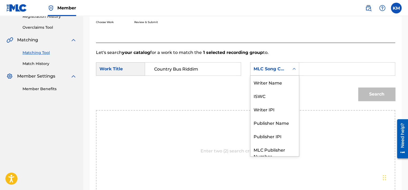
click at [293, 70] on icon "Search Form" at bounding box center [293, 68] width 5 height 5
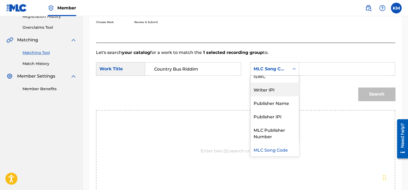
scroll to position [0, 0]
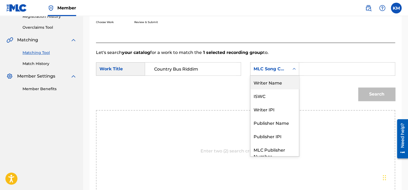
click at [281, 79] on div "Writer Name" at bounding box center [274, 82] width 48 height 13
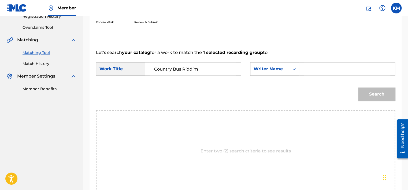
click at [319, 66] on input "Search Form" at bounding box center [346, 68] width 87 height 13
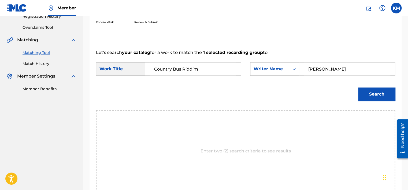
click at [369, 95] on button "Search" at bounding box center [376, 93] width 37 height 13
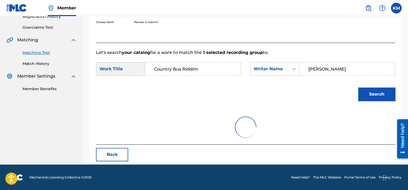
scroll to position [84, 0]
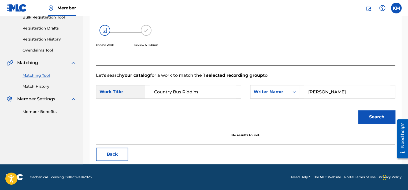
drag, startPoint x: 328, startPoint y: 90, endPoint x: 181, endPoint y: 110, distance: 148.5
click at [181, 110] on form "SearchWithCriteria586dc626-9cd4-4cd6-b2c4-c9c52974bd35 Work Title Country Bus R…" at bounding box center [245, 105] width 299 height 54
type input "[PERSON_NAME]"
click at [373, 117] on button "Search" at bounding box center [376, 116] width 37 height 13
click at [293, 89] on icon "Search Form" at bounding box center [293, 91] width 5 height 5
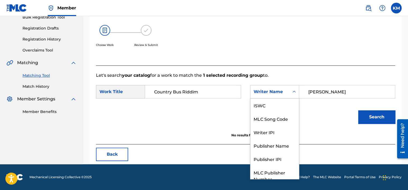
scroll to position [20, 0]
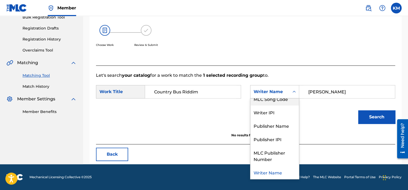
click at [286, 103] on div "MLC Song Code" at bounding box center [274, 98] width 48 height 13
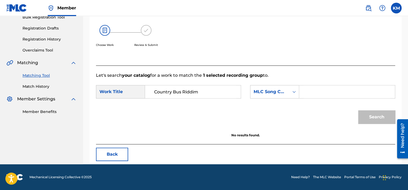
click at [308, 92] on input "Search Form" at bounding box center [346, 91] width 87 height 13
type input "IV7XCA"
click at [370, 113] on button "Search" at bounding box center [376, 116] width 37 height 13
click at [45, 87] on link "Match History" at bounding box center [50, 87] width 54 height 6
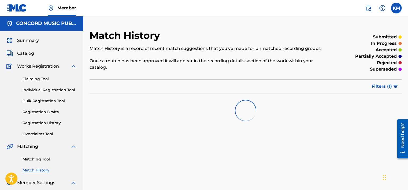
click at [45, 160] on link "Matching Tool" at bounding box center [50, 159] width 54 height 6
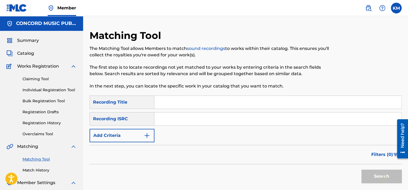
click at [179, 115] on input "Search Form" at bounding box center [277, 118] width 247 height 13
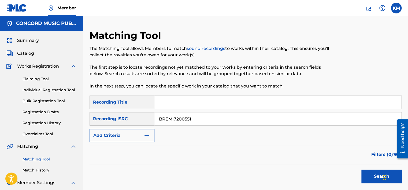
type input "BREMI7200551"
click at [366, 174] on button "Search" at bounding box center [381, 175] width 40 height 13
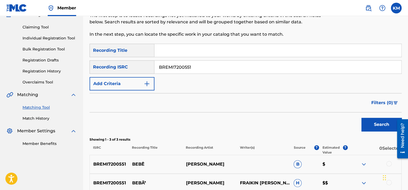
scroll to position [107, 0]
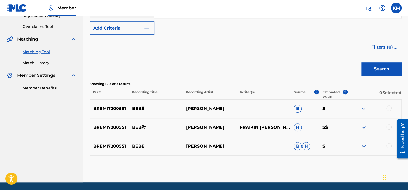
click at [389, 144] on div at bounding box center [388, 145] width 5 height 5
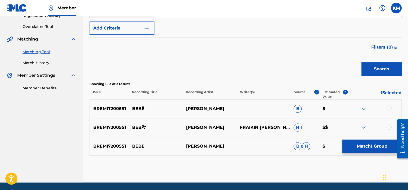
click at [390, 127] on div at bounding box center [388, 126] width 5 height 5
click at [389, 107] on div at bounding box center [388, 107] width 5 height 5
click at [348, 145] on button "Match 3 Groups" at bounding box center [371, 145] width 59 height 13
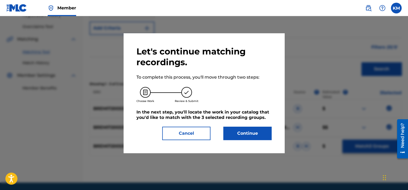
click at [249, 133] on button "Continue" at bounding box center [247, 132] width 48 height 13
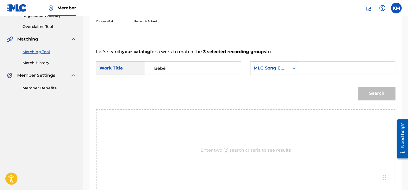
type input "Bebê"
click at [291, 67] on icon "Search Form" at bounding box center [293, 67] width 5 height 5
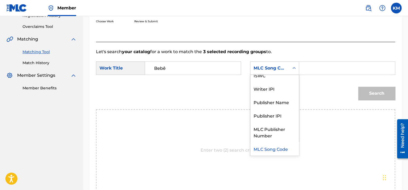
scroll to position [0, 0]
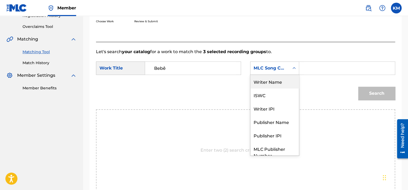
click at [281, 79] on div "Writer Name" at bounding box center [274, 81] width 48 height 13
click at [292, 67] on icon "Search Form" at bounding box center [293, 67] width 5 height 5
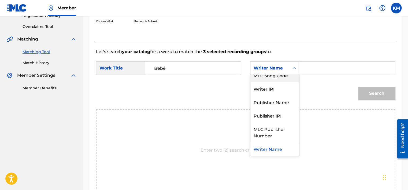
click at [288, 76] on div "MLC Song Code" at bounding box center [274, 74] width 48 height 13
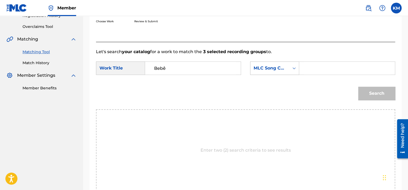
drag, startPoint x: 313, startPoint y: 68, endPoint x: 295, endPoint y: 70, distance: 18.4
click at [295, 70] on icon "Search Form" at bounding box center [293, 67] width 5 height 5
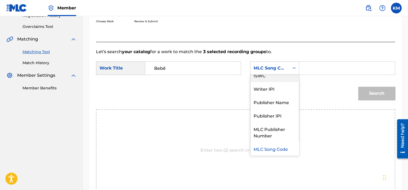
scroll to position [0, 0]
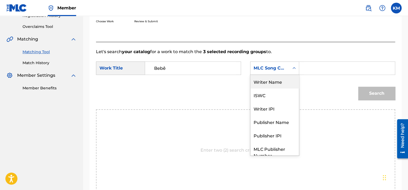
click at [273, 81] on div "Writer Name" at bounding box center [274, 81] width 48 height 13
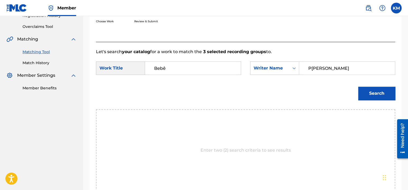
type input "P[PERSON_NAME]"
click at [369, 92] on button "Search" at bounding box center [376, 93] width 37 height 13
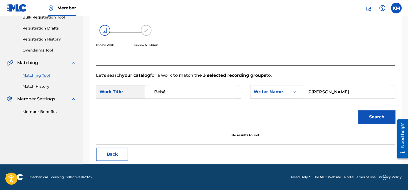
scroll to position [84, 0]
click at [295, 95] on div "Search Form" at bounding box center [294, 92] width 10 height 10
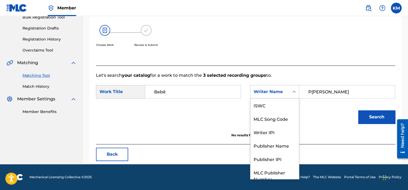
scroll to position [20, 0]
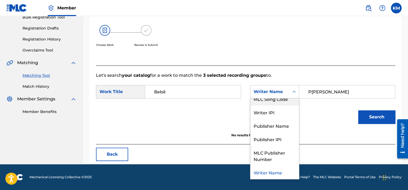
click at [287, 102] on div "MLC Song Code" at bounding box center [274, 98] width 48 height 13
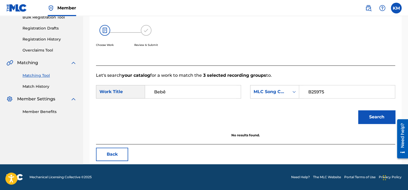
type input "B25975"
click at [380, 111] on button "Search" at bounding box center [376, 116] width 37 height 13
click at [41, 83] on div "Matching Tool Match History" at bounding box center [41, 77] width 70 height 23
click at [41, 85] on link "Match History" at bounding box center [50, 87] width 54 height 6
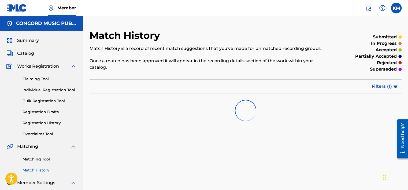
click at [43, 156] on link "Matching Tool" at bounding box center [50, 159] width 54 height 6
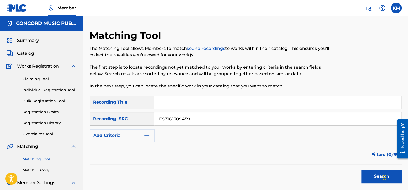
type input "ES71G1309459"
click at [367, 170] on button "Search" at bounding box center [381, 175] width 40 height 13
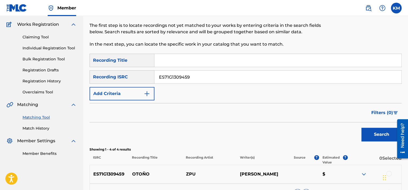
scroll to position [107, 0]
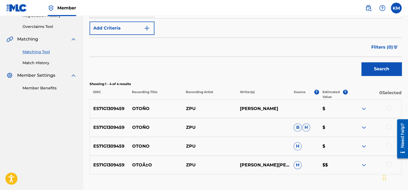
click at [389, 108] on div at bounding box center [388, 107] width 5 height 5
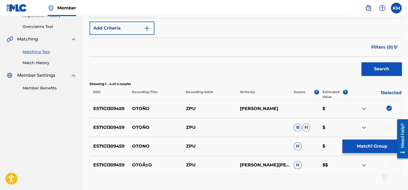
click at [389, 127] on div at bounding box center [388, 126] width 5 height 5
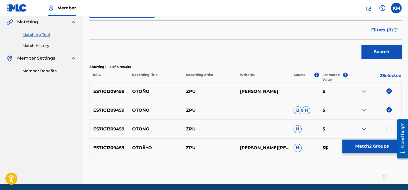
scroll to position [144, 0]
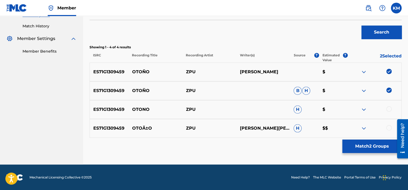
click at [387, 109] on div at bounding box center [388, 108] width 5 height 5
click at [388, 127] on div at bounding box center [388, 127] width 5 height 5
click at [366, 147] on button "Match 4 Groups" at bounding box center [371, 145] width 59 height 13
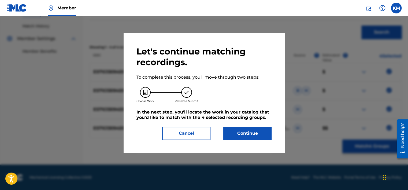
click at [250, 137] on button "Continue" at bounding box center [247, 132] width 48 height 13
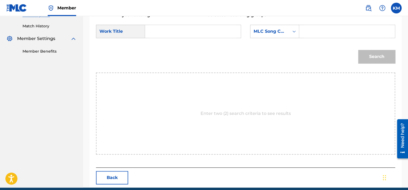
click at [169, 34] on input "Search Form" at bounding box center [192, 31] width 87 height 13
type input "Otoño"
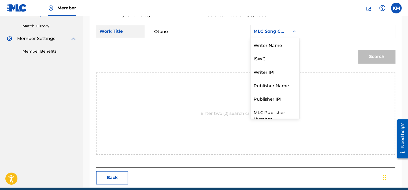
click at [294, 32] on icon "Search Form" at bounding box center [293, 31] width 5 height 5
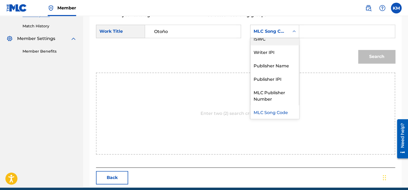
scroll to position [0, 0]
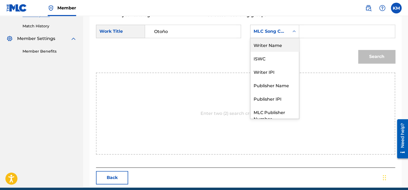
click at [290, 43] on div "Writer Name" at bounding box center [274, 44] width 48 height 13
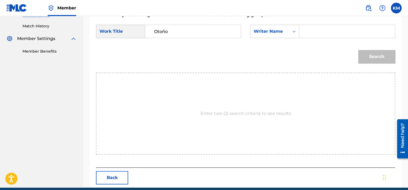
click at [303, 32] on input "Search Form" at bounding box center [346, 31] width 87 height 13
type input "[PERSON_NAME]"
click at [376, 54] on button "Search" at bounding box center [376, 56] width 37 height 13
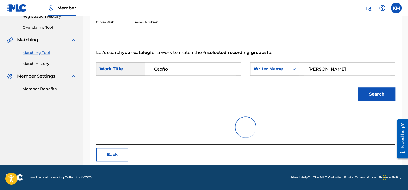
scroll to position [144, 0]
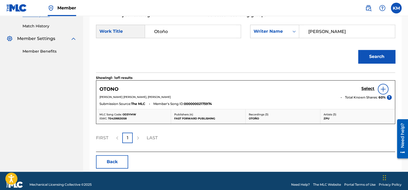
click at [367, 89] on h5 "Select" at bounding box center [367, 88] width 13 height 5
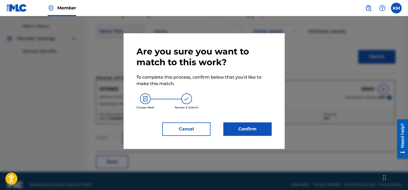
click at [255, 132] on button "Confirm" at bounding box center [247, 128] width 48 height 13
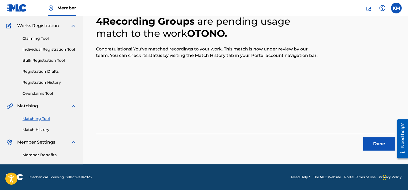
scroll to position [40, 0]
click at [372, 143] on button "Done" at bounding box center [379, 143] width 32 height 13
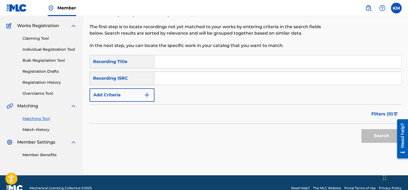
click at [207, 76] on input "Search Form" at bounding box center [277, 78] width 247 height 13
type input "USDEI8501394"
click at [372, 135] on button "Search" at bounding box center [381, 135] width 40 height 13
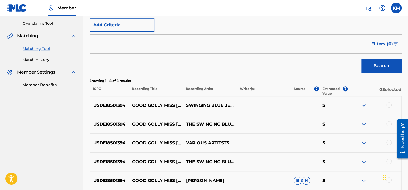
scroll to position [174, 0]
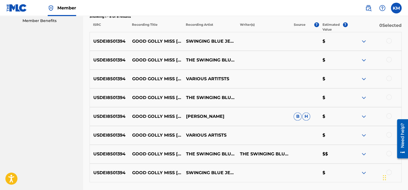
click at [388, 42] on div at bounding box center [388, 40] width 5 height 5
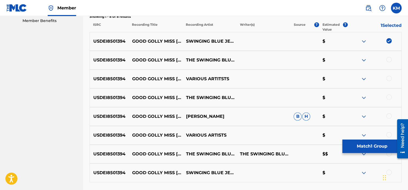
click at [388, 57] on div at bounding box center [388, 59] width 5 height 5
click at [388, 78] on div at bounding box center [388, 78] width 5 height 5
click at [388, 97] on div at bounding box center [388, 96] width 5 height 5
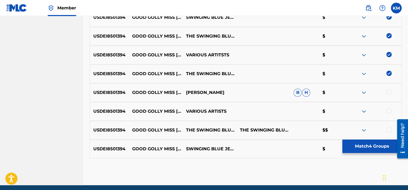
scroll to position [219, 0]
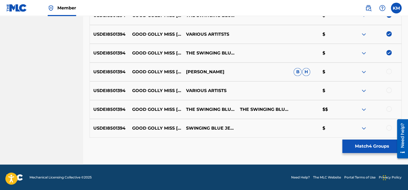
click at [388, 73] on div at bounding box center [388, 71] width 5 height 5
click at [389, 89] on div at bounding box center [388, 89] width 5 height 5
click at [389, 107] on div at bounding box center [388, 108] width 5 height 5
click at [389, 125] on div at bounding box center [388, 127] width 5 height 5
click at [370, 147] on button "Match 8 Groups" at bounding box center [371, 145] width 59 height 13
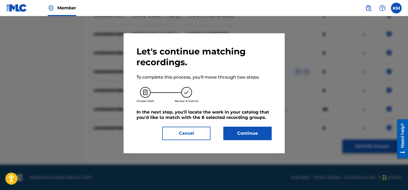
click at [238, 131] on button "Continue" at bounding box center [247, 132] width 48 height 13
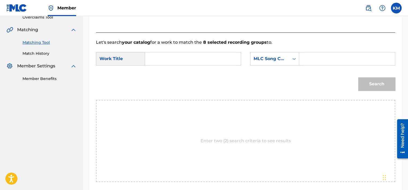
scroll to position [114, 0]
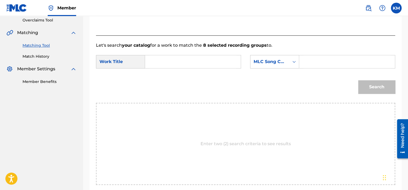
click at [168, 64] on input "Search Form" at bounding box center [192, 61] width 87 height 13
type input "Good Golly Miss [PERSON_NAME] (Rerecorded)"
click at [293, 63] on icon "Search Form" at bounding box center [293, 61] width 5 height 5
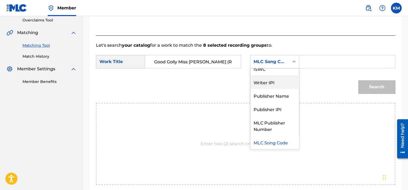
scroll to position [0, 0]
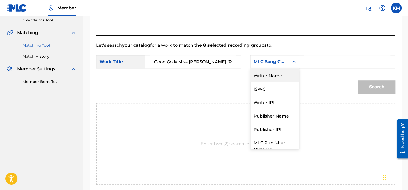
drag, startPoint x: 288, startPoint y: 80, endPoint x: 289, endPoint y: 74, distance: 6.0
click at [288, 78] on div "Writer Name" at bounding box center [274, 74] width 48 height 13
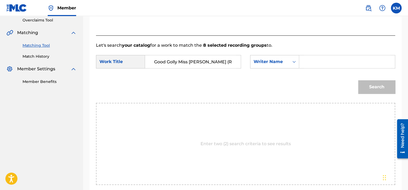
click at [305, 60] on input "Search Form" at bounding box center [346, 61] width 87 height 13
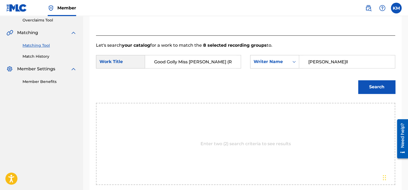
type input "[PERSON_NAME]ll"
click at [363, 82] on button "Search" at bounding box center [376, 86] width 37 height 13
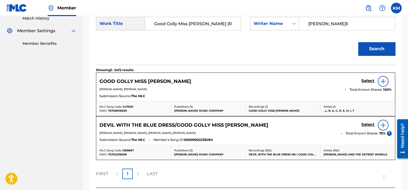
scroll to position [167, 0]
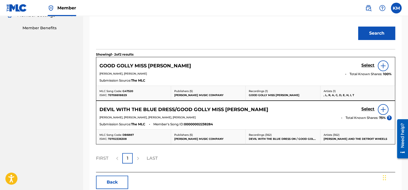
click at [366, 65] on h5 "Select" at bounding box center [367, 65] width 13 height 5
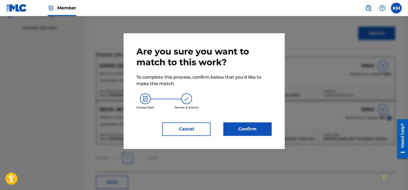
click at [246, 128] on button "Confirm" at bounding box center [247, 128] width 48 height 13
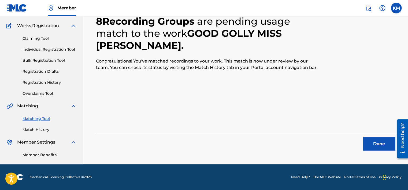
scroll to position [40, 0]
click at [369, 141] on button "Done" at bounding box center [379, 143] width 32 height 13
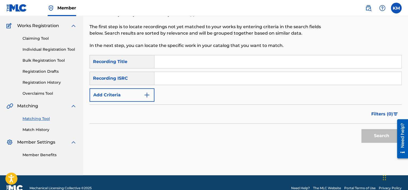
click at [208, 80] on input "Search Form" at bounding box center [277, 78] width 247 height 13
type input "USRZR0390012"
click at [364, 132] on button "Search" at bounding box center [381, 135] width 40 height 13
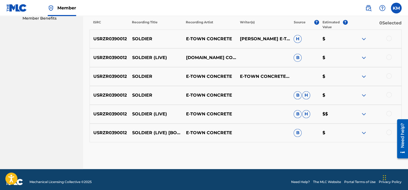
scroll to position [181, 0]
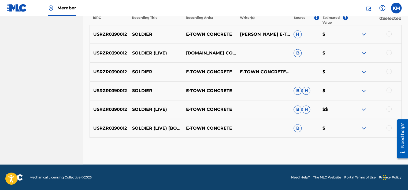
click at [388, 128] on div at bounding box center [388, 127] width 5 height 5
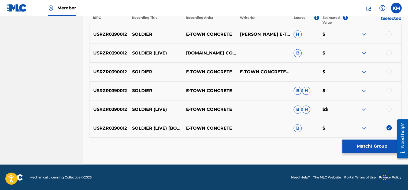
click at [388, 109] on div at bounding box center [388, 108] width 5 height 5
click at [387, 91] on div at bounding box center [388, 89] width 5 height 5
click at [388, 70] on div at bounding box center [388, 71] width 5 height 5
click at [388, 51] on div at bounding box center [388, 52] width 5 height 5
click at [389, 34] on div at bounding box center [388, 33] width 5 height 5
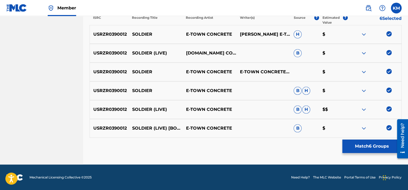
click at [377, 140] on button "Match 6 Groups" at bounding box center [371, 145] width 59 height 13
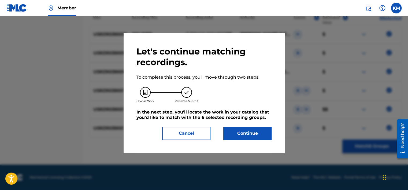
click at [255, 130] on button "Continue" at bounding box center [247, 132] width 48 height 13
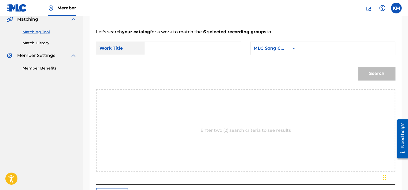
scroll to position [87, 0]
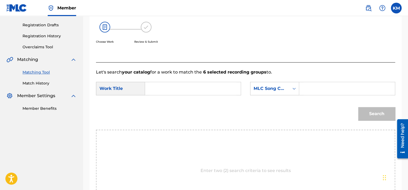
click at [159, 83] on input "Search Form" at bounding box center [192, 88] width 87 height 13
type input "Soldier - Live"
click at [294, 89] on icon "Search Form" at bounding box center [293, 89] width 3 height 2
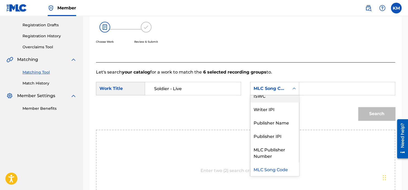
scroll to position [0, 0]
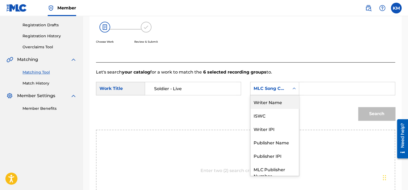
click at [277, 100] on div "Writer Name" at bounding box center [274, 101] width 48 height 13
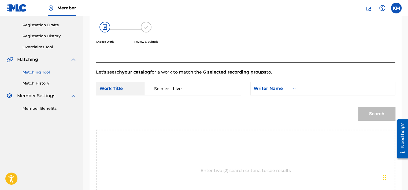
click at [314, 87] on input "Search Form" at bounding box center [346, 88] width 87 height 13
drag, startPoint x: 314, startPoint y: 87, endPoint x: 276, endPoint y: 89, distance: 38.1
click at [277, 88] on div "SearchWithCriteriac3287600-00a7-427f-822e-ba6bd619ba04 Writer Name V" at bounding box center [322, 88] width 145 height 13
type input "Martini"
click at [372, 118] on button "Search" at bounding box center [376, 113] width 37 height 13
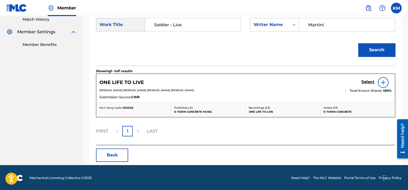
scroll to position [151, 0]
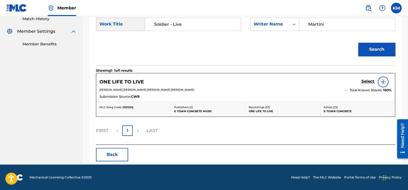
drag, startPoint x: 169, startPoint y: 23, endPoint x: 209, endPoint y: 24, distance: 39.7
click at [209, 24] on input "Soldier - Live" at bounding box center [192, 24] width 87 height 13
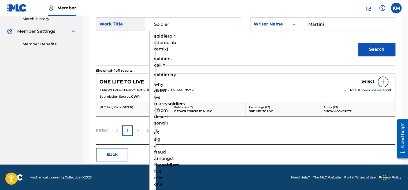
type input "Soldier"
click at [358, 43] on button "Search" at bounding box center [376, 49] width 37 height 13
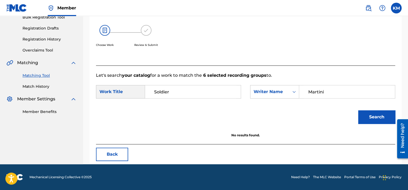
scroll to position [84, 0]
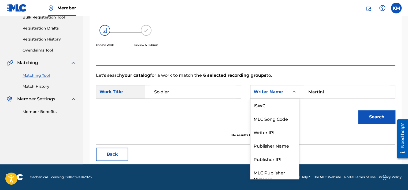
click at [294, 91] on icon "Search Form" at bounding box center [293, 91] width 5 height 5
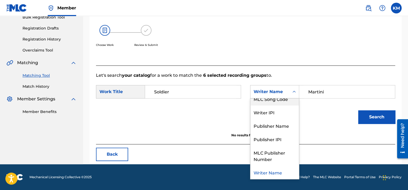
click at [286, 99] on div "MLC Song Code" at bounding box center [274, 98] width 48 height 13
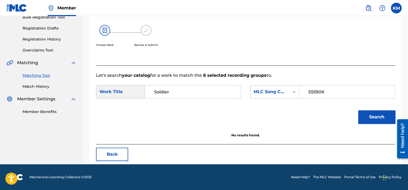
type input "S5590K"
click at [367, 117] on button "Search" at bounding box center [376, 116] width 37 height 13
click at [292, 91] on icon "Search Form" at bounding box center [293, 91] width 5 height 5
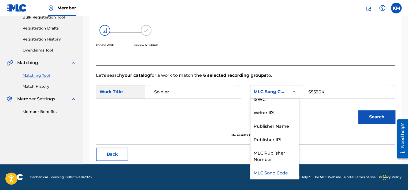
scroll to position [0, 0]
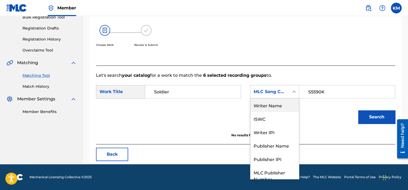
click at [274, 101] on div "Writer Name" at bounding box center [274, 104] width 48 height 13
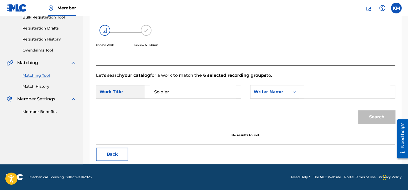
click at [312, 88] on input "Search Form" at bounding box center [346, 91] width 87 height 13
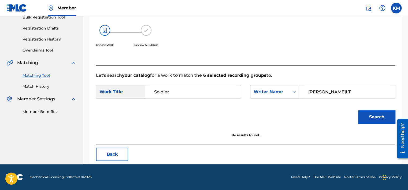
click at [371, 119] on button "Search" at bounding box center [376, 116] width 37 height 13
drag, startPoint x: 331, startPoint y: 92, endPoint x: 221, endPoint y: 100, distance: 110.3
click at [225, 100] on div "SearchWithCriteria586dc626-9cd4-4cd6-b2c4-c9c52974bd35 Work Title Soldier Searc…" at bounding box center [245, 93] width 299 height 17
click at [360, 115] on button "Search" at bounding box center [376, 116] width 37 height 13
drag, startPoint x: 341, startPoint y: 95, endPoint x: 287, endPoint y: 98, distance: 54.4
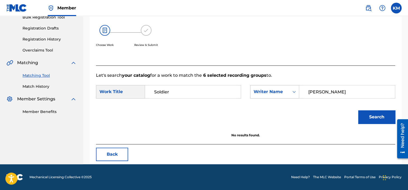
click at [287, 98] on div "SearchWithCriteria1bde6470-76d7-45d4-a4e1-d07aae205359 Writer Name [PERSON_NAME]" at bounding box center [322, 91] width 145 height 13
type input "[PERSON_NAME]"
click at [365, 122] on button "Search" at bounding box center [376, 116] width 37 height 13
click at [43, 87] on link "Match History" at bounding box center [50, 87] width 54 height 6
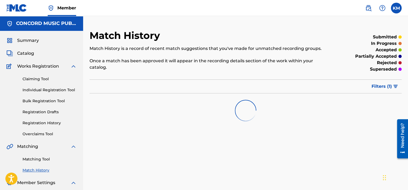
click at [44, 159] on link "Matching Tool" at bounding box center [50, 159] width 54 height 6
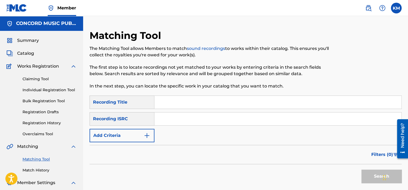
click at [205, 122] on input "Search Form" at bounding box center [277, 118] width 247 height 13
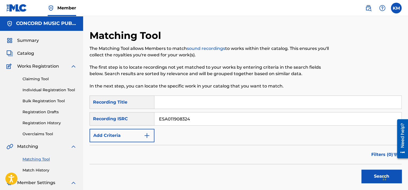
type input "ESA011908324"
click at [371, 173] on button "Search" at bounding box center [381, 175] width 40 height 13
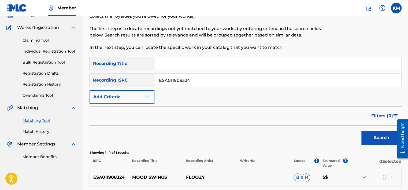
scroll to position [80, 0]
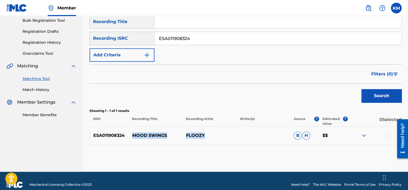
drag, startPoint x: 132, startPoint y: 132, endPoint x: 215, endPoint y: 132, distance: 83.6
click at [215, 132] on div "ESA011908324 MOOD SWINGS FLOOZY B H $$" at bounding box center [245, 135] width 312 height 19
click at [43, 89] on link "Match History" at bounding box center [50, 90] width 54 height 6
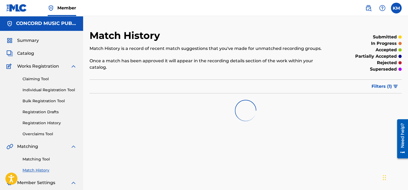
click at [35, 159] on link "Matching Tool" at bounding box center [50, 159] width 54 height 6
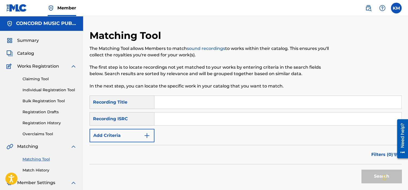
click at [183, 124] on input "Search Form" at bounding box center [277, 118] width 247 height 13
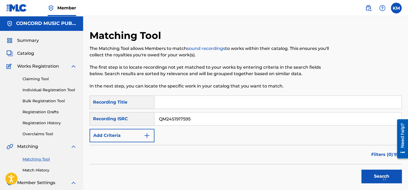
type input "QM24S1917595"
click at [370, 179] on button "Search" at bounding box center [381, 175] width 40 height 13
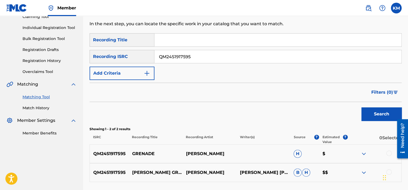
scroll to position [106, 0]
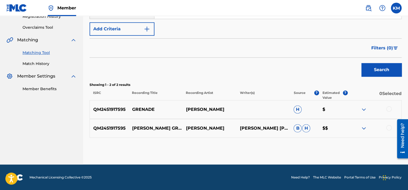
click at [390, 128] on div at bounding box center [388, 127] width 5 height 5
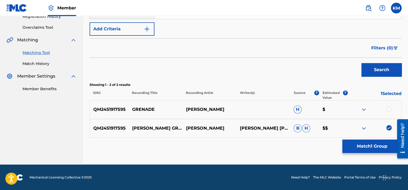
click at [389, 107] on div at bounding box center [388, 108] width 5 height 5
click at [373, 144] on button "Match 2 Groups" at bounding box center [371, 145] width 59 height 13
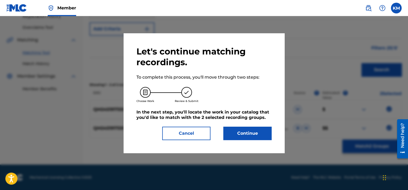
click at [256, 134] on button "Continue" at bounding box center [247, 132] width 48 height 13
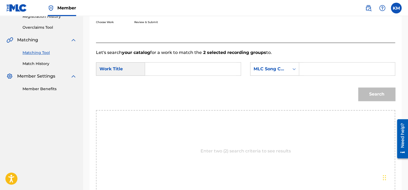
click at [166, 66] on input "Search Form" at bounding box center [192, 68] width 87 height 13
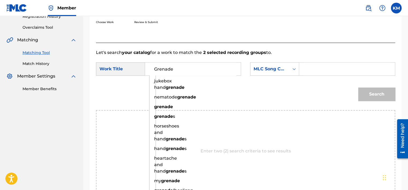
type input "Grenade"
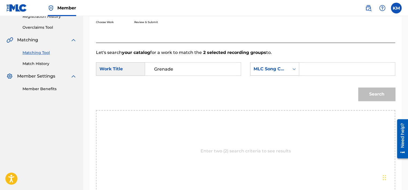
click at [296, 70] on div "Search Form" at bounding box center [294, 69] width 10 height 10
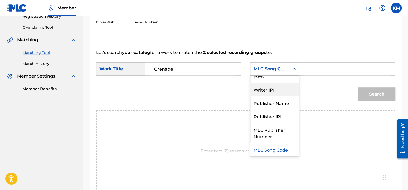
scroll to position [0, 0]
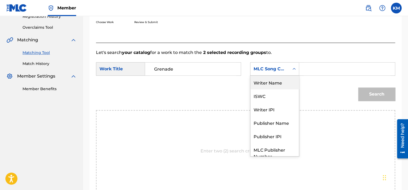
click at [272, 81] on div "Writer Name" at bounding box center [274, 82] width 48 height 13
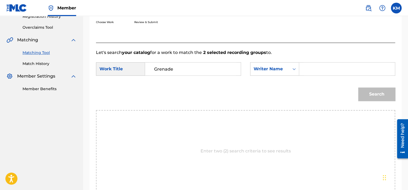
click at [318, 65] on input "Search Form" at bounding box center [346, 68] width 87 height 13
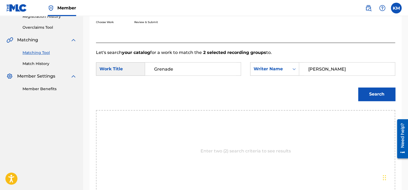
type input "[PERSON_NAME]"
click at [358, 87] on button "Search" at bounding box center [376, 93] width 37 height 13
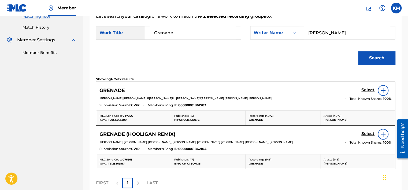
scroll to position [160, 0]
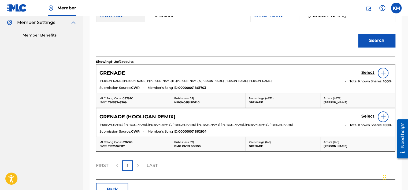
click at [361, 74] on h5 "Select" at bounding box center [367, 72] width 13 height 5
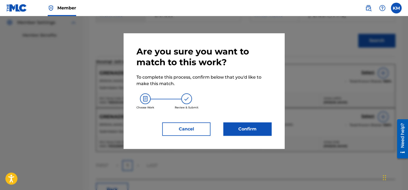
click at [236, 132] on button "Confirm" at bounding box center [247, 128] width 48 height 13
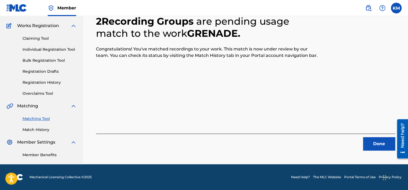
scroll to position [40, 0]
click at [369, 143] on button "Done" at bounding box center [379, 143] width 32 height 13
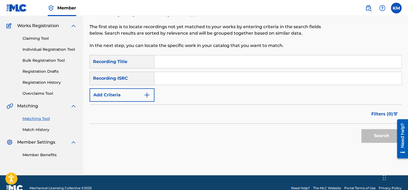
click at [193, 80] on input "Search Form" at bounding box center [277, 78] width 247 height 13
type input "USNCB1519611"
click at [372, 133] on button "Search" at bounding box center [381, 135] width 40 height 13
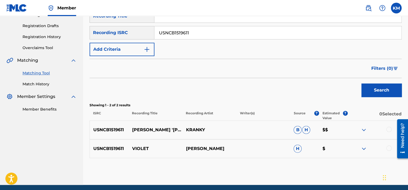
scroll to position [94, 0]
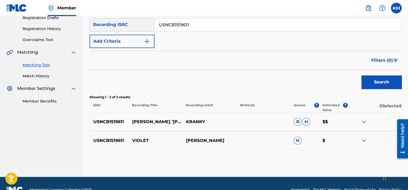
click at [386, 140] on div at bounding box center [388, 139] width 5 height 5
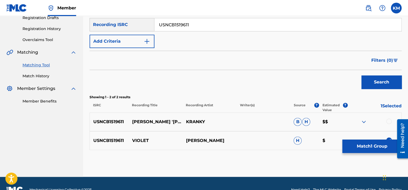
click at [387, 121] on div at bounding box center [388, 120] width 5 height 5
click at [371, 142] on button "Match 2 Groups" at bounding box center [371, 145] width 59 height 13
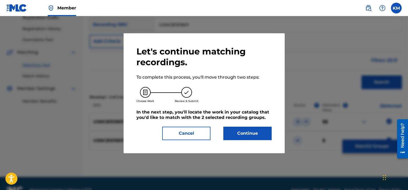
click at [250, 132] on button "Continue" at bounding box center [247, 132] width 48 height 13
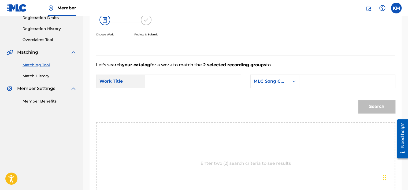
click at [293, 81] on icon "Search Form" at bounding box center [293, 81] width 3 height 2
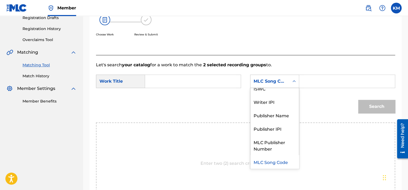
scroll to position [0, 0]
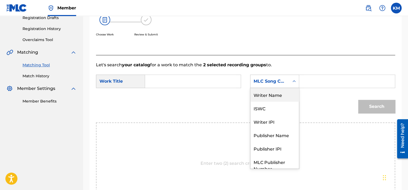
click at [284, 91] on div "Writer Name" at bounding box center [274, 94] width 48 height 13
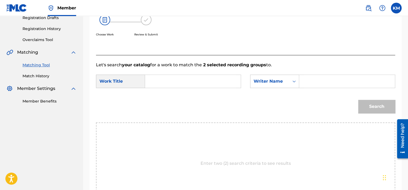
click at [309, 83] on input "Search Form" at bounding box center [346, 81] width 87 height 13
type input "Violet"
drag, startPoint x: 322, startPoint y: 82, endPoint x: 256, endPoint y: 97, distance: 67.3
click at [257, 97] on form "SearchWithCriteria586dc626-9cd4-4cd6-b2c4-c9c52974bd35 Work Title SearchWithCri…" at bounding box center [245, 95] width 299 height 54
click at [201, 81] on input "Search Form" at bounding box center [192, 81] width 87 height 13
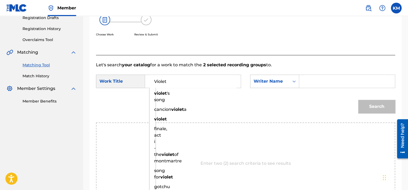
type input "Violet"
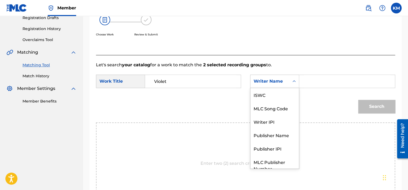
click at [291, 82] on icon "Search Form" at bounding box center [293, 80] width 5 height 5
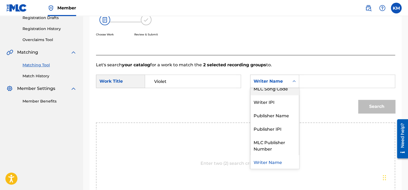
click at [288, 94] on div "MLC Song Code" at bounding box center [274, 87] width 48 height 13
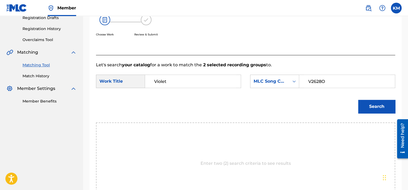
type input "V2628O"
click at [367, 108] on button "Search" at bounding box center [376, 106] width 37 height 13
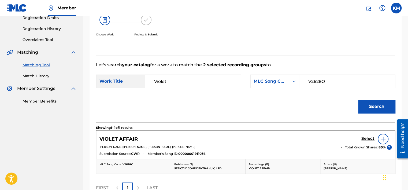
click at [44, 77] on link "Match History" at bounding box center [50, 76] width 54 height 6
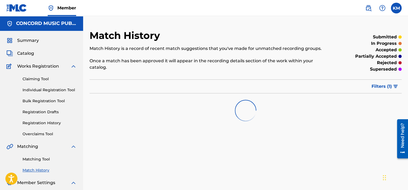
click at [42, 159] on link "Matching Tool" at bounding box center [50, 159] width 54 height 6
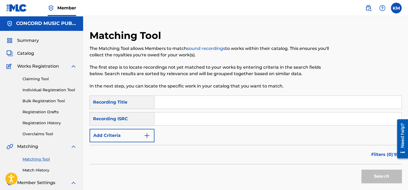
click at [168, 121] on input "Search Form" at bounding box center [277, 118] width 247 height 13
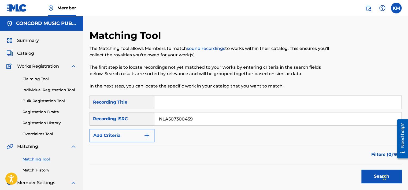
type input "NLA507300459"
click at [369, 177] on button "Search" at bounding box center [381, 175] width 40 height 13
click at [31, 169] on link "Match History" at bounding box center [50, 170] width 54 height 6
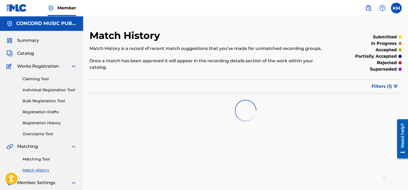
click at [40, 159] on link "Matching Tool" at bounding box center [50, 159] width 54 height 6
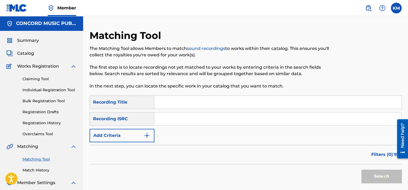
click at [171, 118] on input "Search Form" at bounding box center [277, 118] width 247 height 13
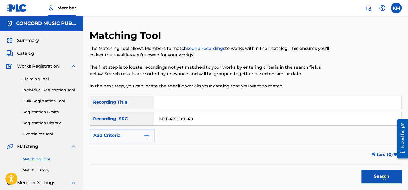
type input "MXD481809240"
click at [371, 170] on button "Search" at bounding box center [381, 175] width 40 height 13
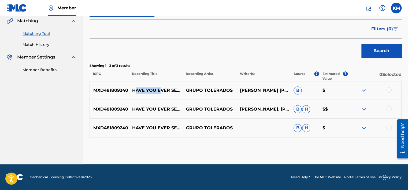
drag, startPoint x: 134, startPoint y: 85, endPoint x: 160, endPoint y: 87, distance: 26.9
click at [160, 87] on p "HAVE YOU EVER SEEN THE RAIN" at bounding box center [156, 90] width 54 height 6
drag, startPoint x: 160, startPoint y: 87, endPoint x: 132, endPoint y: 89, distance: 28.8
click at [132, 89] on p "HAVE YOU EVER SEEN THE RAIN" at bounding box center [156, 90] width 54 height 6
drag, startPoint x: 132, startPoint y: 84, endPoint x: 158, endPoint y: 92, distance: 28.0
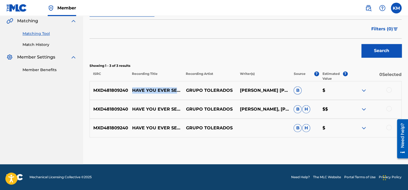
click at [158, 92] on p "HAVE YOU EVER SEEN THE RAIN" at bounding box center [156, 90] width 54 height 6
click at [388, 89] on div at bounding box center [388, 89] width 5 height 5
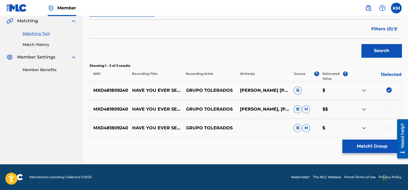
click at [388, 110] on div at bounding box center [388, 108] width 5 height 5
click at [387, 126] on div at bounding box center [388, 127] width 5 height 5
click at [351, 147] on button "Match 3 Groups" at bounding box center [371, 145] width 59 height 13
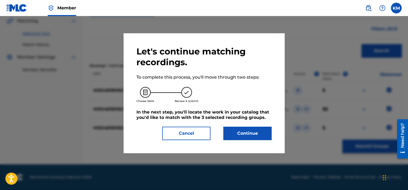
click at [245, 132] on button "Continue" at bounding box center [247, 132] width 48 height 13
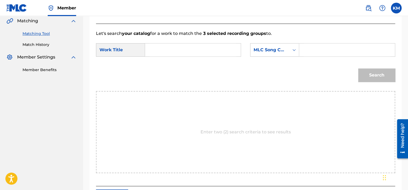
click at [180, 43] on form "SearchWithCriteria586dc626-9cd4-4cd6-b2c4-c9c52974bd35 Work Title SearchWithCri…" at bounding box center [245, 64] width 299 height 54
click at [182, 46] on input "Search Form" at bounding box center [192, 49] width 87 height 13
type input "HAVE YOU EVER SEEN THE RAIN"
click at [293, 51] on icon "Search Form" at bounding box center [293, 49] width 5 height 5
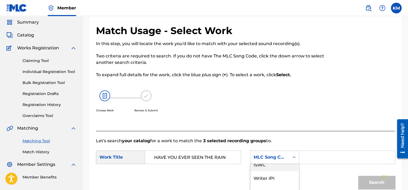
scroll to position [0, 0]
click at [288, 168] on div "Writer Name" at bounding box center [274, 170] width 48 height 13
click at [307, 157] on input "Search Form" at bounding box center [346, 157] width 87 height 13
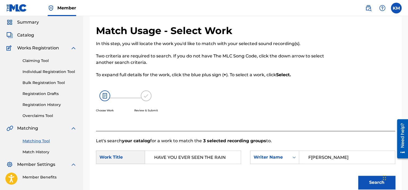
type input "F[PERSON_NAME]"
click at [358, 175] on button "Search" at bounding box center [376, 181] width 37 height 13
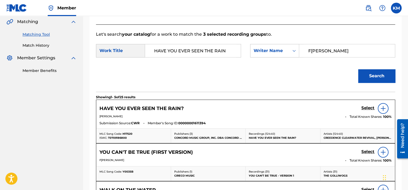
scroll to position [125, 0]
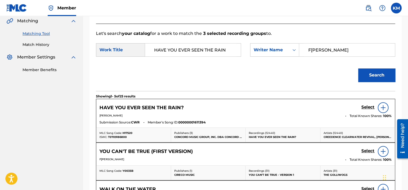
click at [370, 105] on h5 "Select" at bounding box center [367, 106] width 13 height 5
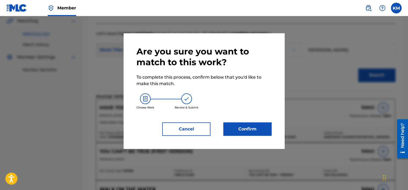
click at [256, 125] on button "Confirm" at bounding box center [247, 128] width 48 height 13
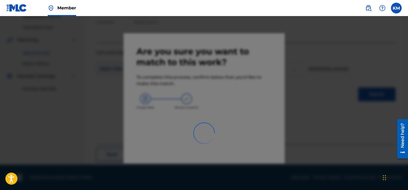
scroll to position [40, 0]
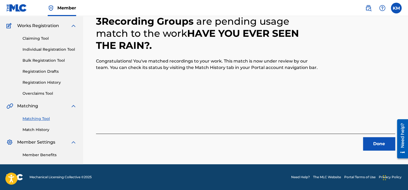
click at [370, 140] on button "Done" at bounding box center [379, 143] width 32 height 13
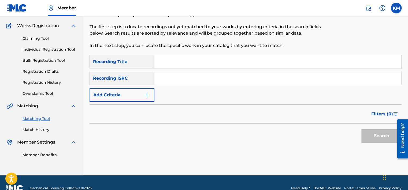
click at [205, 75] on input "Search Form" at bounding box center [277, 78] width 247 height 13
type input "DEZ070800554"
click at [369, 134] on button "Search" at bounding box center [381, 135] width 40 height 13
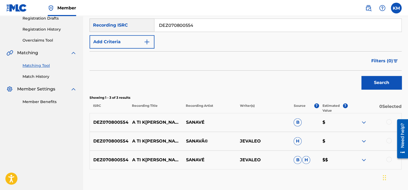
scroll to position [94, 0]
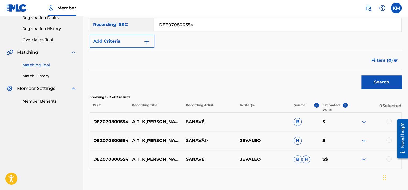
click at [388, 121] on div at bounding box center [388, 120] width 5 height 5
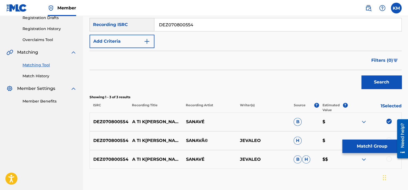
scroll to position [125, 0]
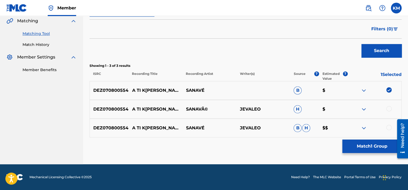
click at [389, 110] on div at bounding box center [388, 108] width 5 height 5
click at [389, 127] on div at bounding box center [388, 127] width 5 height 5
click at [374, 147] on button "Match 3 Groups" at bounding box center [371, 145] width 59 height 13
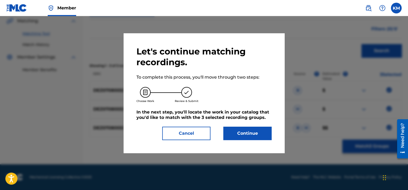
click at [257, 129] on button "Continue" at bounding box center [247, 132] width 48 height 13
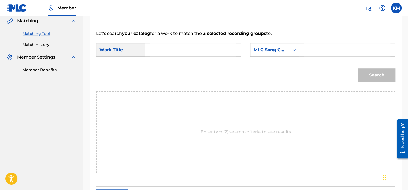
click at [181, 51] on input "Search Form" at bounding box center [192, 49] width 87 height 13
type input "A Ti K[PERSON_NAME]/ Angel of Wishes"
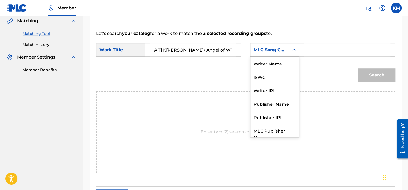
click at [294, 51] on icon "Search Form" at bounding box center [293, 49] width 5 height 5
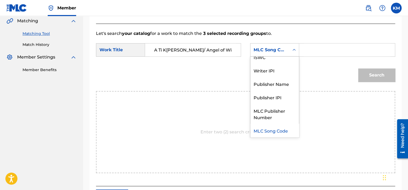
scroll to position [0, 0]
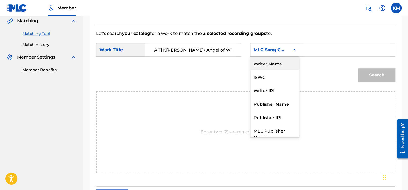
click at [286, 63] on div "Writer Name" at bounding box center [274, 63] width 48 height 13
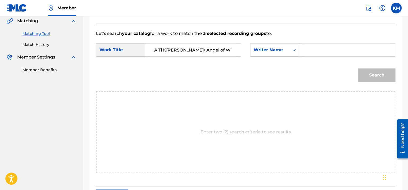
click at [305, 51] on input "Search Form" at bounding box center [346, 49] width 87 height 13
click at [371, 76] on button "Search" at bounding box center [376, 74] width 37 height 13
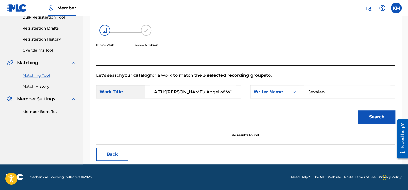
scroll to position [84, 0]
drag, startPoint x: 326, startPoint y: 91, endPoint x: 188, endPoint y: 103, distance: 138.7
click at [189, 103] on form "SearchWithCriteria586dc626-9cd4-4cd6-b2c4-c9c52974bd35 Work Title A Ti [PERSON_…" at bounding box center [245, 105] width 299 height 54
type input "Sanavé"
click at [369, 118] on button "Search" at bounding box center [376, 116] width 37 height 13
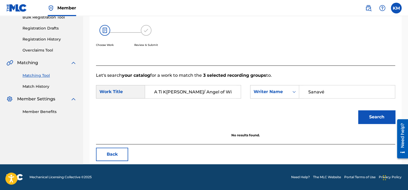
click at [41, 86] on link "Match History" at bounding box center [50, 87] width 54 height 6
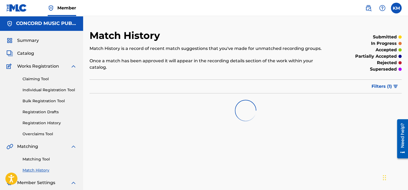
click at [41, 160] on link "Matching Tool" at bounding box center [50, 159] width 54 height 6
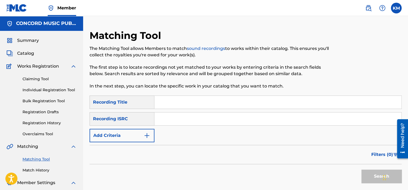
click at [179, 119] on input "Search Form" at bounding box center [277, 118] width 247 height 13
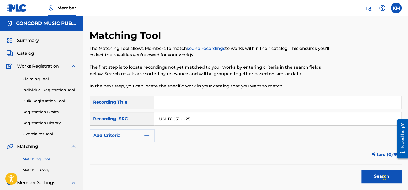
type input "USLB10510025"
click at [369, 173] on button "Search" at bounding box center [381, 175] width 40 height 13
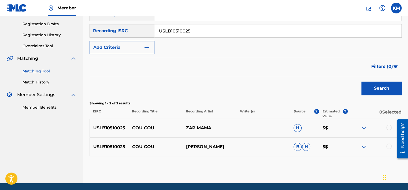
scroll to position [106, 0]
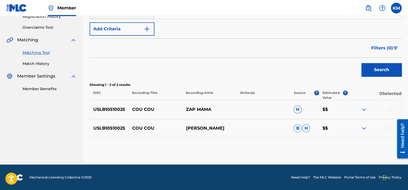
click at [388, 129] on div at bounding box center [388, 127] width 5 height 5
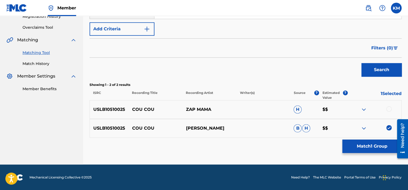
click at [387, 110] on div at bounding box center [388, 108] width 5 height 5
click at [371, 145] on button "Match 2 Groups" at bounding box center [371, 145] width 59 height 13
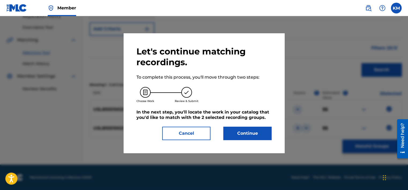
click at [231, 134] on button "Continue" at bounding box center [247, 132] width 48 height 13
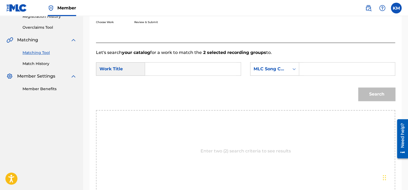
click at [160, 66] on input "Search Form" at bounding box center [192, 68] width 87 height 13
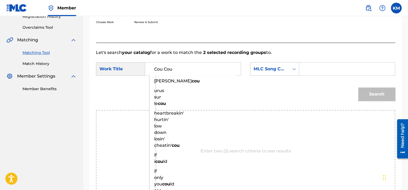
type input "Cou Cou"
click at [292, 69] on icon "Search Form" at bounding box center [293, 68] width 5 height 5
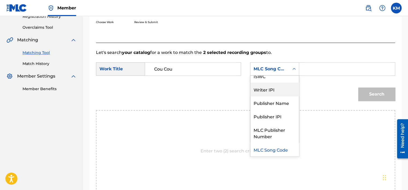
scroll to position [0, 0]
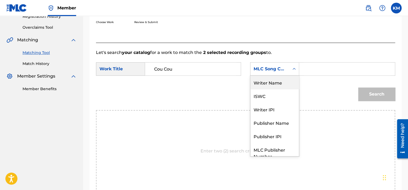
click at [275, 78] on div "Writer Name" at bounding box center [274, 82] width 48 height 13
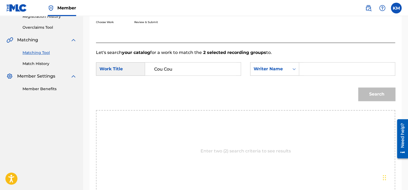
click at [305, 69] on input "Search Form" at bounding box center [346, 68] width 87 height 13
type input "DAULNE"
click at [358, 87] on button "Search" at bounding box center [376, 93] width 37 height 13
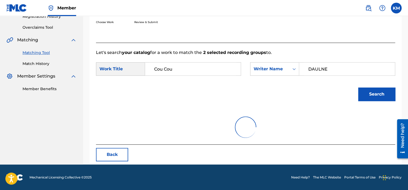
scroll to position [84, 0]
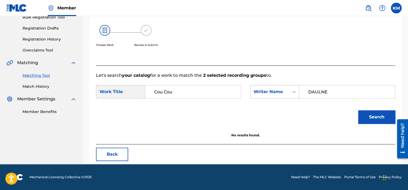
click at [295, 91] on icon "Search Form" at bounding box center [293, 91] width 5 height 5
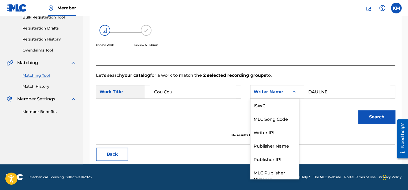
scroll to position [20, 0]
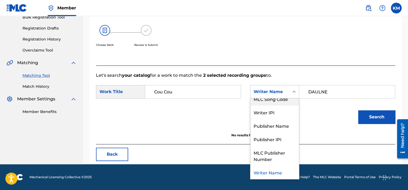
click at [283, 102] on div "MLC Song Code" at bounding box center [274, 98] width 48 height 13
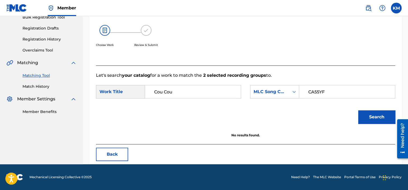
type input "CA55YF"
click at [363, 118] on button "Search" at bounding box center [376, 116] width 37 height 13
click at [45, 85] on link "Match History" at bounding box center [50, 87] width 54 height 6
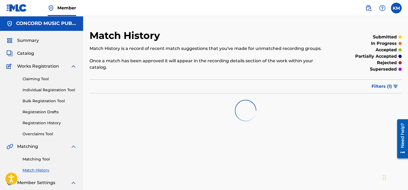
click at [40, 156] on div "Matching Tool Match History" at bounding box center [41, 160] width 70 height 23
click at [46, 158] on link "Matching Tool" at bounding box center [50, 159] width 54 height 6
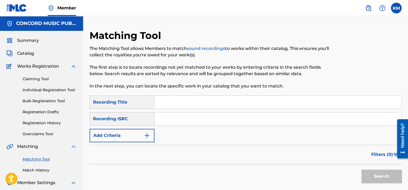
click at [201, 121] on input "Search Form" at bounding box center [277, 118] width 247 height 13
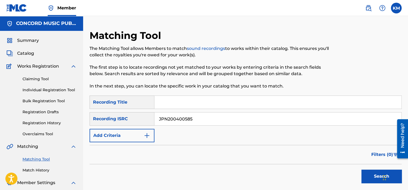
type input "JPN200400585"
click at [364, 175] on button "Search" at bounding box center [381, 175] width 40 height 13
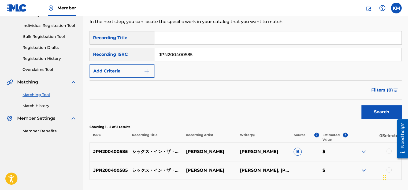
scroll to position [80, 0]
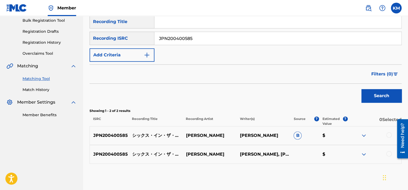
click at [387, 134] on div at bounding box center [388, 134] width 5 height 5
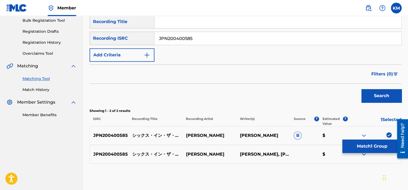
click at [388, 155] on div at bounding box center [388, 153] width 5 height 5
click at [370, 147] on button "Match 2 Groups" at bounding box center [371, 145] width 59 height 13
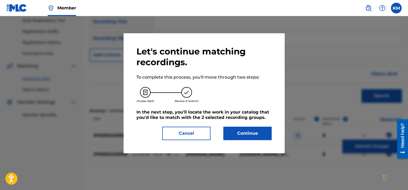
click at [255, 132] on button "Continue" at bounding box center [247, 132] width 48 height 13
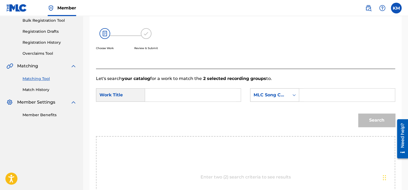
click at [290, 94] on div "Search Form" at bounding box center [294, 95] width 10 height 10
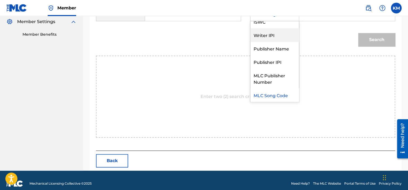
scroll to position [0, 0]
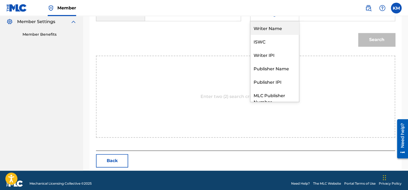
click at [270, 29] on div "Writer Name" at bounding box center [274, 27] width 48 height 13
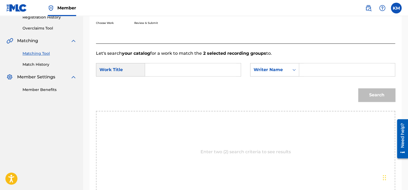
scroll to position [80, 0]
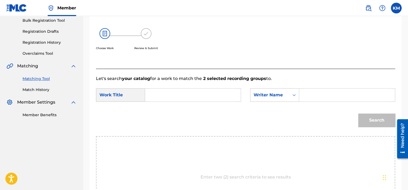
click at [319, 97] on input "Search Form" at bounding box center [346, 94] width 87 height 13
type input "[PERSON_NAME]"
click at [201, 91] on input "Search Form" at bounding box center [192, 94] width 87 height 13
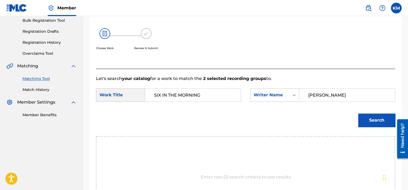
click at [358, 113] on button "Search" at bounding box center [376, 119] width 37 height 13
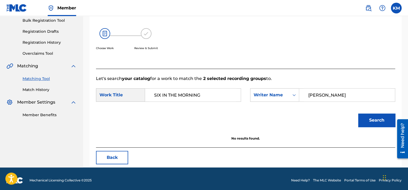
click at [366, 121] on button "Search" at bounding box center [376, 119] width 37 height 13
drag, startPoint x: 160, startPoint y: 92, endPoint x: 141, endPoint y: 95, distance: 19.2
click at [141, 95] on div "SearchWithCriteria586dc626-9cd4-4cd6-b2c4-c9c52974bd35 Work Title SIX IN THE MO…" at bounding box center [168, 94] width 145 height 13
type input "6 IN THE MORNING"
click at [367, 121] on button "Search" at bounding box center [376, 119] width 37 height 13
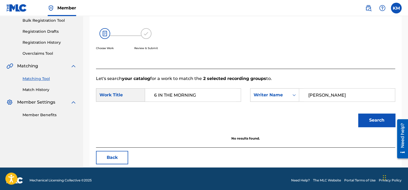
drag, startPoint x: 339, startPoint y: 89, endPoint x: 299, endPoint y: 99, distance: 41.5
click at [299, 99] on div "[PERSON_NAME]" at bounding box center [347, 94] width 96 height 13
click at [378, 115] on button "Search" at bounding box center [376, 119] width 37 height 13
drag, startPoint x: 331, startPoint y: 93, endPoint x: 259, endPoint y: 100, distance: 71.5
click at [259, 100] on div "SearchWithCriteria05b5d535-e7bb-4001-b400-37156454565b Writer Name [PERSON_NAME]" at bounding box center [322, 94] width 145 height 13
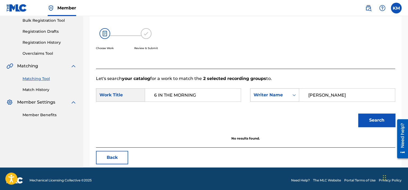
type input "[PERSON_NAME]"
click at [358, 113] on button "Search" at bounding box center [376, 119] width 37 height 13
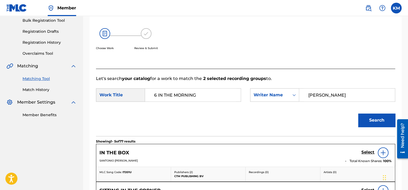
click at [44, 89] on link "Match History" at bounding box center [50, 90] width 54 height 6
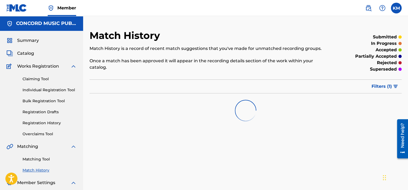
click at [45, 161] on link "Matching Tool" at bounding box center [50, 159] width 54 height 6
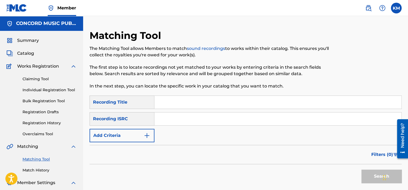
click at [189, 119] on input "Search Form" at bounding box center [277, 118] width 247 height 13
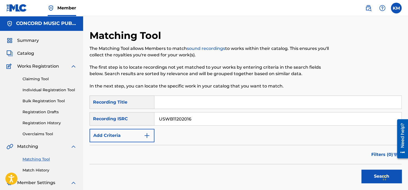
type input "USWB11202016"
click at [369, 175] on button "Search" at bounding box center [381, 175] width 40 height 13
click at [23, 168] on link "Match History" at bounding box center [50, 170] width 54 height 6
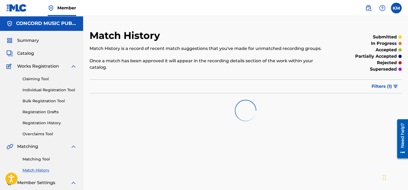
click at [30, 160] on link "Matching Tool" at bounding box center [50, 159] width 54 height 6
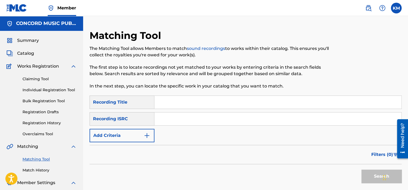
click at [173, 120] on input "Search Form" at bounding box center [277, 118] width 247 height 13
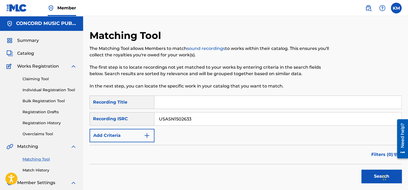
type input "USASN1502633"
click at [366, 177] on button "Search" at bounding box center [381, 175] width 40 height 13
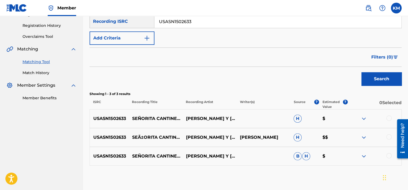
scroll to position [125, 0]
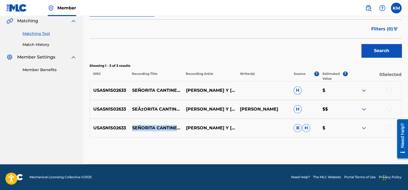
drag, startPoint x: 132, startPoint y: 124, endPoint x: 161, endPoint y: 129, distance: 29.5
click at [161, 129] on p "SEÑORITA CANTINERA" at bounding box center [156, 128] width 54 height 6
drag, startPoint x: 185, startPoint y: 128, endPoint x: 225, endPoint y: 126, distance: 39.4
click at [225, 126] on p "[PERSON_NAME] Y [PERSON_NAME]" at bounding box center [209, 128] width 54 height 6
drag, startPoint x: 131, startPoint y: 124, endPoint x: 167, endPoint y: 129, distance: 35.9
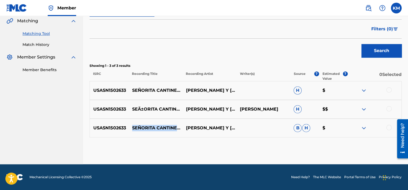
click at [167, 129] on p "SEÑORITA CANTINERA" at bounding box center [156, 128] width 54 height 6
click at [388, 128] on div at bounding box center [388, 127] width 5 height 5
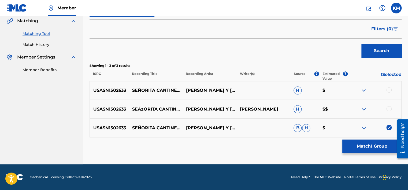
click at [390, 108] on div at bounding box center [388, 108] width 5 height 5
click at [389, 89] on div at bounding box center [388, 89] width 5 height 5
click at [374, 146] on button "Match 3 Groups" at bounding box center [371, 145] width 59 height 13
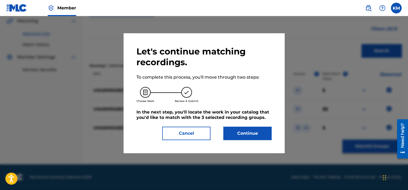
click at [253, 130] on button "Continue" at bounding box center [247, 132] width 48 height 13
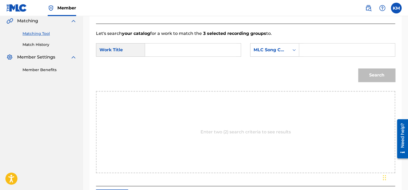
click at [191, 50] on input "Search Form" at bounding box center [192, 49] width 87 height 13
type input "SEÑORITA CANTINERA"
click at [294, 50] on icon "Search Form" at bounding box center [293, 49] width 5 height 5
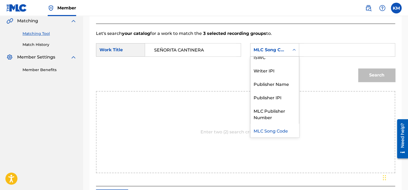
scroll to position [0, 0]
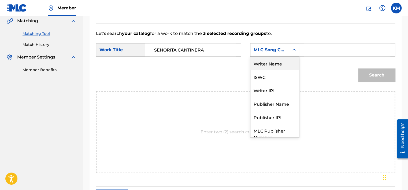
click at [290, 62] on div "Writer Name" at bounding box center [274, 63] width 48 height 13
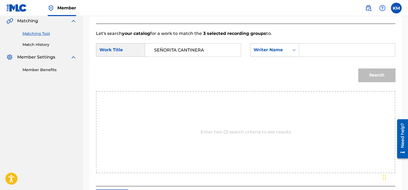
click at [302, 51] on div "Search Form" at bounding box center [347, 49] width 96 height 13
click at [303, 51] on div "Search Form" at bounding box center [347, 49] width 96 height 13
click at [314, 48] on input "Search Form" at bounding box center [346, 49] width 87 height 13
type input "Dioguardi"
click at [377, 77] on button "Search" at bounding box center [376, 74] width 37 height 13
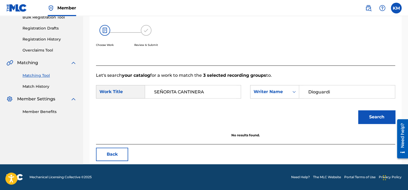
scroll to position [84, 0]
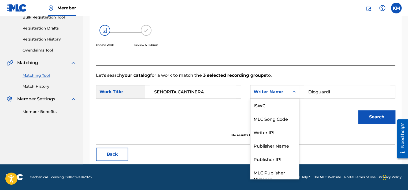
click at [293, 91] on icon "Search Form" at bounding box center [293, 91] width 5 height 5
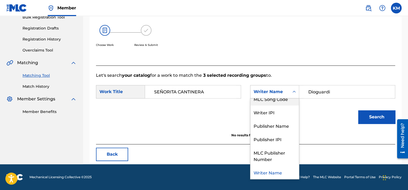
click at [289, 99] on div "MLC Song Code" at bounding box center [274, 98] width 48 height 13
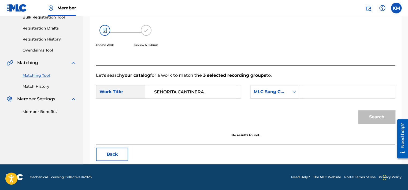
click at [307, 89] on input "Search Form" at bounding box center [346, 91] width 87 height 13
type input "S13718"
click at [362, 118] on button "Search" at bounding box center [376, 116] width 37 height 13
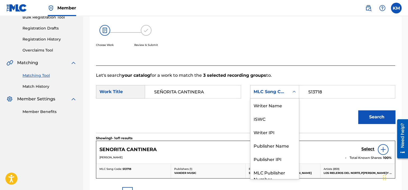
click at [293, 92] on icon "Search Form" at bounding box center [293, 91] width 5 height 5
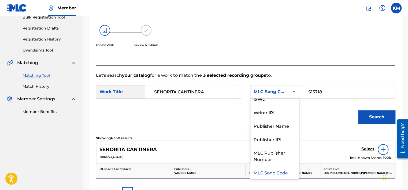
scroll to position [0, 0]
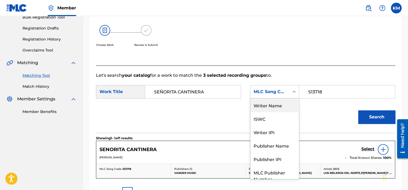
click at [290, 108] on div "Writer Name" at bounding box center [274, 104] width 48 height 13
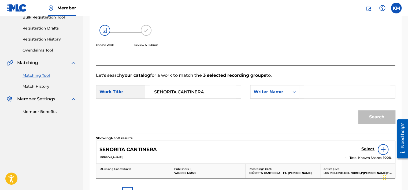
click at [310, 88] on input "Search Form" at bounding box center [346, 91] width 87 height 13
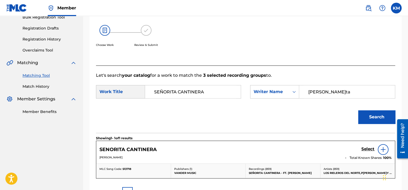
type input "[PERSON_NAME]ta"
click at [376, 117] on button "Search" at bounding box center [376, 116] width 37 height 13
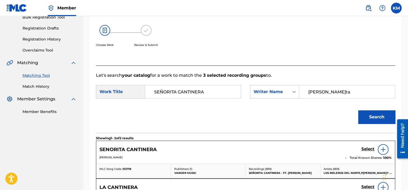
click at [364, 148] on h5 "Select" at bounding box center [367, 148] width 13 height 5
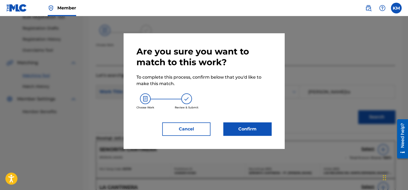
click at [255, 130] on button "Confirm" at bounding box center [247, 128] width 48 height 13
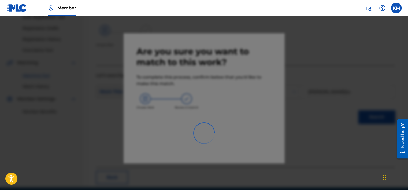
scroll to position [40, 0]
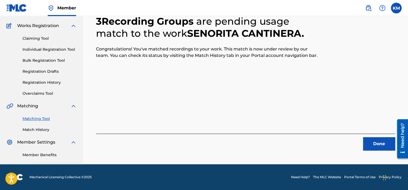
click at [366, 147] on button "Done" at bounding box center [379, 143] width 32 height 13
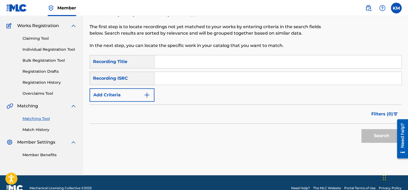
click at [215, 76] on input "Search Form" at bounding box center [277, 78] width 247 height 13
type input "DESR71401106"
click at [362, 132] on button "Search" at bounding box center [381, 135] width 40 height 13
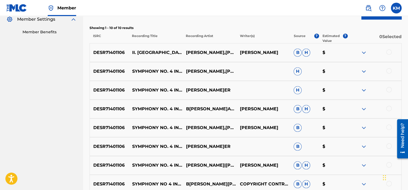
scroll to position [0, 0]
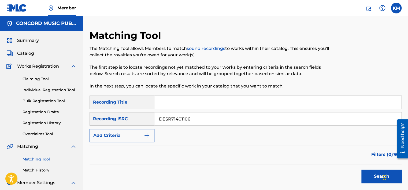
click at [39, 169] on link "Match History" at bounding box center [50, 170] width 54 height 6
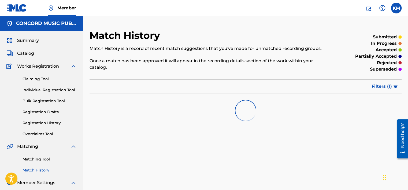
click at [40, 158] on link "Matching Tool" at bounding box center [50, 159] width 54 height 6
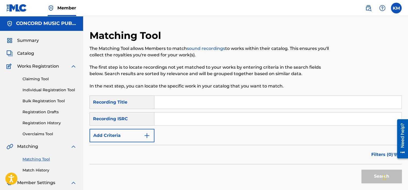
click at [168, 119] on input "Search Form" at bounding box center [277, 118] width 247 height 13
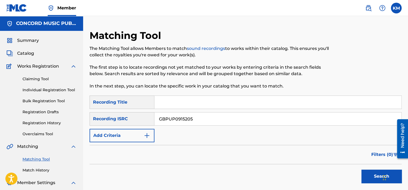
type input "GBPUP0915205"
click at [373, 177] on button "Search" at bounding box center [381, 175] width 40 height 13
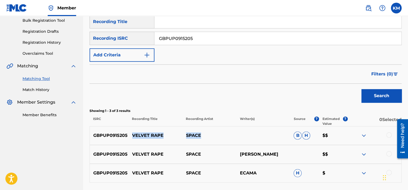
drag, startPoint x: 131, startPoint y: 133, endPoint x: 214, endPoint y: 134, distance: 83.6
click at [214, 134] on div "GBPUP0915205 VELVET RAPE SPACE B H $$" at bounding box center [245, 135] width 312 height 19
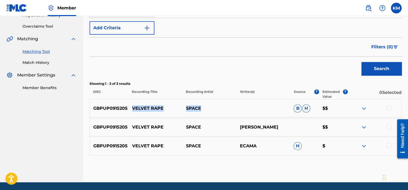
scroll to position [125, 0]
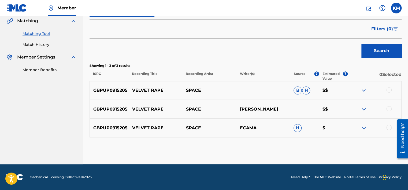
click at [387, 129] on div at bounding box center [388, 127] width 5 height 5
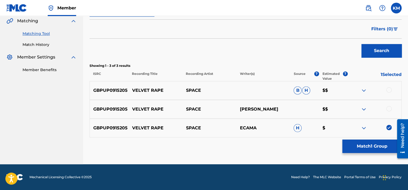
click at [387, 107] on div at bounding box center [388, 108] width 5 height 5
click at [388, 88] on div at bounding box center [388, 89] width 5 height 5
click at [374, 145] on button "Match 3 Groups" at bounding box center [371, 145] width 59 height 13
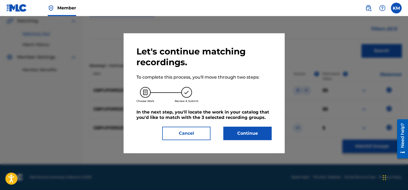
click at [240, 130] on button "Continue" at bounding box center [247, 132] width 48 height 13
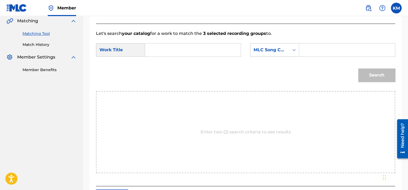
click at [194, 56] on input "Search Form" at bounding box center [192, 49] width 87 height 13
type input "Velvet Rape"
click at [293, 49] on icon "Search Form" at bounding box center [293, 50] width 3 height 2
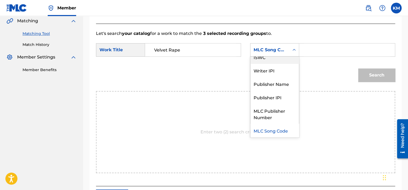
scroll to position [0, 0]
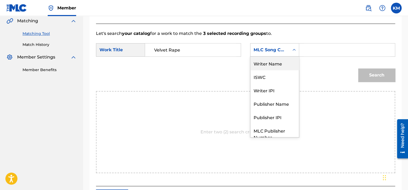
click at [279, 61] on div "Writer Name" at bounding box center [274, 63] width 48 height 13
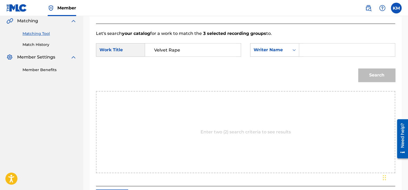
click at [312, 50] on input "Search Form" at bounding box center [346, 49] width 87 height 13
type input "Marouani"
click at [366, 75] on button "Search" at bounding box center [376, 74] width 37 height 13
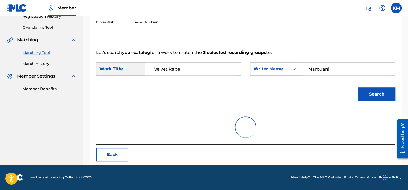
scroll to position [125, 0]
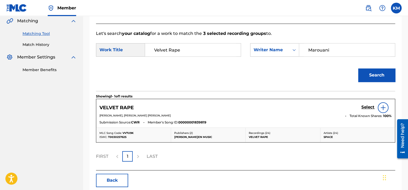
click at [371, 105] on h5 "Select" at bounding box center [367, 106] width 13 height 5
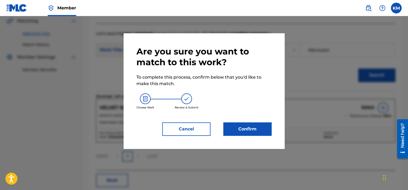
click at [257, 125] on button "Confirm" at bounding box center [247, 128] width 48 height 13
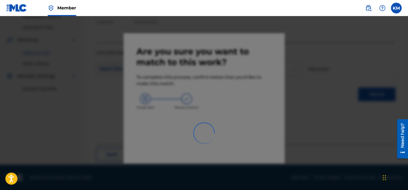
scroll to position [40, 0]
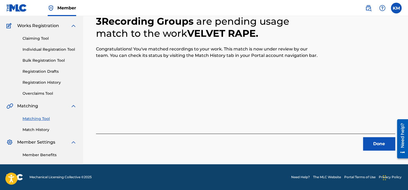
click at [379, 142] on button "Done" at bounding box center [379, 143] width 32 height 13
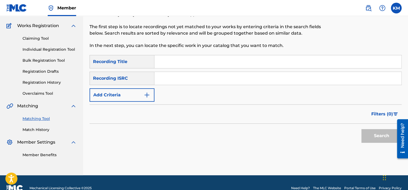
click at [211, 81] on input "Search Form" at bounding box center [277, 78] width 247 height 13
type input "MXF110400182"
click at [373, 138] on button "Search" at bounding box center [381, 135] width 40 height 13
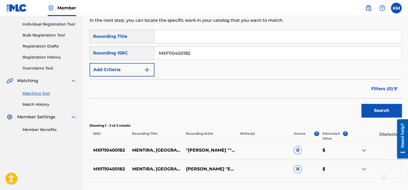
scroll to position [106, 0]
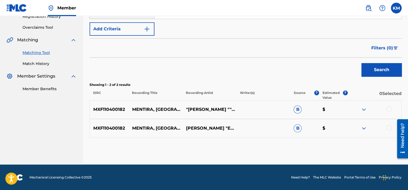
click at [390, 108] on div at bounding box center [388, 108] width 5 height 5
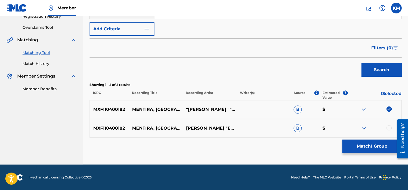
click at [388, 125] on div at bounding box center [388, 127] width 5 height 5
click at [381, 145] on button "Match 2 Groups" at bounding box center [371, 145] width 59 height 13
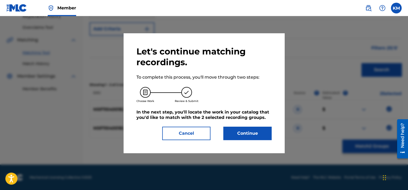
click at [249, 130] on button "Continue" at bounding box center [247, 132] width 48 height 13
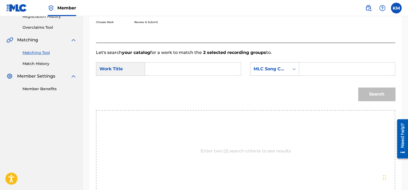
drag, startPoint x: 159, startPoint y: 70, endPoint x: 160, endPoint y: 73, distance: 3.1
click at [159, 70] on input "Search Form" at bounding box center [192, 68] width 87 height 13
type input "Mentira, Mentira"
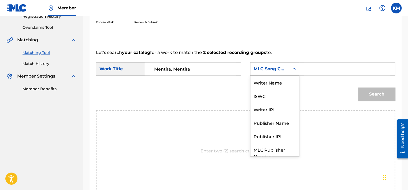
click at [290, 68] on div "Search Form" at bounding box center [294, 69] width 10 height 10
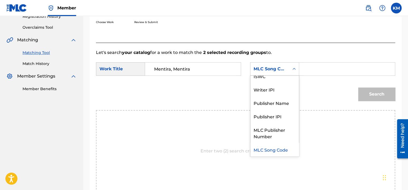
scroll to position [0, 0]
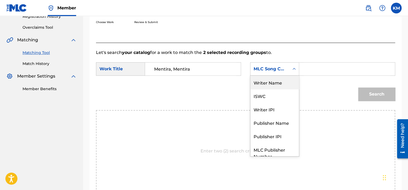
click at [277, 85] on div "Writer Name" at bounding box center [274, 82] width 48 height 13
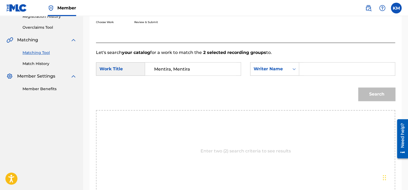
click at [304, 69] on input "Search Form" at bounding box center [346, 68] width 87 height 13
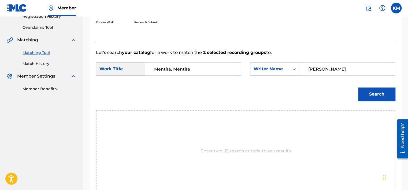
type input "[PERSON_NAME]"
click at [379, 97] on button "Search" at bounding box center [376, 93] width 37 height 13
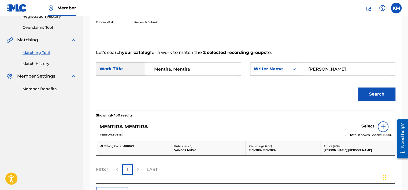
click at [366, 126] on h5 "Select" at bounding box center [367, 125] width 13 height 5
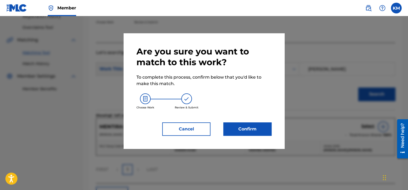
click at [263, 126] on button "Confirm" at bounding box center [247, 128] width 48 height 13
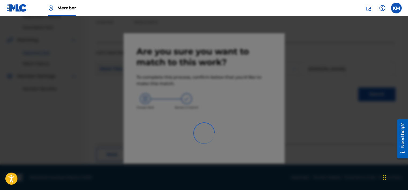
scroll to position [40, 0]
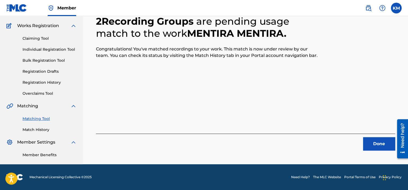
click at [367, 146] on button "Done" at bounding box center [379, 143] width 32 height 13
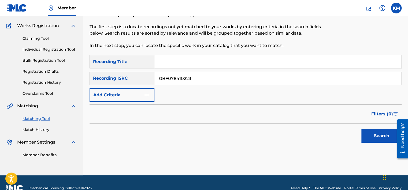
type input "GBF078410223"
click at [365, 134] on button "Search" at bounding box center [381, 135] width 40 height 13
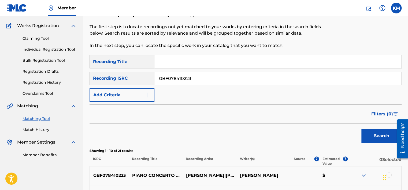
click at [44, 128] on link "Match History" at bounding box center [50, 130] width 54 height 6
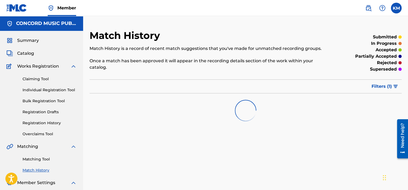
click at [43, 160] on link "Matching Tool" at bounding box center [50, 159] width 54 height 6
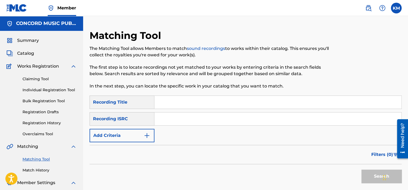
click at [190, 119] on input "Search Form" at bounding box center [277, 118] width 247 height 13
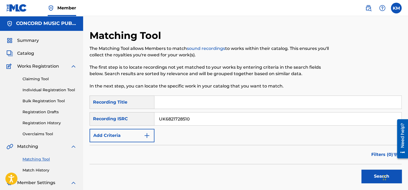
type input "UK6821728510"
click at [365, 177] on button "Search" at bounding box center [381, 175] width 40 height 13
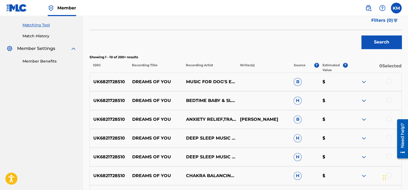
scroll to position [54, 0]
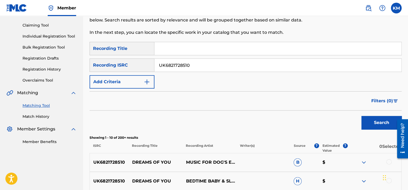
click at [43, 117] on link "Match History" at bounding box center [50, 117] width 54 height 6
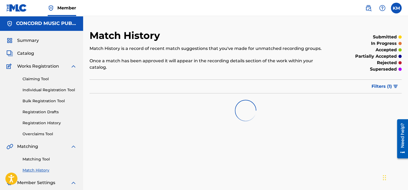
click at [41, 156] on link "Matching Tool" at bounding box center [50, 159] width 54 height 6
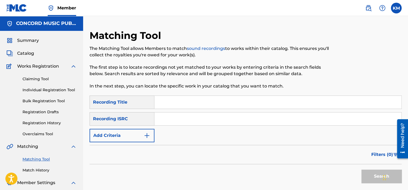
click at [172, 120] on input "Search Form" at bounding box center [277, 118] width 247 height 13
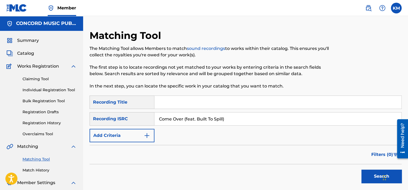
type input "Come Over (feat. Built To Spill)"
click at [368, 174] on button "Search" at bounding box center [381, 175] width 40 height 13
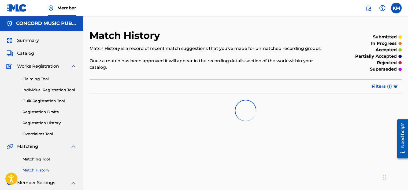
click at [40, 158] on link "Matching Tool" at bounding box center [50, 159] width 54 height 6
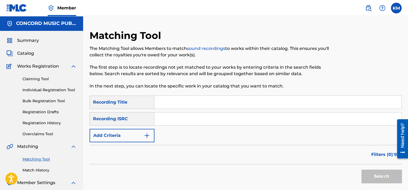
click at [231, 121] on input "Search Form" at bounding box center [277, 118] width 247 height 13
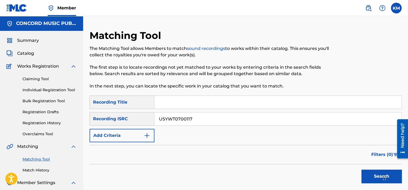
type input "USYWT0700117"
click at [366, 174] on button "Search" at bounding box center [381, 175] width 40 height 13
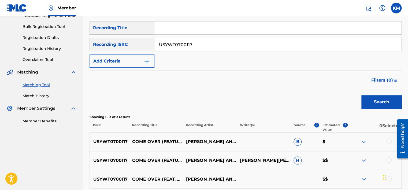
scroll to position [107, 0]
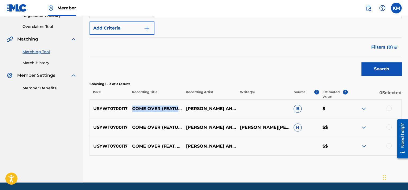
drag, startPoint x: 132, startPoint y: 100, endPoint x: 172, endPoint y: 113, distance: 41.8
click at [172, 112] on p "COME OVER (FEATURING BUILT TO SPILL)" at bounding box center [156, 108] width 54 height 6
click at [389, 107] on div at bounding box center [388, 107] width 5 height 5
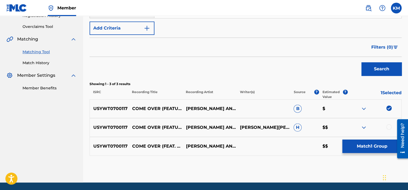
click at [389, 124] on div at bounding box center [388, 126] width 5 height 5
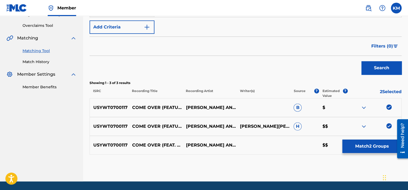
scroll to position [125, 0]
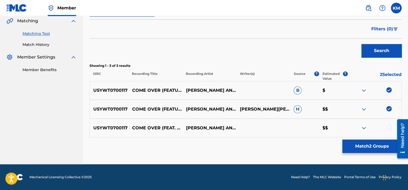
click at [387, 125] on div at bounding box center [388, 127] width 5 height 5
click at [377, 142] on button "Match 3 Groups" at bounding box center [371, 145] width 59 height 13
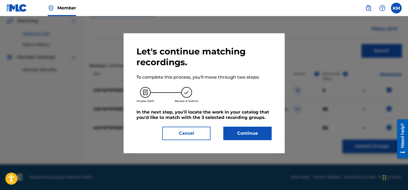
click at [226, 135] on button "Continue" at bounding box center [247, 132] width 48 height 13
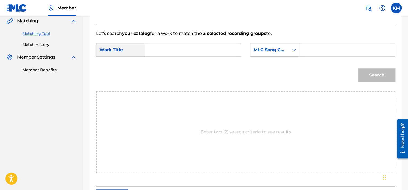
click at [190, 49] on input "Search Form" at bounding box center [192, 49] width 87 height 13
type input "COME OVER (FEATURING BUILT TO SPILL)"
click at [33, 45] on link "Match History" at bounding box center [50, 45] width 54 height 6
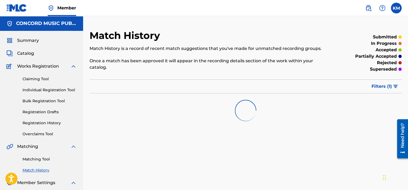
click at [39, 160] on link "Matching Tool" at bounding box center [50, 159] width 54 height 6
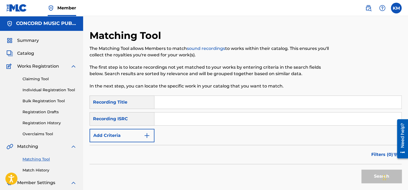
click at [160, 118] on input "Search Form" at bounding box center [277, 118] width 247 height 13
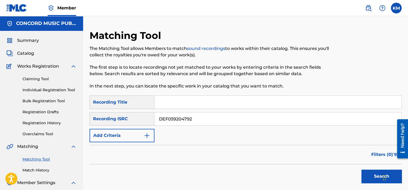
type input "DEF059204792"
click at [370, 174] on button "Search" at bounding box center [381, 175] width 40 height 13
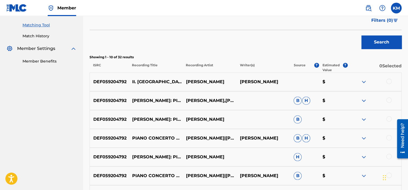
click at [49, 35] on link "Match History" at bounding box center [50, 36] width 54 height 6
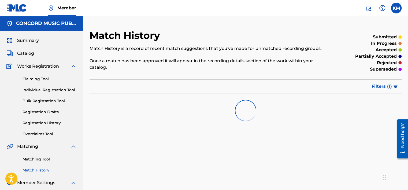
click at [42, 159] on link "Matching Tool" at bounding box center [50, 159] width 54 height 6
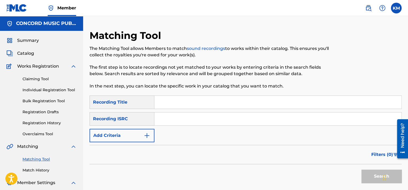
click at [212, 118] on input "Search Form" at bounding box center [277, 118] width 247 height 13
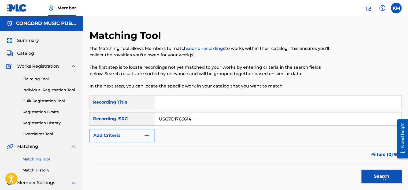
type input "USG7D1766614"
click at [372, 173] on button "Search" at bounding box center [381, 175] width 40 height 13
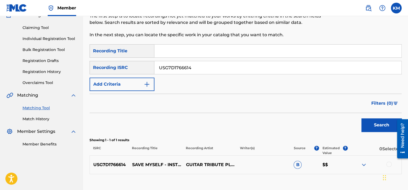
scroll to position [88, 0]
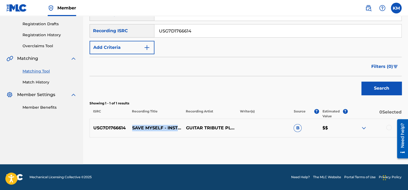
drag, startPoint x: 132, startPoint y: 121, endPoint x: 172, endPoint y: 131, distance: 41.3
click at [172, 131] on p "SAVE MYSELF - INSTRUMENTAL" at bounding box center [156, 128] width 54 height 6
click at [389, 126] on div at bounding box center [388, 127] width 5 height 5
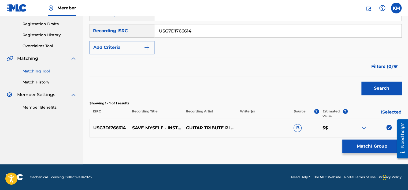
click at [376, 145] on button "Match 1 Group" at bounding box center [371, 145] width 59 height 13
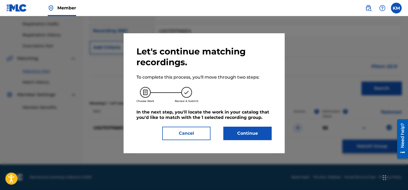
click at [255, 132] on button "Continue" at bounding box center [247, 132] width 48 height 13
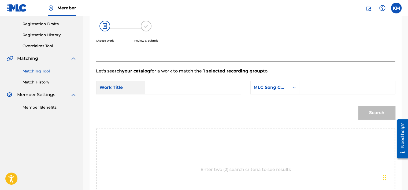
click at [188, 90] on input "Search Form" at bounding box center [192, 87] width 87 height 13
type input "SAVE MYSELF - INSTRUMENTAL"
click at [290, 87] on div "Search Form" at bounding box center [294, 88] width 10 height 10
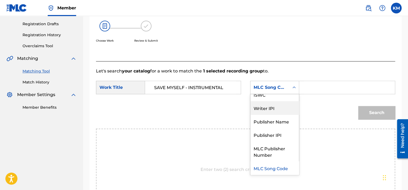
scroll to position [0, 0]
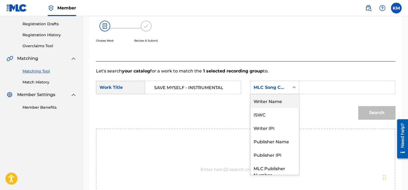
click at [279, 99] on div "Writer Name" at bounding box center [274, 100] width 48 height 13
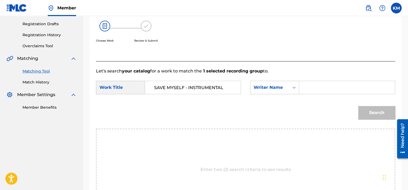
click at [306, 87] on input "Search Form" at bounding box center [346, 87] width 87 height 13
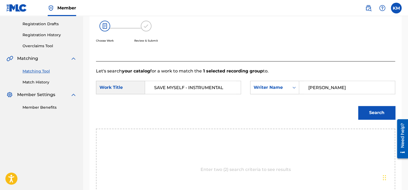
click at [388, 114] on button "Search" at bounding box center [376, 112] width 37 height 13
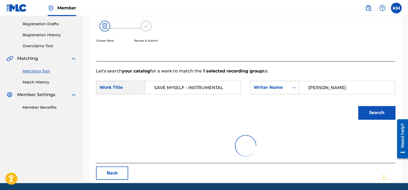
scroll to position [84, 0]
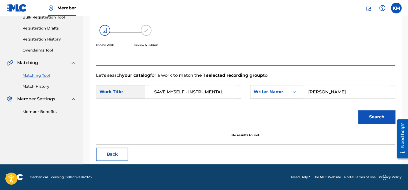
drag, startPoint x: 338, startPoint y: 92, endPoint x: 256, endPoint y: 78, distance: 83.2
click at [256, 78] on div "Let's search your catalog for a work to match the 1 selected recording group to…" at bounding box center [245, 104] width 299 height 79
click at [359, 115] on button "Search" at bounding box center [376, 116] width 37 height 13
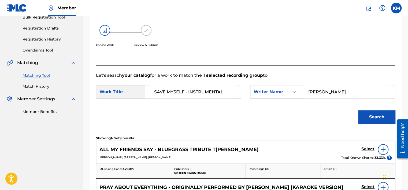
drag, startPoint x: 328, startPoint y: 90, endPoint x: 209, endPoint y: 94, distance: 118.5
click at [209, 94] on div "SearchWithCriteria586dc626-9cd4-4cd6-b2c4-c9c52974bd35 Work Title SAVE MYSELF -…" at bounding box center [245, 93] width 299 height 17
click at [358, 110] on button "Search" at bounding box center [376, 116] width 37 height 13
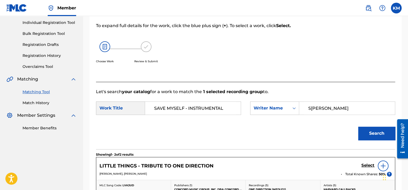
scroll to position [22, 0]
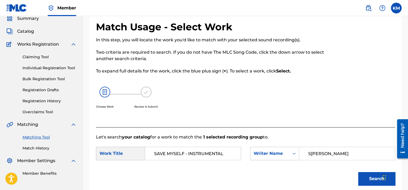
drag, startPoint x: 335, startPoint y: 152, endPoint x: 245, endPoint y: 149, distance: 90.1
click at [245, 149] on div "SearchWithCriteria586dc626-9cd4-4cd6-b2c4-c9c52974bd35 Work Title SAVE MYSELF -…" at bounding box center [245, 155] width 299 height 17
click at [358, 172] on button "Search" at bounding box center [376, 178] width 37 height 13
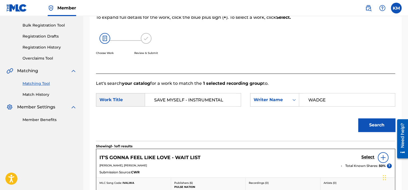
scroll to position [151, 0]
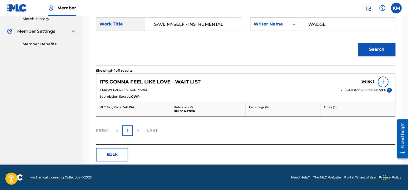
drag, startPoint x: 334, startPoint y: 25, endPoint x: 279, endPoint y: 26, distance: 54.9
click at [279, 26] on div "SearchWithCriteriac6ceba61-c9a0-40bf-9e58-35517f4c9074 Writer Name [PERSON_NAME]" at bounding box center [322, 23] width 145 height 13
type input "[PERSON_NAME]"
click at [358, 43] on button "Search" at bounding box center [376, 49] width 37 height 13
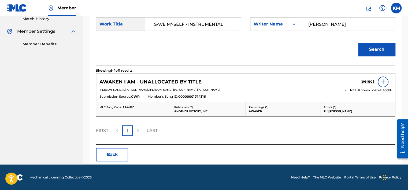
click at [36, 19] on link "Match History" at bounding box center [50, 19] width 54 height 6
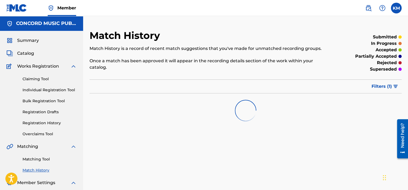
click at [43, 159] on link "Matching Tool" at bounding box center [50, 159] width 54 height 6
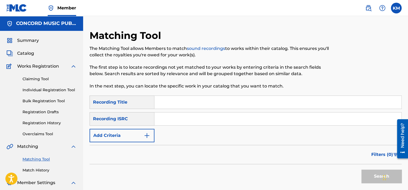
click at [190, 120] on input "Search Form" at bounding box center [277, 118] width 247 height 13
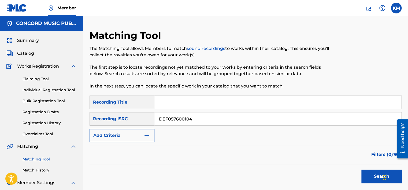
type input "DEF057600104"
click at [374, 176] on button "Search" at bounding box center [381, 175] width 40 height 13
click at [29, 170] on link "Match History" at bounding box center [50, 170] width 54 height 6
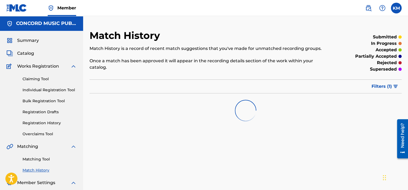
click at [46, 158] on link "Matching Tool" at bounding box center [50, 159] width 54 height 6
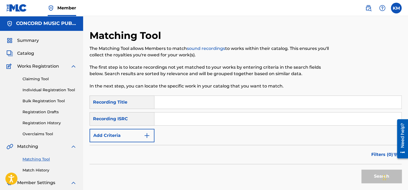
click at [171, 118] on input "Search Form" at bounding box center [277, 118] width 247 height 13
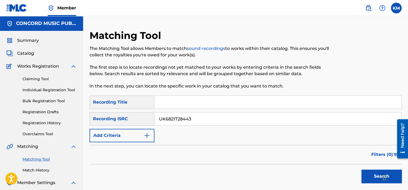
type input "UK6821728443"
click at [369, 173] on button "Search" at bounding box center [381, 175] width 40 height 13
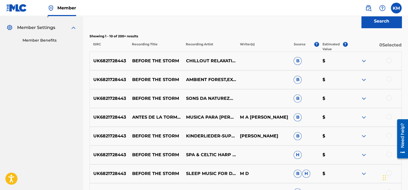
scroll to position [188, 0]
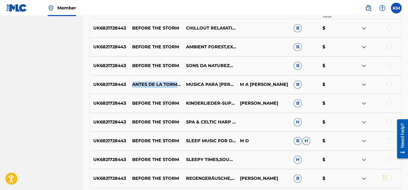
drag, startPoint x: 132, startPoint y: 80, endPoint x: 159, endPoint y: 89, distance: 28.1
click at [159, 88] on p "ANTES DE LA TORMENTA" at bounding box center [156, 84] width 54 height 6
click at [390, 83] on div at bounding box center [388, 83] width 5 height 5
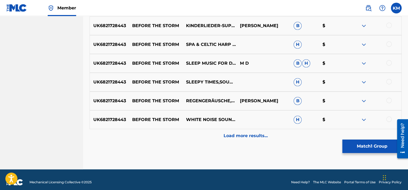
scroll to position [270, 0]
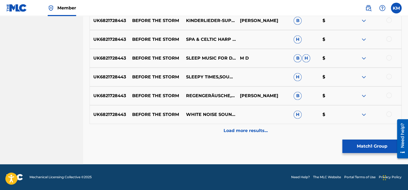
click at [248, 136] on div "Load more results..." at bounding box center [245, 130] width 312 height 13
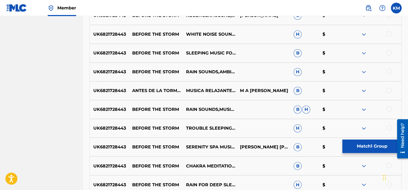
scroll to position [350, 0]
click at [390, 89] on div at bounding box center [388, 89] width 5 height 5
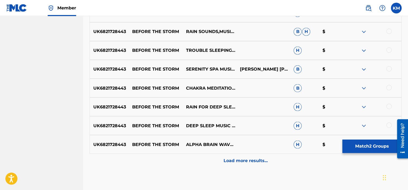
scroll to position [431, 0]
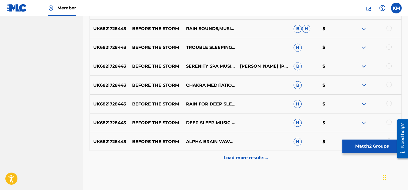
click at [275, 160] on div "Load more results..." at bounding box center [245, 157] width 312 height 13
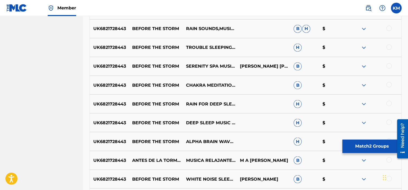
click at [388, 160] on div at bounding box center [388, 159] width 5 height 5
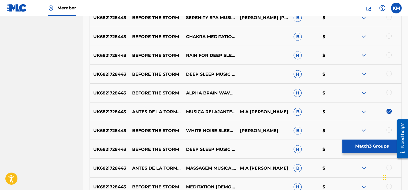
scroll to position [538, 0]
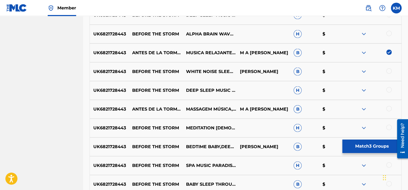
click at [388, 107] on div at bounding box center [388, 108] width 5 height 5
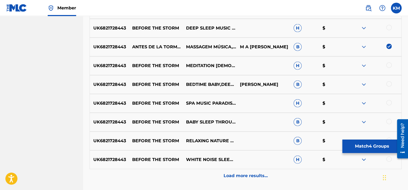
scroll to position [645, 0]
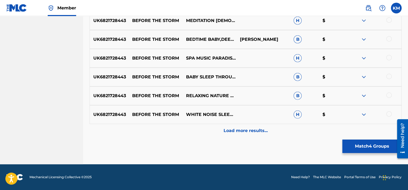
click at [250, 128] on p "Load more results..." at bounding box center [245, 130] width 44 height 6
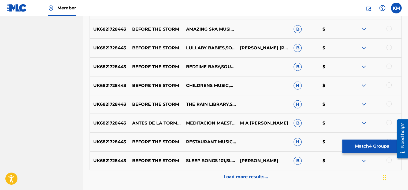
scroll to position [806, 0]
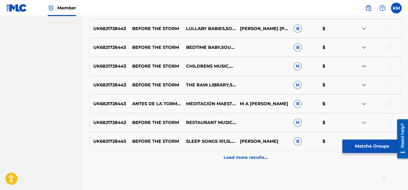
click at [390, 103] on div at bounding box center [388, 102] width 5 height 5
click at [258, 153] on div "Load more results..." at bounding box center [245, 157] width 312 height 13
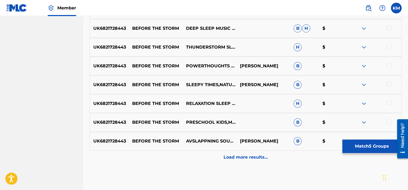
scroll to position [1020, 0]
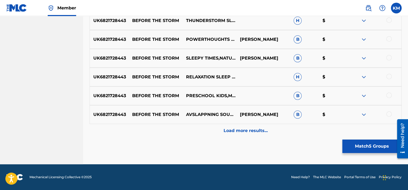
click at [238, 126] on div "Load more results..." at bounding box center [245, 130] width 312 height 13
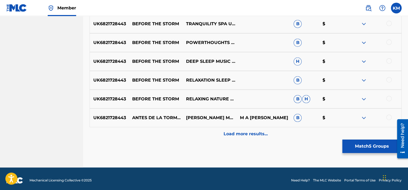
scroll to position [1208, 0]
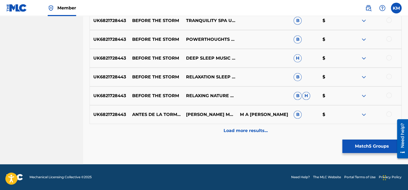
click at [389, 113] on div at bounding box center [388, 113] width 5 height 5
click at [267, 127] on p "Load more results..." at bounding box center [245, 130] width 44 height 6
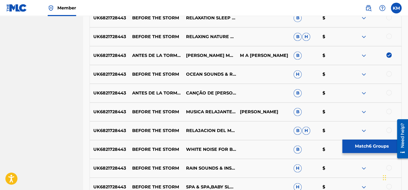
scroll to position [1288, 0]
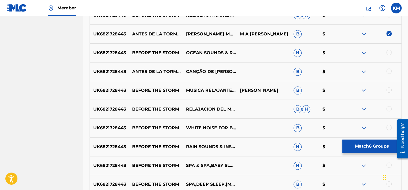
click at [388, 70] on div at bounding box center [388, 70] width 5 height 5
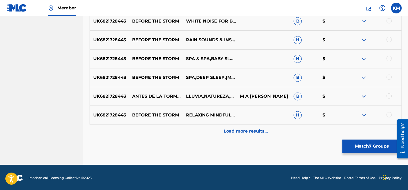
scroll to position [1395, 0]
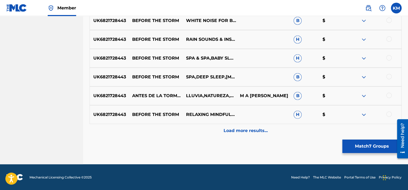
click at [387, 96] on div at bounding box center [388, 94] width 5 height 5
click at [244, 130] on p "Load more results..." at bounding box center [245, 130] width 44 height 6
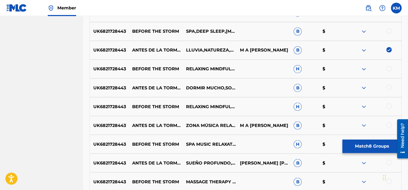
scroll to position [1449, 0]
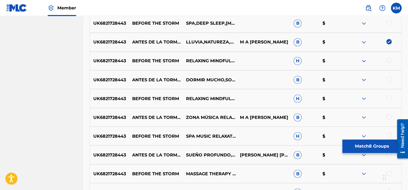
click at [388, 80] on div at bounding box center [388, 78] width 5 height 5
click at [388, 117] on div at bounding box center [388, 116] width 5 height 5
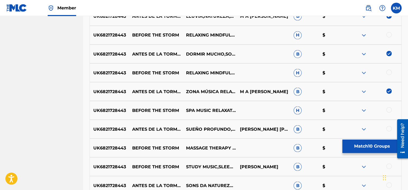
scroll to position [1529, 0]
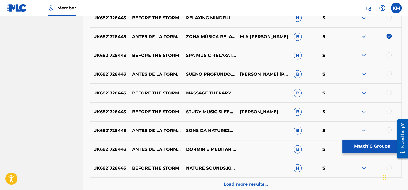
click at [389, 73] on div at bounding box center [388, 73] width 5 height 5
click at [388, 130] on div at bounding box center [388, 129] width 5 height 5
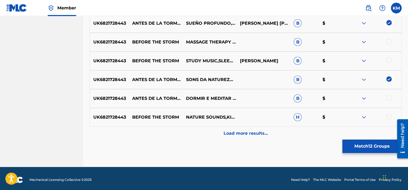
scroll to position [1583, 0]
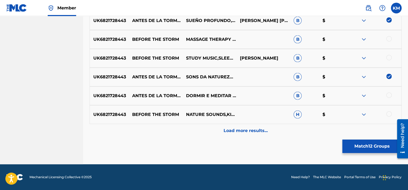
click at [388, 95] on div at bounding box center [388, 94] width 5 height 5
click at [237, 133] on p "Load more results..." at bounding box center [245, 130] width 44 height 6
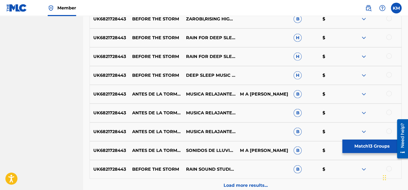
scroll to position [1716, 0]
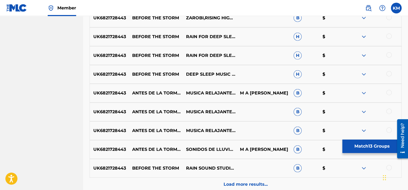
click at [388, 109] on div at bounding box center [388, 110] width 5 height 5
click at [389, 92] on div at bounding box center [388, 92] width 5 height 5
click at [388, 130] on div at bounding box center [388, 129] width 5 height 5
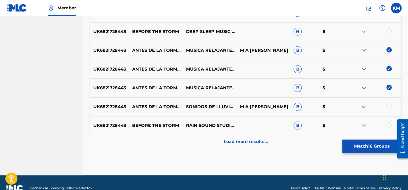
scroll to position [1770, 0]
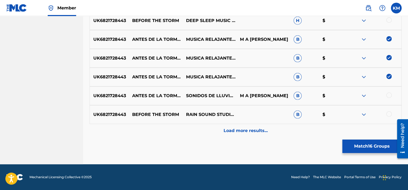
click at [387, 95] on div at bounding box center [388, 94] width 5 height 5
click at [269, 125] on div "Load more results..." at bounding box center [245, 130] width 312 height 13
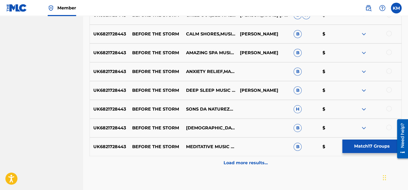
scroll to position [1958, 0]
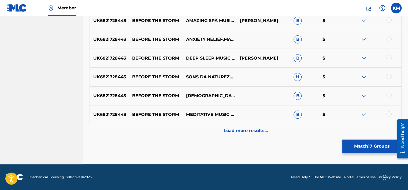
click at [258, 131] on p "Load more results..." at bounding box center [245, 130] width 44 height 6
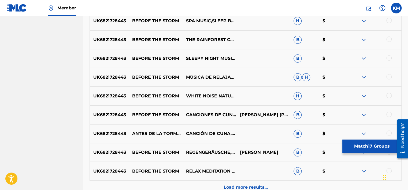
scroll to position [2118, 0]
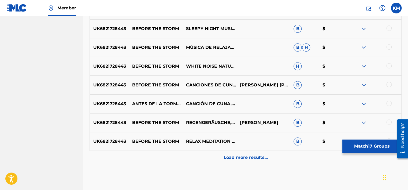
click at [389, 103] on div at bounding box center [388, 102] width 5 height 5
click at [250, 154] on p "Load more results..." at bounding box center [245, 157] width 44 height 6
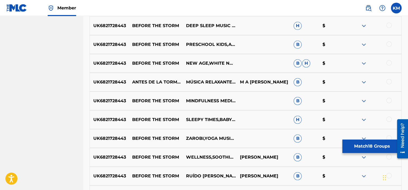
scroll to position [2279, 0]
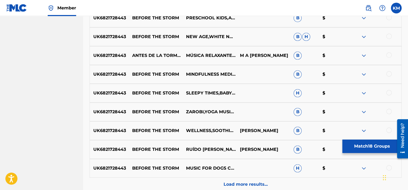
click at [389, 55] on div at bounding box center [388, 54] width 5 height 5
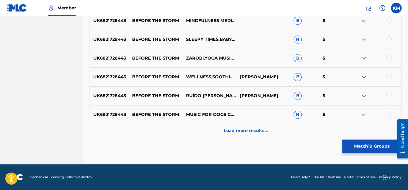
click at [250, 131] on p "Load more results..." at bounding box center [245, 130] width 44 height 6
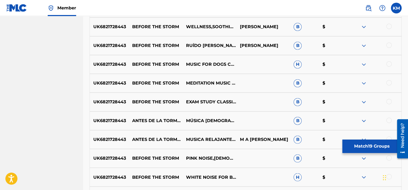
scroll to position [2386, 0]
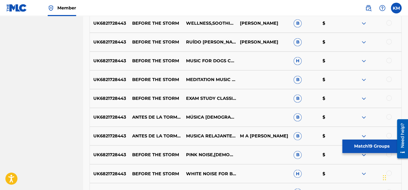
click at [388, 117] on div at bounding box center [388, 116] width 5 height 5
click at [388, 135] on div at bounding box center [388, 135] width 5 height 5
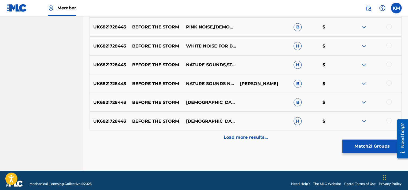
scroll to position [2520, 0]
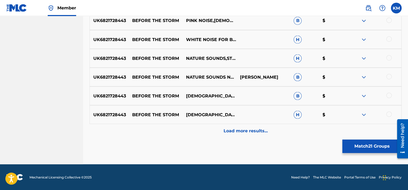
click at [248, 134] on div "Load more results..." at bounding box center [245, 130] width 312 height 13
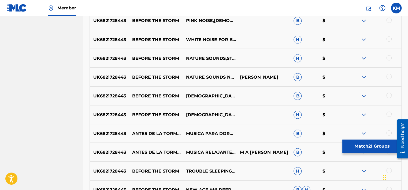
click at [357, 147] on button "Match 21 Groups" at bounding box center [371, 145] width 59 height 13
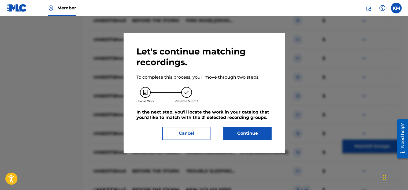
click at [257, 137] on button "Continue" at bounding box center [247, 132] width 48 height 13
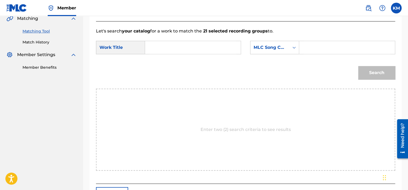
scroll to position [87, 0]
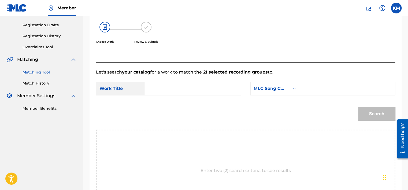
click at [156, 84] on input "Search Form" at bounding box center [192, 88] width 87 height 13
type input "ANTES DE LA TORMENTA"
click at [295, 89] on icon "Search Form" at bounding box center [293, 88] width 5 height 5
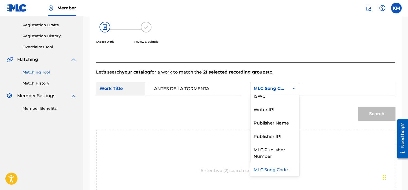
scroll to position [0, 0]
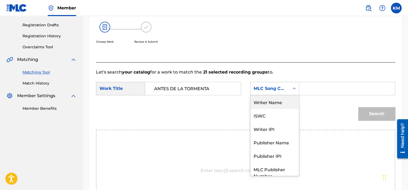
click at [283, 96] on div "Writer Name" at bounding box center [274, 101] width 48 height 13
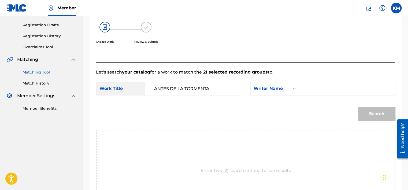
click at [311, 88] on input "Search Form" at bounding box center [346, 88] width 87 height 13
type input "B[PERSON_NAME]"
click at [369, 112] on button "Search" at bounding box center [376, 113] width 37 height 13
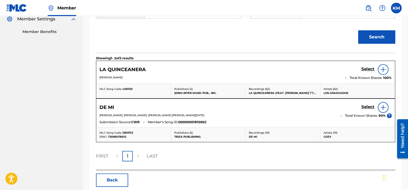
scroll to position [189, 0]
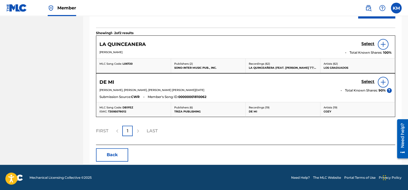
click at [105, 151] on button "Back" at bounding box center [112, 154] width 32 height 13
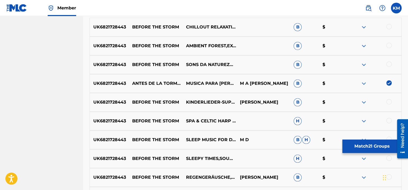
scroll to position [28, 0]
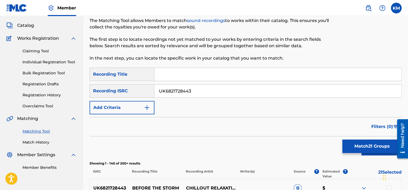
click at [39, 141] on link "Match History" at bounding box center [50, 142] width 54 height 6
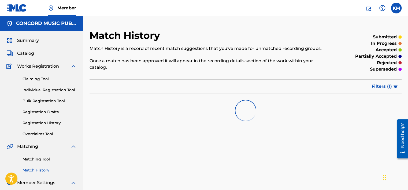
click at [42, 159] on link "Matching Tool" at bounding box center [50, 159] width 54 height 6
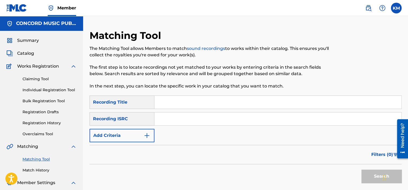
click at [168, 122] on input "Search Form" at bounding box center [277, 118] width 247 height 13
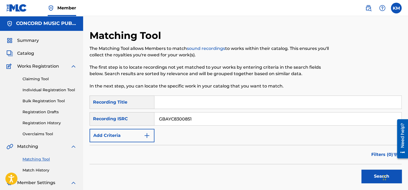
type input "GBAYC8300851"
click at [364, 171] on button "Search" at bounding box center [381, 175] width 40 height 13
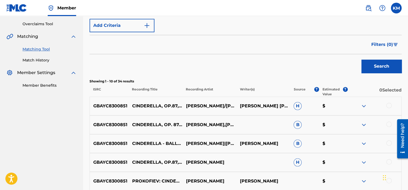
scroll to position [113, 0]
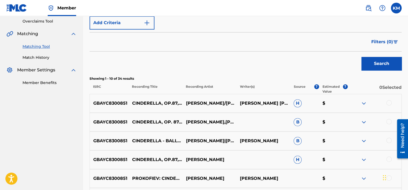
click at [30, 54] on div "Matching Tool Match History" at bounding box center [41, 48] width 70 height 23
click at [40, 56] on link "Match History" at bounding box center [50, 58] width 54 height 6
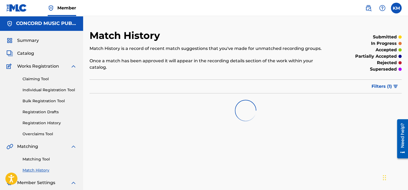
click at [44, 158] on link "Matching Tool" at bounding box center [50, 159] width 54 height 6
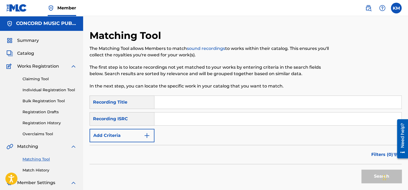
click at [185, 118] on input "Search Form" at bounding box center [277, 118] width 247 height 13
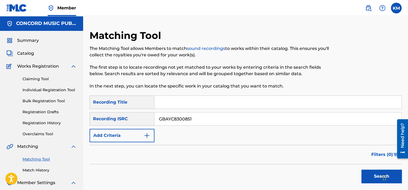
type input "GBAYC8300851"
click at [365, 172] on button "Search" at bounding box center [381, 175] width 40 height 13
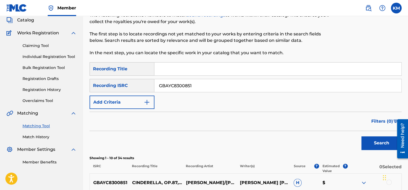
scroll to position [54, 0]
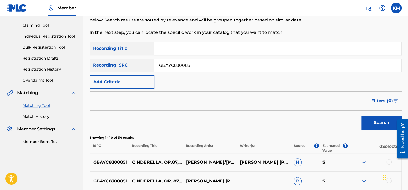
click at [31, 116] on link "Match History" at bounding box center [50, 117] width 54 height 6
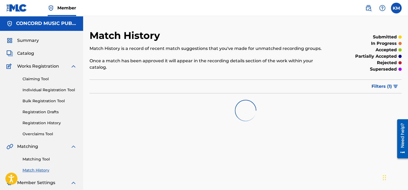
click at [44, 159] on link "Matching Tool" at bounding box center [50, 159] width 54 height 6
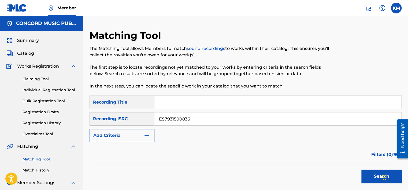
type input "ES7931500836"
click at [361, 173] on button "Search" at bounding box center [381, 175] width 40 height 13
click at [35, 173] on link "Match History" at bounding box center [50, 170] width 54 height 6
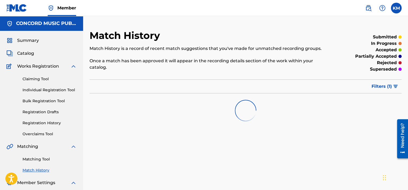
click at [40, 159] on link "Matching Tool" at bounding box center [50, 159] width 54 height 6
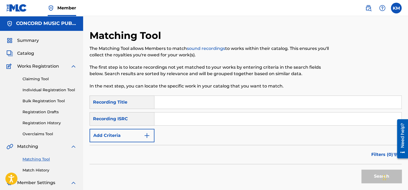
click at [181, 116] on input "Search Form" at bounding box center [277, 118] width 247 height 13
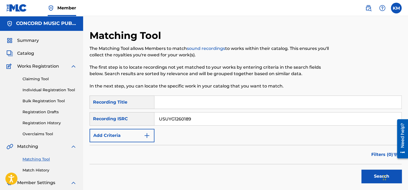
type input "USUYG1260189"
click at [362, 173] on button "Search" at bounding box center [381, 175] width 40 height 13
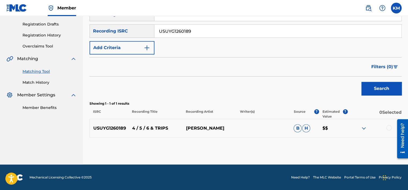
scroll to position [88, 0]
drag, startPoint x: 128, startPoint y: 127, endPoint x: 170, endPoint y: 127, distance: 42.1
click at [170, 127] on p "4 / 5 / 6 & TRIPS" at bounding box center [156, 128] width 54 height 6
click at [387, 127] on div at bounding box center [388, 127] width 5 height 5
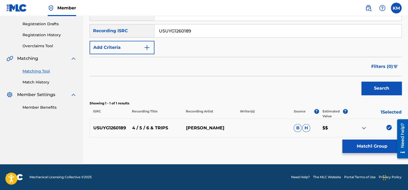
click at [374, 150] on button "Match 1 Group" at bounding box center [371, 145] width 59 height 13
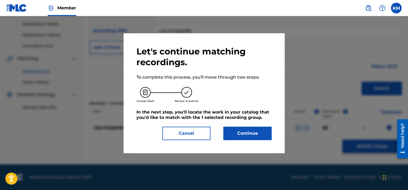
click at [248, 134] on button "Continue" at bounding box center [247, 132] width 48 height 13
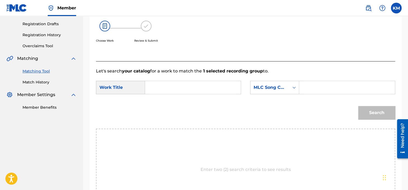
click at [178, 86] on input "Search Form" at bounding box center [192, 87] width 87 height 13
type input "4 / 5 / 6 & TRIPS"
click at [293, 89] on icon "Search Form" at bounding box center [293, 87] width 5 height 5
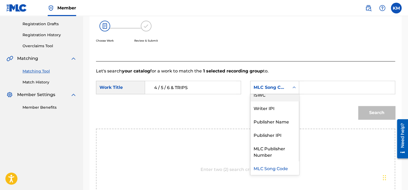
scroll to position [0, 0]
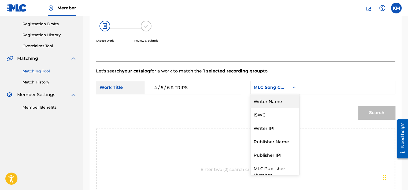
click at [277, 102] on div "Writer Name" at bounding box center [274, 100] width 48 height 13
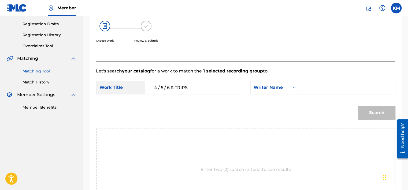
click at [308, 90] on input "Search Form" at bounding box center [346, 87] width 87 height 13
type input "F69458"
click at [369, 108] on button "Search" at bounding box center [376, 112] width 37 height 13
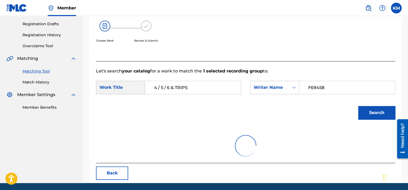
scroll to position [84, 0]
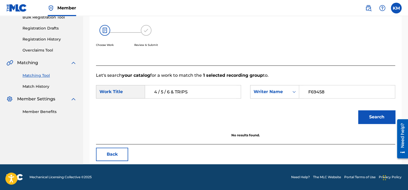
drag, startPoint x: 332, startPoint y: 89, endPoint x: 238, endPoint y: 94, distance: 94.4
click at [238, 94] on div "SearchWithCriteria586dc626-9cd4-4cd6-b2c4-c9c52974bd35 Work Title 4 / 5 / 6 & T…" at bounding box center [245, 93] width 299 height 17
click at [310, 112] on div "Search" at bounding box center [245, 119] width 299 height 28
click at [294, 92] on icon "Search Form" at bounding box center [293, 91] width 5 height 5
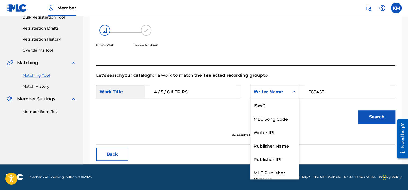
scroll to position [20, 0]
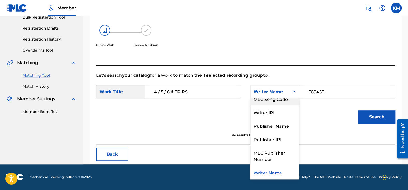
click at [287, 101] on div "MLC Song Code" at bounding box center [274, 98] width 48 height 13
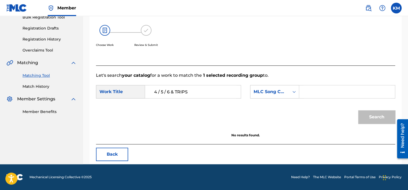
click at [303, 92] on input "Search Form" at bounding box center [346, 91] width 87 height 13
type input "F69458"
click at [374, 115] on button "Search" at bounding box center [376, 116] width 37 height 13
click at [296, 91] on icon "Search Form" at bounding box center [293, 91] width 5 height 5
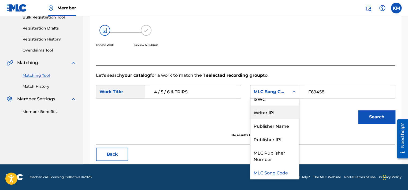
scroll to position [0, 0]
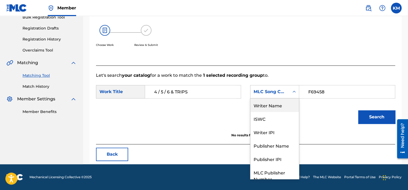
click at [263, 104] on div "Writer Name" at bounding box center [274, 104] width 48 height 13
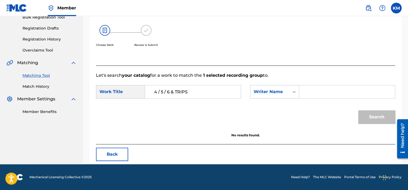
click at [327, 92] on input "Search Form" at bounding box center [346, 91] width 87 height 13
click at [358, 110] on button "Search" at bounding box center [376, 116] width 37 height 13
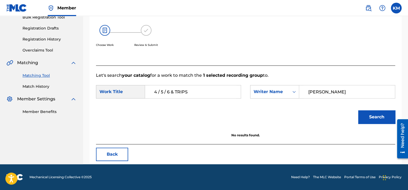
type input "[PERSON_NAME]"
click at [358, 110] on button "Search" at bounding box center [376, 116] width 37 height 13
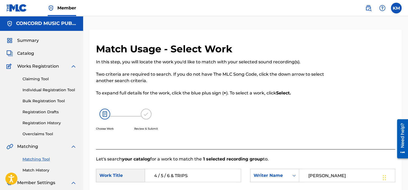
click at [41, 171] on link "Match History" at bounding box center [50, 170] width 54 height 6
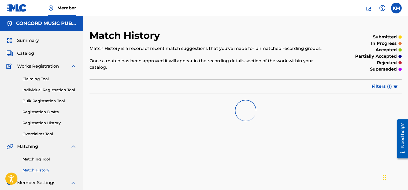
click at [47, 160] on link "Matching Tool" at bounding box center [50, 159] width 54 height 6
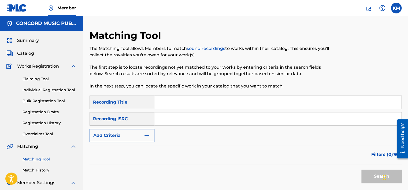
click at [166, 119] on input "Search Form" at bounding box center [277, 118] width 247 height 13
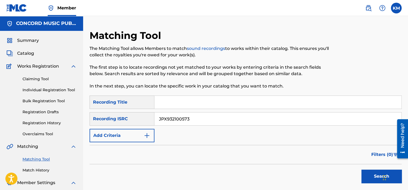
type input "JPX932100573"
click at [371, 175] on button "Search" at bounding box center [381, 175] width 40 height 13
click at [44, 170] on link "Match History" at bounding box center [50, 170] width 54 height 6
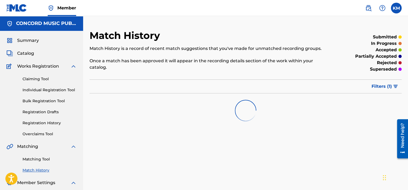
click at [44, 159] on link "Matching Tool" at bounding box center [50, 159] width 54 height 6
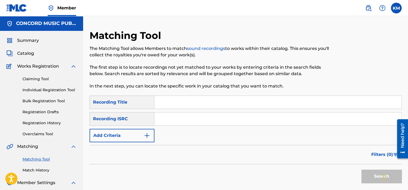
click at [186, 116] on input "Search Form" at bounding box center [277, 118] width 247 height 13
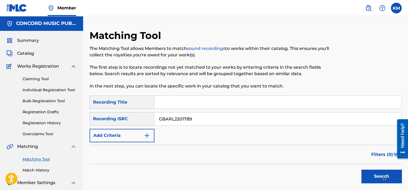
type input "GBARL2201789"
click at [364, 170] on button "Search" at bounding box center [381, 175] width 40 height 13
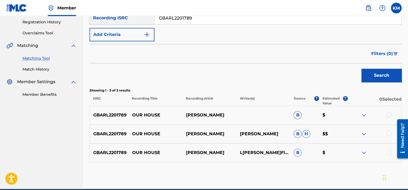
scroll to position [125, 0]
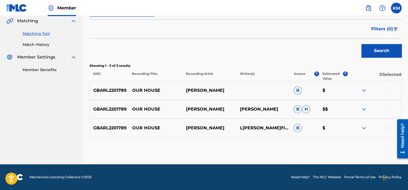
drag, startPoint x: 132, startPoint y: 91, endPoint x: 230, endPoint y: 93, distance: 98.1
click at [230, 93] on div "GBARL2201789 OUR HOUSE [PERSON_NAME] B $" at bounding box center [245, 90] width 312 height 19
click at [389, 91] on div at bounding box center [388, 89] width 5 height 5
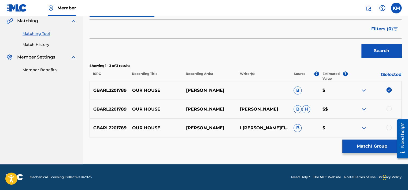
click at [386, 109] on div at bounding box center [388, 108] width 5 height 5
click at [387, 128] on div at bounding box center [388, 127] width 5 height 5
click at [366, 148] on button "Match 3 Groups" at bounding box center [371, 145] width 59 height 13
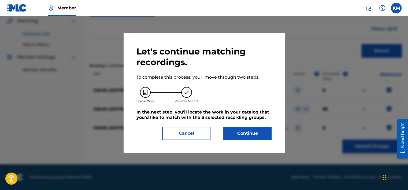
click at [246, 133] on button "Continue" at bounding box center [247, 132] width 48 height 13
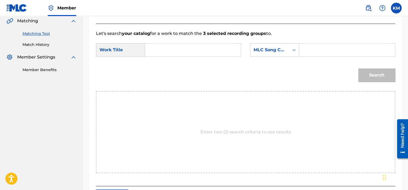
click at [173, 48] on input "Search Form" at bounding box center [192, 49] width 87 height 13
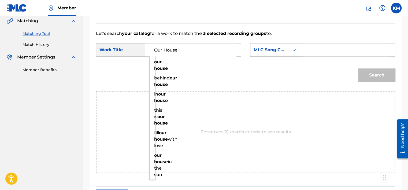
type input "Our House"
click at [294, 48] on icon "Search Form" at bounding box center [293, 49] width 5 height 5
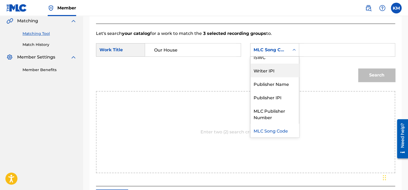
scroll to position [0, 0]
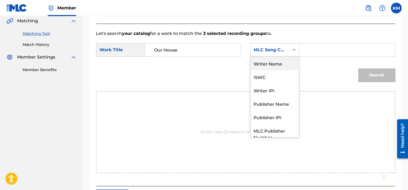
click at [272, 65] on div "Writer Name" at bounding box center [274, 63] width 48 height 13
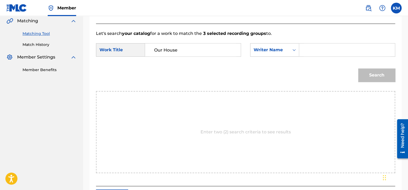
click at [314, 56] on input "Search Form" at bounding box center [346, 49] width 87 height 13
type input "Cerva"
click at [369, 73] on button "Search" at bounding box center [376, 74] width 37 height 13
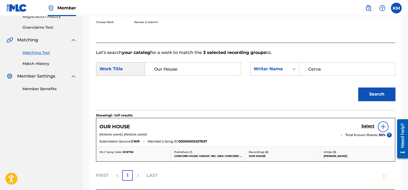
scroll to position [125, 0]
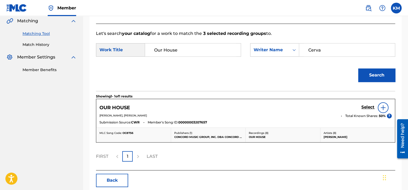
click at [365, 107] on h5 "Select" at bounding box center [367, 106] width 13 height 5
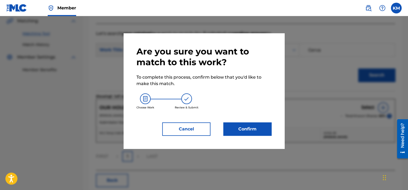
click at [253, 126] on button "Confirm" at bounding box center [247, 128] width 48 height 13
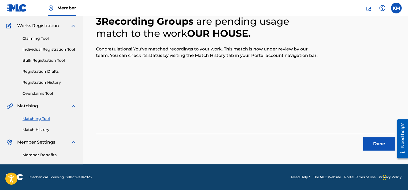
scroll to position [40, 0]
click at [379, 145] on button "Done" at bounding box center [379, 143] width 32 height 13
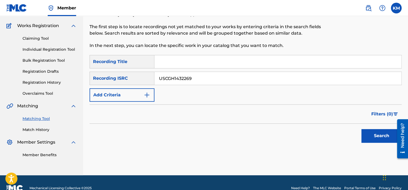
type input "USCGH1432269"
click at [383, 136] on button "Search" at bounding box center [381, 135] width 40 height 13
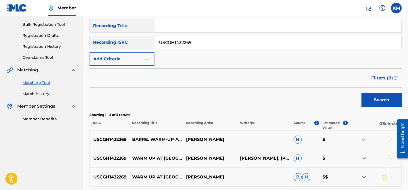
scroll to position [121, 0]
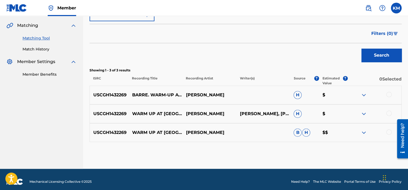
click at [390, 131] on div at bounding box center [388, 131] width 5 height 5
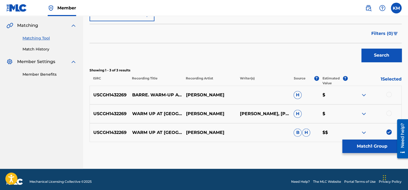
click at [390, 112] on div at bounding box center [388, 112] width 5 height 5
click at [388, 93] on div at bounding box center [388, 94] width 5 height 5
click at [373, 146] on button "Match 3 Groups" at bounding box center [371, 145] width 59 height 13
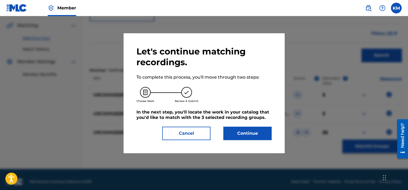
click at [248, 137] on button "Continue" at bounding box center [247, 132] width 48 height 13
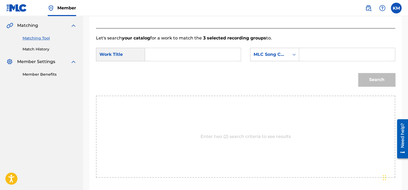
click at [168, 56] on input "Search Form" at bounding box center [192, 54] width 87 height 13
type input "Warm Up at [GEOGRAPHIC_DATA] (What a Wonderful World)"
click at [295, 54] on icon "Search Form" at bounding box center [293, 54] width 5 height 5
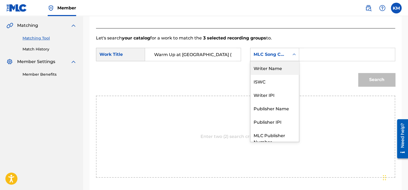
click at [270, 73] on div "Writer Name" at bounding box center [274, 67] width 48 height 13
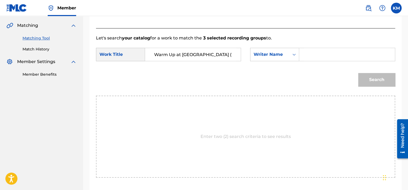
click at [303, 57] on input "Search Form" at bounding box center [346, 54] width 87 height 13
type input "[PERSON_NAME]"
click at [364, 77] on button "Search" at bounding box center [376, 79] width 37 height 13
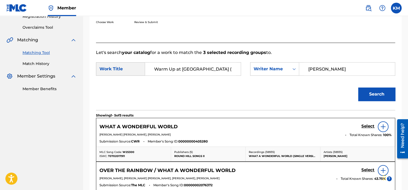
scroll to position [121, 0]
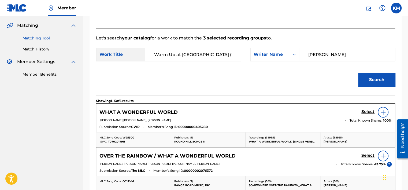
click at [362, 109] on h5 "Select" at bounding box center [367, 111] width 13 height 5
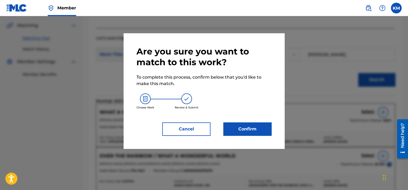
click at [254, 126] on button "Confirm" at bounding box center [247, 128] width 48 height 13
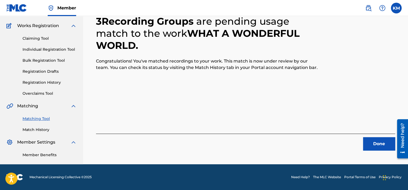
scroll to position [40, 0]
click at [378, 141] on button "Done" at bounding box center [379, 143] width 32 height 13
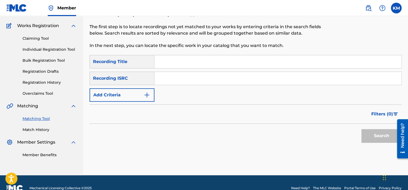
click at [212, 80] on input "Search Form" at bounding box center [277, 78] width 247 height 13
type input "CA5KR2055650"
click at [375, 137] on button "Search" at bounding box center [381, 135] width 40 height 13
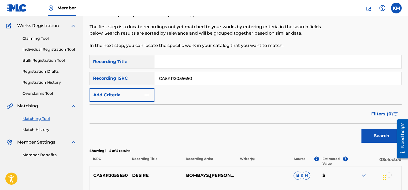
scroll to position [163, 0]
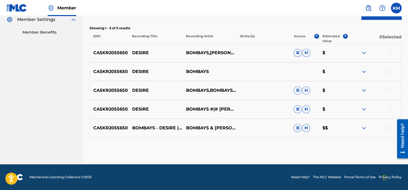
click at [389, 129] on div at bounding box center [388, 127] width 5 height 5
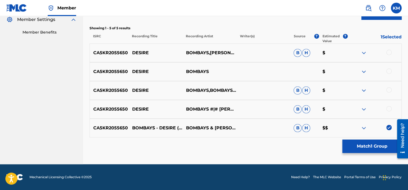
click at [388, 108] on div at bounding box center [388, 108] width 5 height 5
click at [389, 89] on div at bounding box center [388, 89] width 5 height 5
click at [388, 70] on div at bounding box center [388, 70] width 5 height 5
click at [388, 53] on div at bounding box center [388, 52] width 5 height 5
click at [376, 142] on button "Match 5 Groups" at bounding box center [371, 145] width 59 height 13
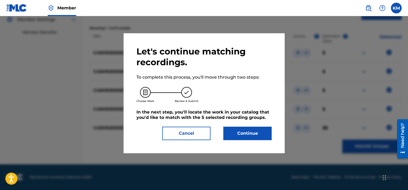
click at [248, 135] on button "Continue" at bounding box center [247, 132] width 48 height 13
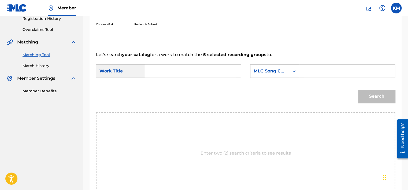
scroll to position [83, 0]
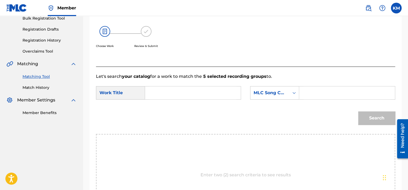
click at [174, 94] on input "Search Form" at bounding box center [192, 92] width 87 height 13
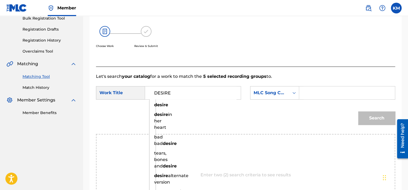
type input "DESIRE"
click at [292, 92] on icon "Search Form" at bounding box center [293, 92] width 5 height 5
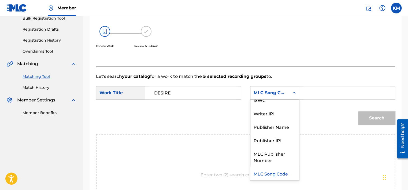
scroll to position [0, 0]
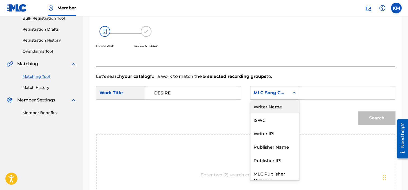
click at [277, 104] on div "Writer Name" at bounding box center [274, 105] width 48 height 13
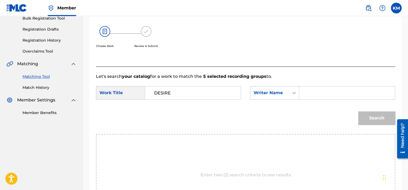
click at [314, 90] on input "Search Form" at bounding box center [346, 92] width 87 height 13
type input "[PERSON_NAME]"
click at [367, 117] on button "Search" at bounding box center [376, 117] width 37 height 13
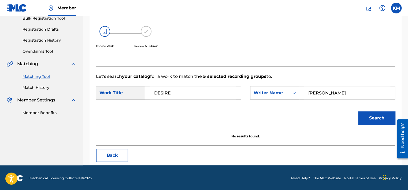
click at [24, 86] on link "Match History" at bounding box center [50, 88] width 54 height 6
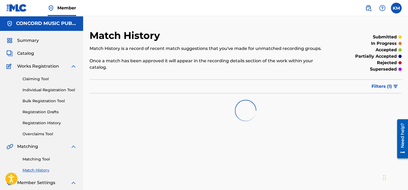
click at [40, 157] on link "Matching Tool" at bounding box center [50, 159] width 54 height 6
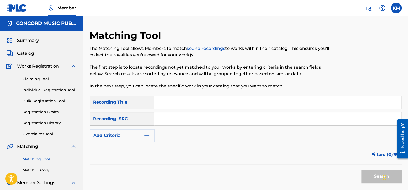
click at [195, 119] on input "Search Form" at bounding box center [277, 118] width 247 height 13
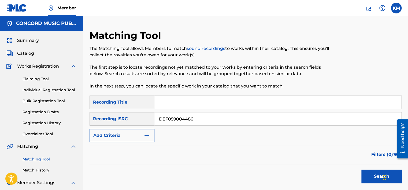
click at [372, 174] on button "Search" at bounding box center [381, 175] width 40 height 13
click at [166, 120] on input "DEF059004486" at bounding box center [277, 118] width 247 height 13
type input "QZ4JJ1674509"
click at [368, 172] on button "Search" at bounding box center [381, 175] width 40 height 13
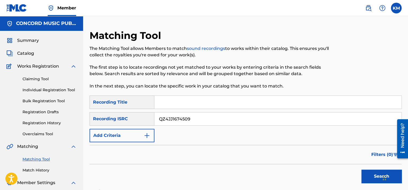
scroll to position [106, 0]
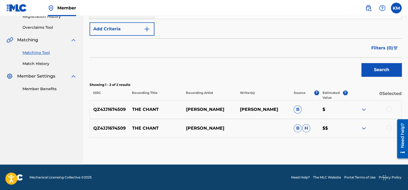
click at [390, 108] on div at bounding box center [388, 108] width 5 height 5
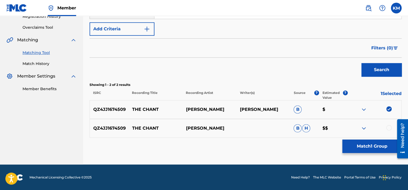
click at [390, 126] on div at bounding box center [388, 127] width 5 height 5
click at [380, 148] on button "Match 2 Groups" at bounding box center [371, 145] width 59 height 13
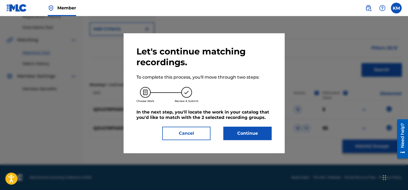
click at [253, 132] on button "Continue" at bounding box center [247, 132] width 48 height 13
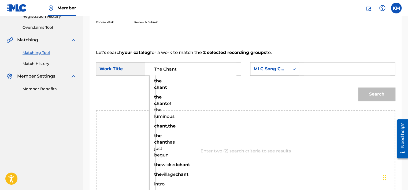
type input "The Chant"
click at [295, 69] on icon "Search Form" at bounding box center [293, 68] width 5 height 5
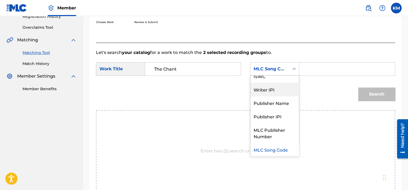
scroll to position [0, 0]
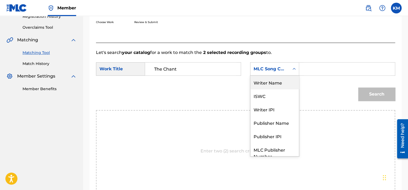
click at [266, 78] on div "Writer Name" at bounding box center [274, 82] width 48 height 13
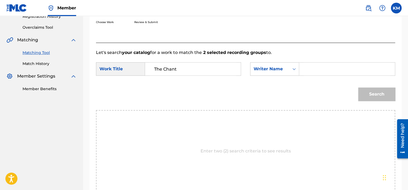
click at [303, 70] on input "Search Form" at bounding box center [346, 68] width 87 height 13
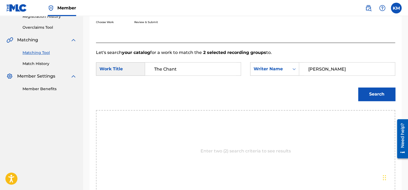
click at [368, 94] on button "Search" at bounding box center [376, 93] width 37 height 13
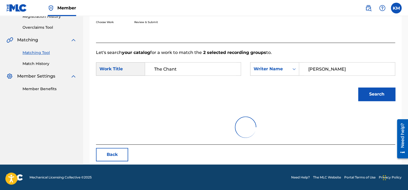
scroll to position [84, 0]
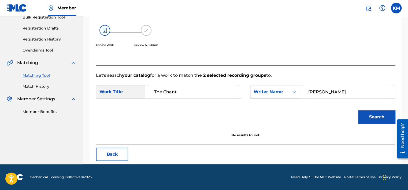
click at [293, 92] on icon "Search Form" at bounding box center [293, 91] width 5 height 5
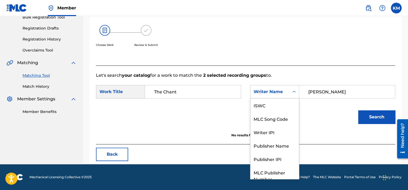
scroll to position [20, 0]
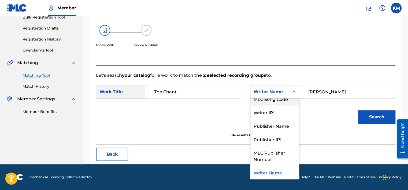
click at [289, 100] on div "MLC Song Code" at bounding box center [274, 98] width 48 height 13
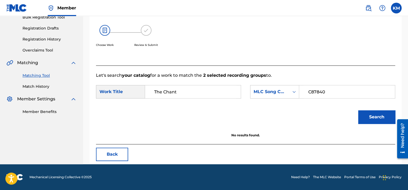
click at [362, 116] on button "Search" at bounding box center [376, 116] width 37 height 13
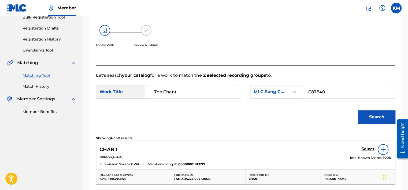
drag, startPoint x: 42, startPoint y: 87, endPoint x: 51, endPoint y: 118, distance: 32.8
click at [42, 87] on link "Match History" at bounding box center [50, 87] width 54 height 6
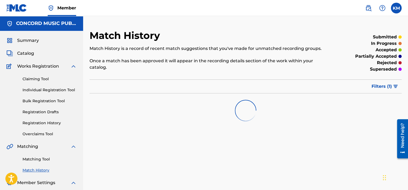
click at [42, 158] on link "Matching Tool" at bounding box center [50, 159] width 54 height 6
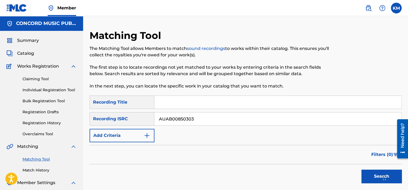
click at [365, 174] on button "Search" at bounding box center [381, 175] width 40 height 13
click at [46, 170] on link "Match History" at bounding box center [50, 170] width 54 height 6
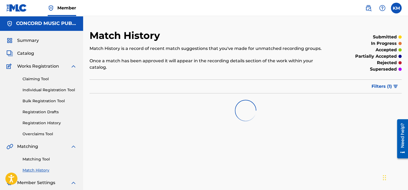
click at [47, 160] on link "Matching Tool" at bounding box center [50, 159] width 54 height 6
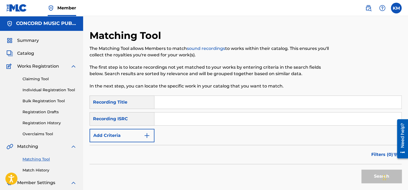
click at [169, 121] on input "Search Form" at bounding box center [277, 118] width 247 height 13
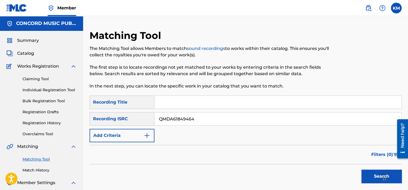
click at [367, 175] on button "Search" at bounding box center [381, 175] width 40 height 13
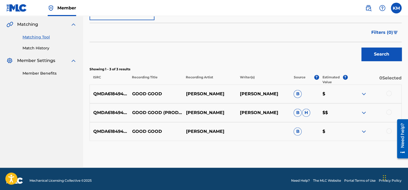
scroll to position [125, 0]
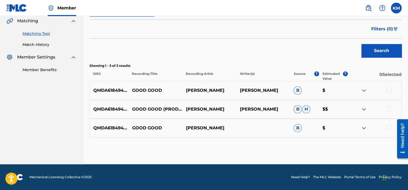
click at [388, 126] on div at bounding box center [388, 127] width 5 height 5
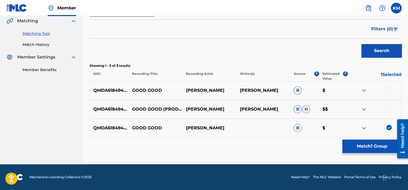
click at [388, 107] on div at bounding box center [388, 108] width 5 height 5
click at [390, 89] on div at bounding box center [388, 89] width 5 height 5
click at [370, 148] on button "Match 3 Groups" at bounding box center [371, 145] width 59 height 13
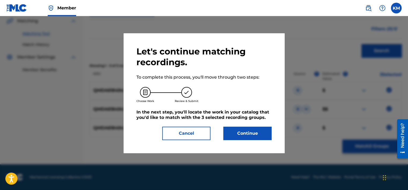
click at [236, 131] on button "Continue" at bounding box center [247, 132] width 48 height 13
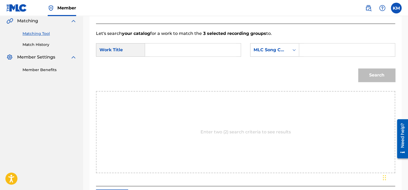
click at [172, 52] on input "Search Form" at bounding box center [192, 49] width 87 height 13
drag, startPoint x: 179, startPoint y: 50, endPoint x: 237, endPoint y: 52, distance: 58.4
click at [239, 49] on div "Good Good Performed by [PERSON_NAME]" at bounding box center [193, 49] width 96 height 13
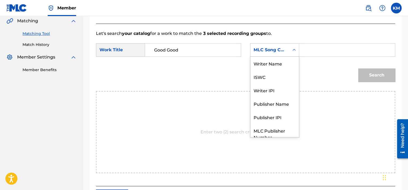
click at [290, 48] on div "Search Form" at bounding box center [294, 50] width 10 height 10
click at [287, 68] on div "Writer Name" at bounding box center [274, 63] width 48 height 13
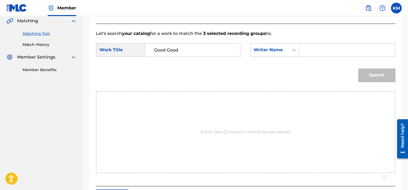
click at [304, 48] on input "Search Form" at bounding box center [346, 49] width 87 height 13
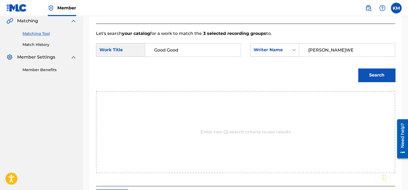
click at [358, 68] on button "Search" at bounding box center [376, 74] width 37 height 13
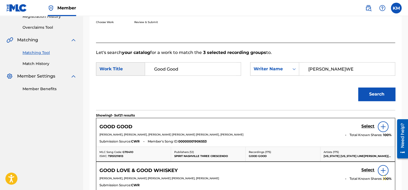
scroll to position [125, 0]
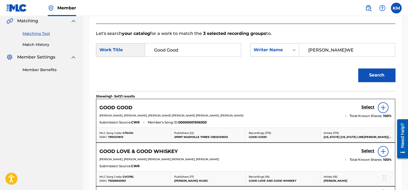
drag, startPoint x: 333, startPoint y: 50, endPoint x: 244, endPoint y: 57, distance: 89.0
click at [244, 57] on div "SearchWithCriteria586dc626-9cd4-4cd6-b2c4-c9c52974bd35 Work Title Good Good Sea…" at bounding box center [245, 51] width 299 height 17
click at [358, 68] on button "Search" at bounding box center [376, 74] width 37 height 13
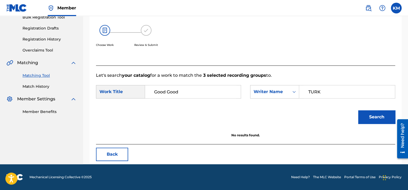
scroll to position [84, 0]
drag, startPoint x: 326, startPoint y: 92, endPoint x: 267, endPoint y: 89, distance: 59.5
click at [267, 89] on div "SearchWithCriteria5c371f8d-1390-46ac-a968-73f1941ff578 Writer Name [PERSON_NAME]" at bounding box center [322, 91] width 145 height 13
click at [380, 108] on div "Search" at bounding box center [375, 115] width 40 height 21
click at [380, 118] on button "Search" at bounding box center [376, 116] width 37 height 13
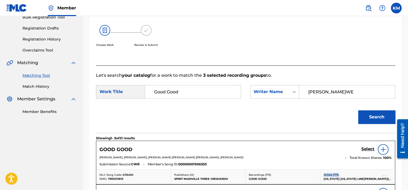
drag, startPoint x: 322, startPoint y: 176, endPoint x: 352, endPoint y: 176, distance: 29.7
click at [352, 176] on div "Artists ( 175 ) [US_STATE] [US_STATE] LINE, [PERSON_NAME] [PERSON_NAME] [PERSON…" at bounding box center [357, 176] width 75 height 14
drag, startPoint x: 352, startPoint y: 176, endPoint x: 332, endPoint y: 180, distance: 20.3
click at [332, 180] on p "[US_STATE] [US_STATE] LINE[PERSON_NAME][PERSON_NAME][PERSON_NAME][PERSON_NAME][…" at bounding box center [357, 179] width 68 height 4
drag, startPoint x: 322, startPoint y: 178, endPoint x: 357, endPoint y: 183, distance: 34.9
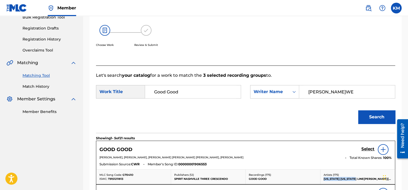
click at [357, 183] on div "Artists ( 175 ) [US_STATE] [US_STATE] LINE, [PERSON_NAME] [PERSON_NAME] [PERSON…" at bounding box center [357, 176] width 75 height 14
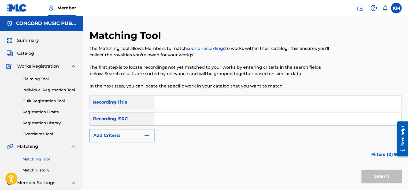
click at [32, 170] on link "Match History" at bounding box center [50, 170] width 54 height 6
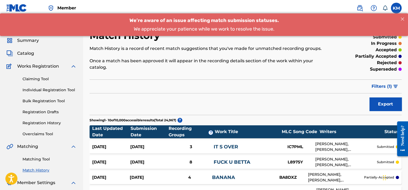
click at [378, 84] on span "Filters ( 1 )" at bounding box center [381, 86] width 20 height 6
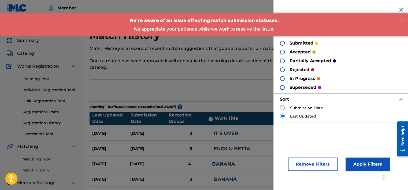
click at [282, 105] on input "radio" at bounding box center [282, 107] width 5 height 5
radio input "true"
click at [353, 163] on button "Apply Filters" at bounding box center [367, 163] width 44 height 13
